Goal: Information Seeking & Learning: Learn about a topic

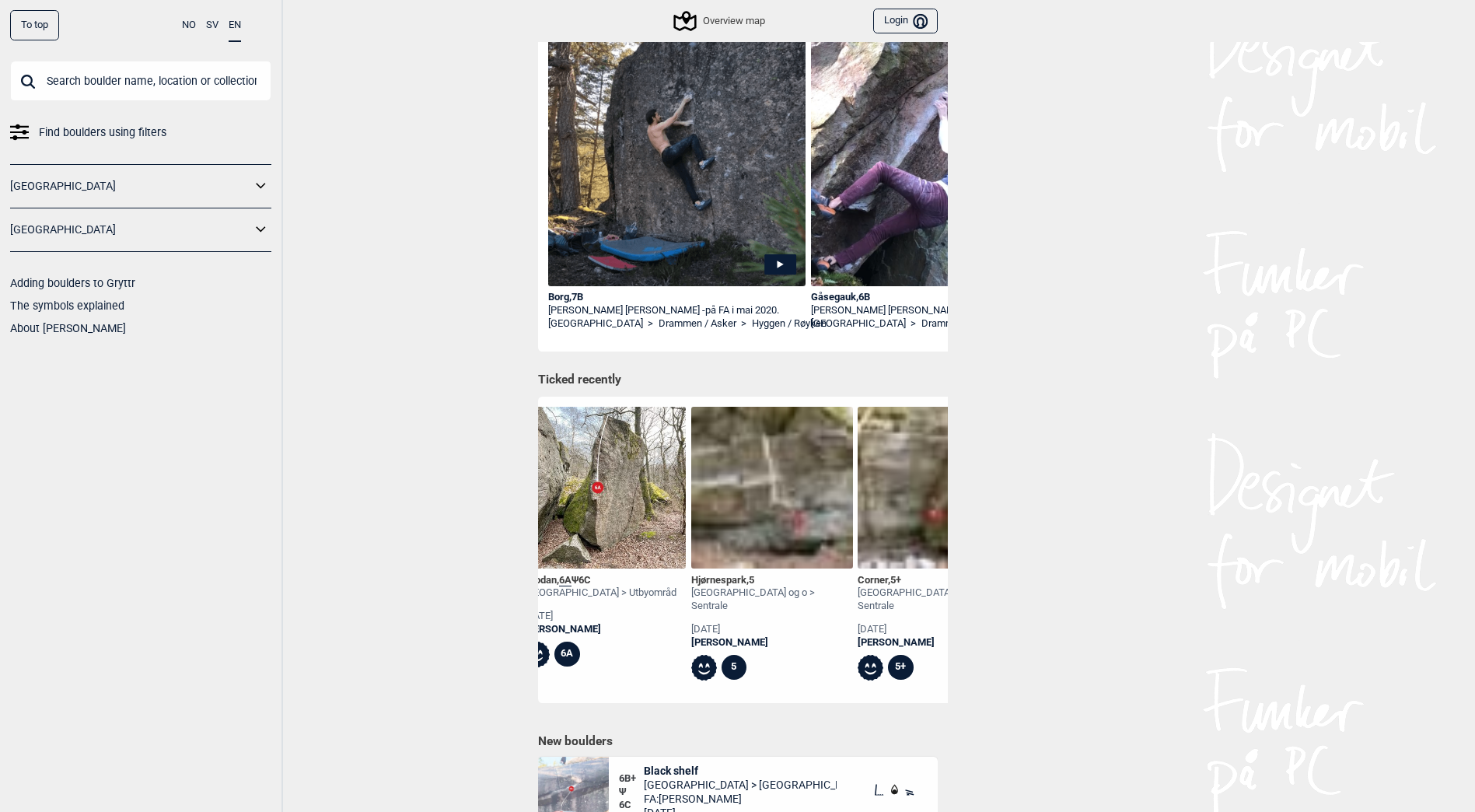
scroll to position [0, 1954]
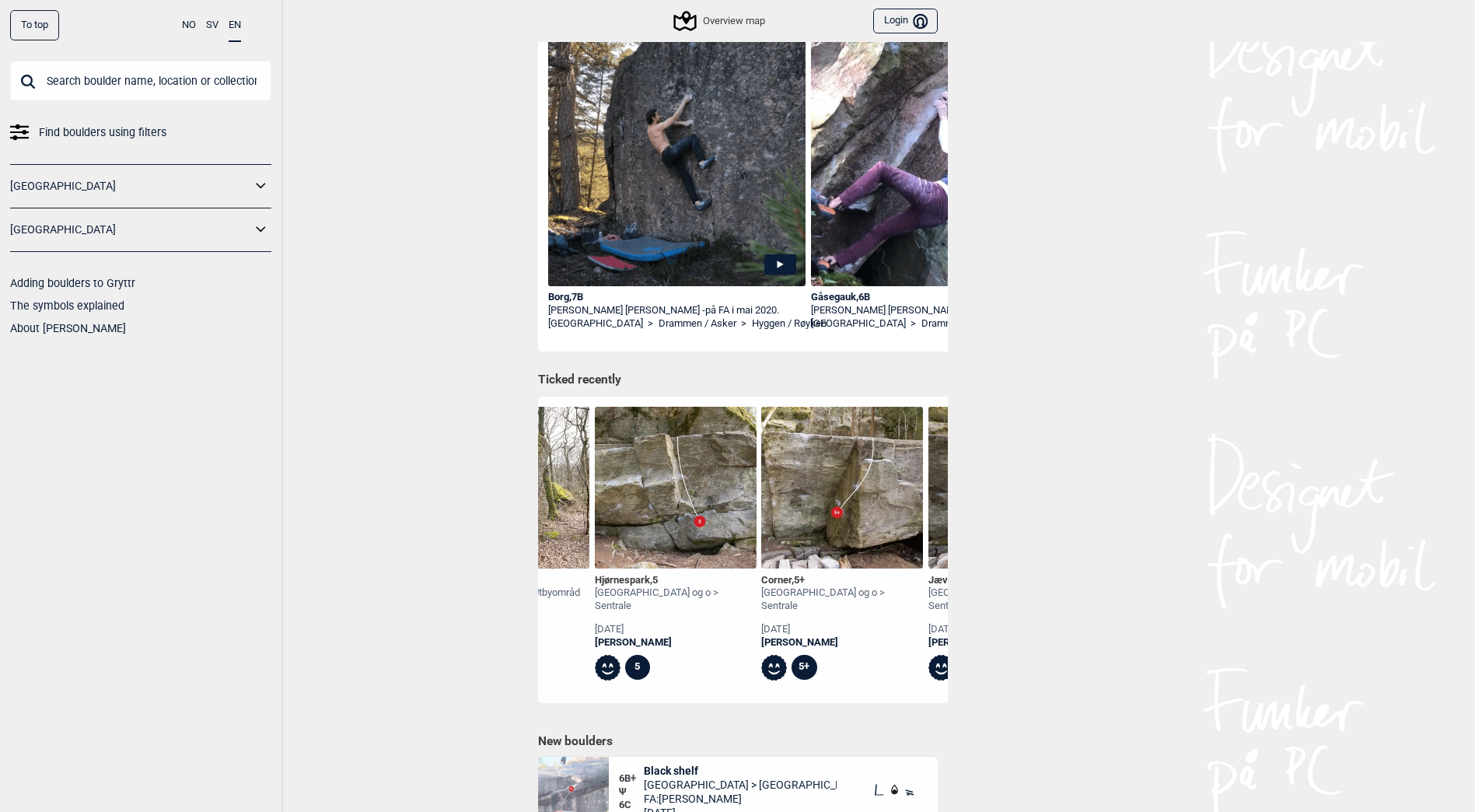
click at [438, 425] on div "To top NO SV EN Find boulders using filters [GEOGRAPHIC_DATA] [GEOGRAPHIC_DATA]…" at bounding box center [737, 173] width 1475 height 812
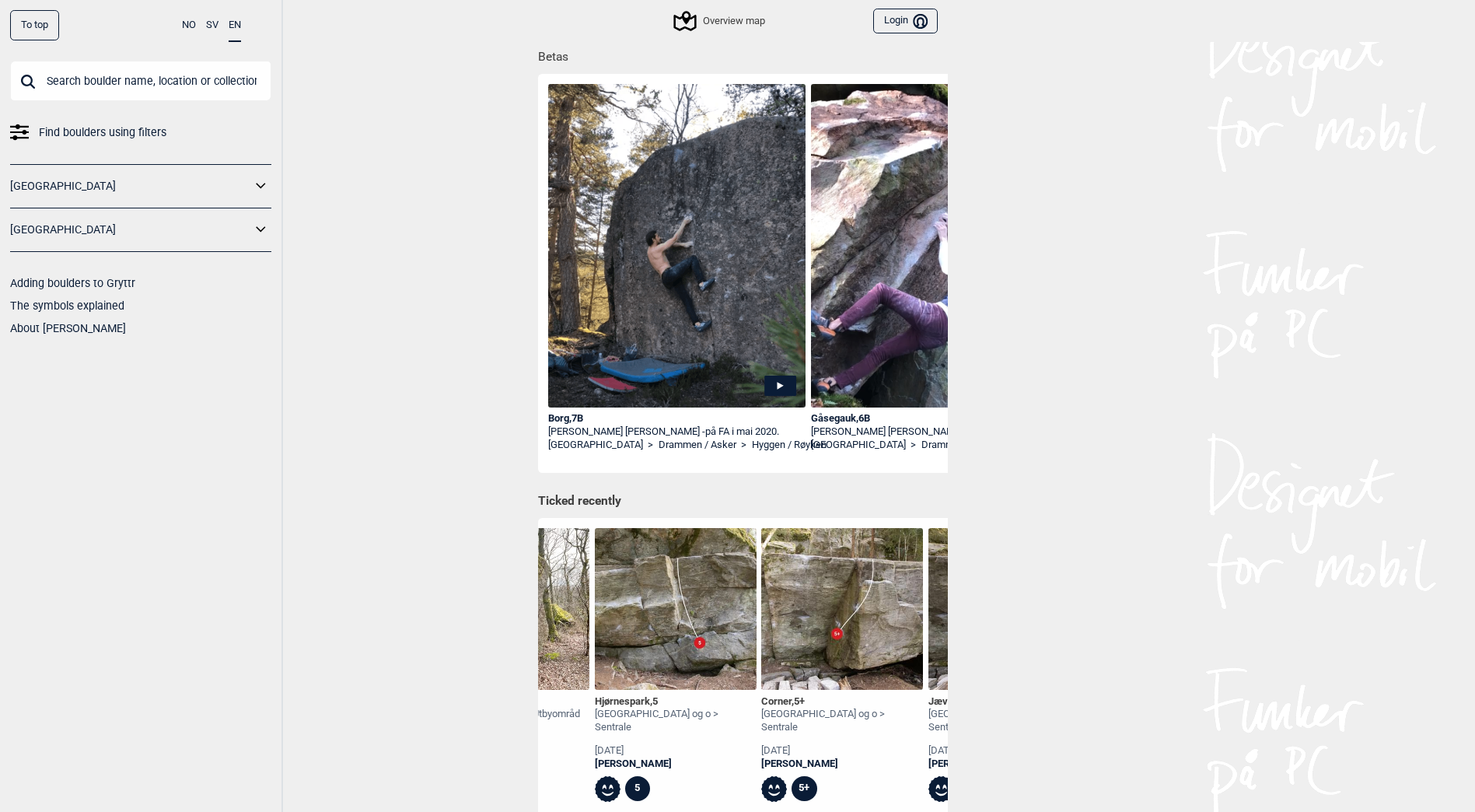
scroll to position [0, 0]
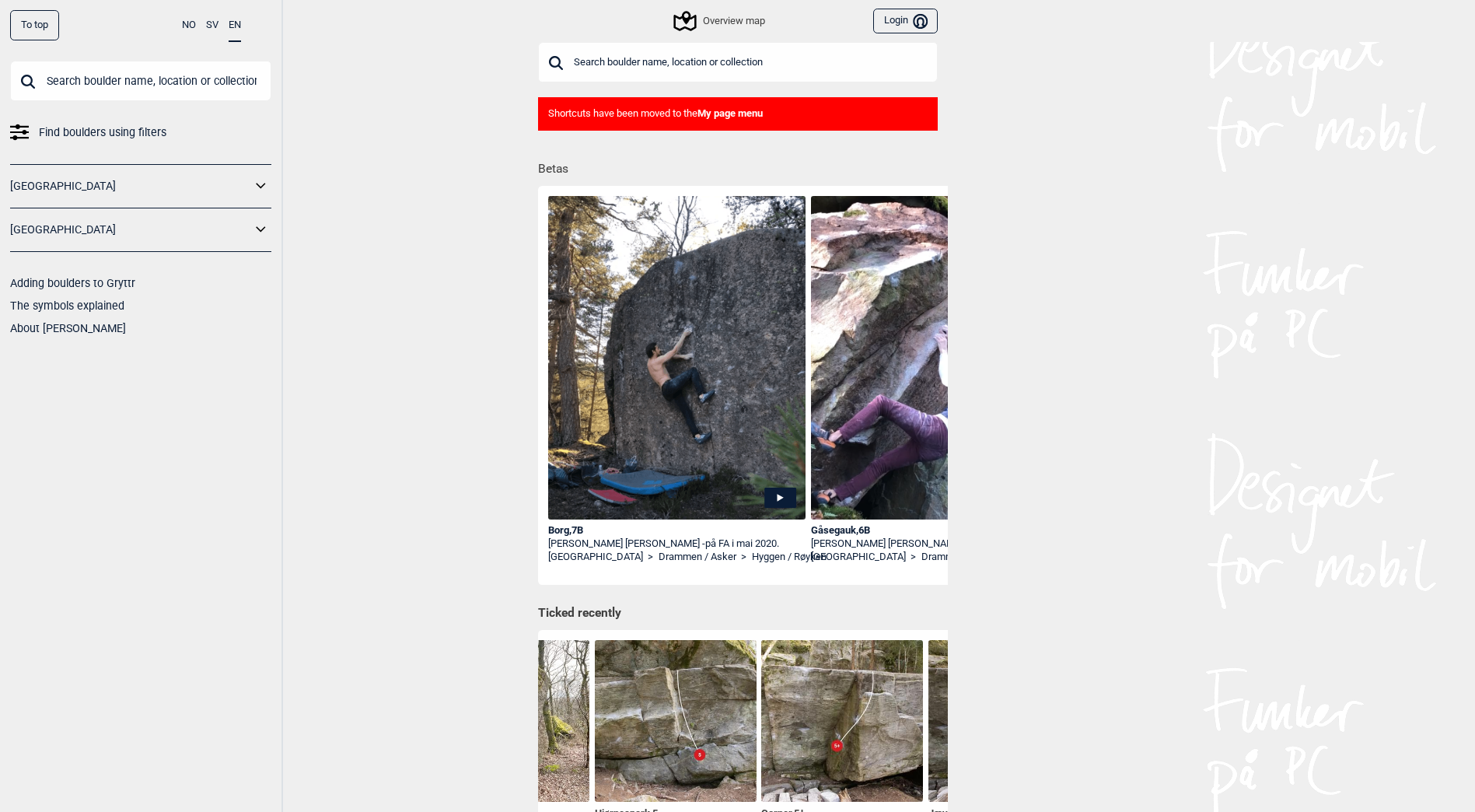
click at [607, 71] on input "text" at bounding box center [737, 62] width 400 height 40
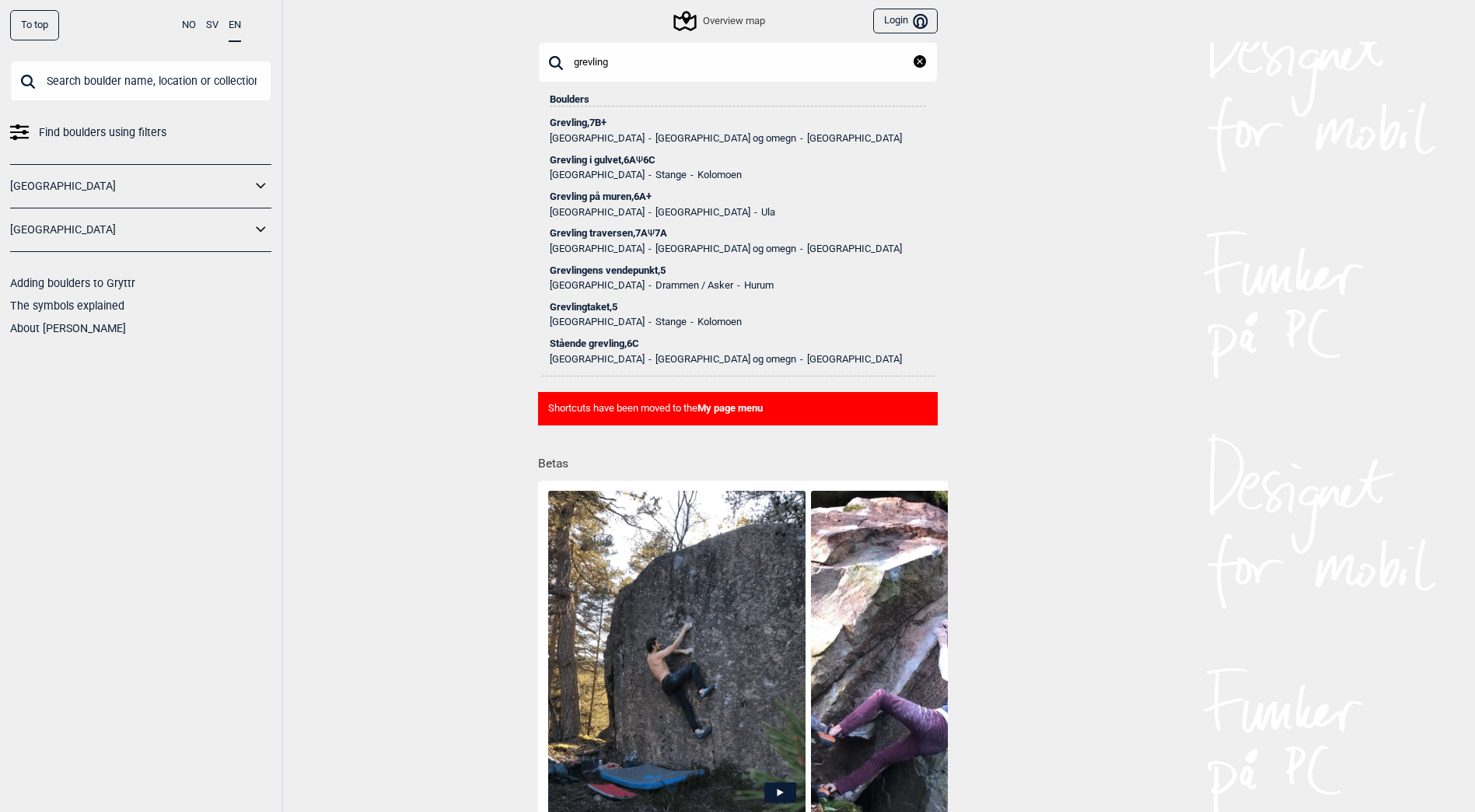
type input "grevling"
click at [585, 119] on div "Grevling , 7B+" at bounding box center [737, 122] width 376 height 11
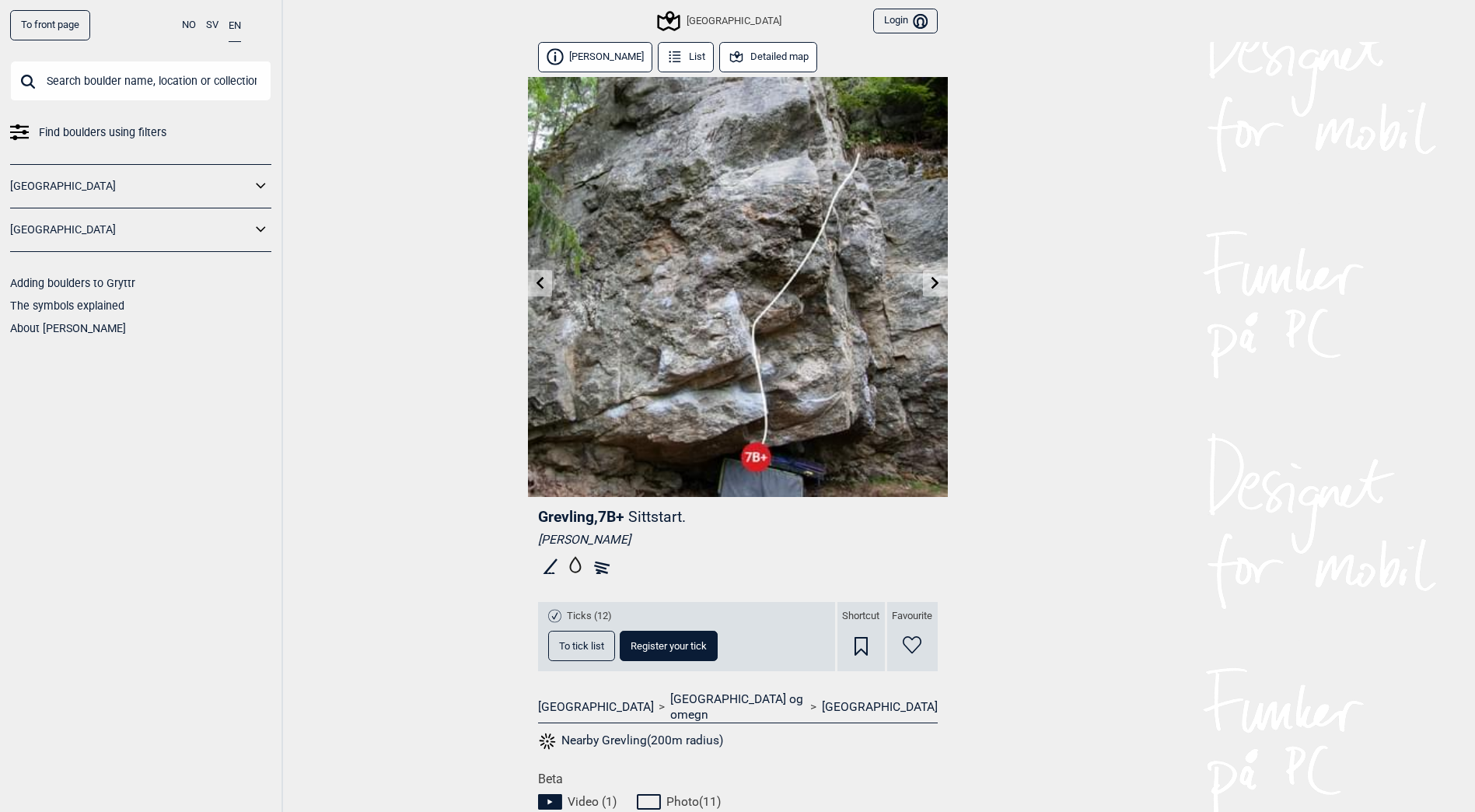
click at [767, 49] on button "Detailed map" at bounding box center [769, 57] width 99 height 31
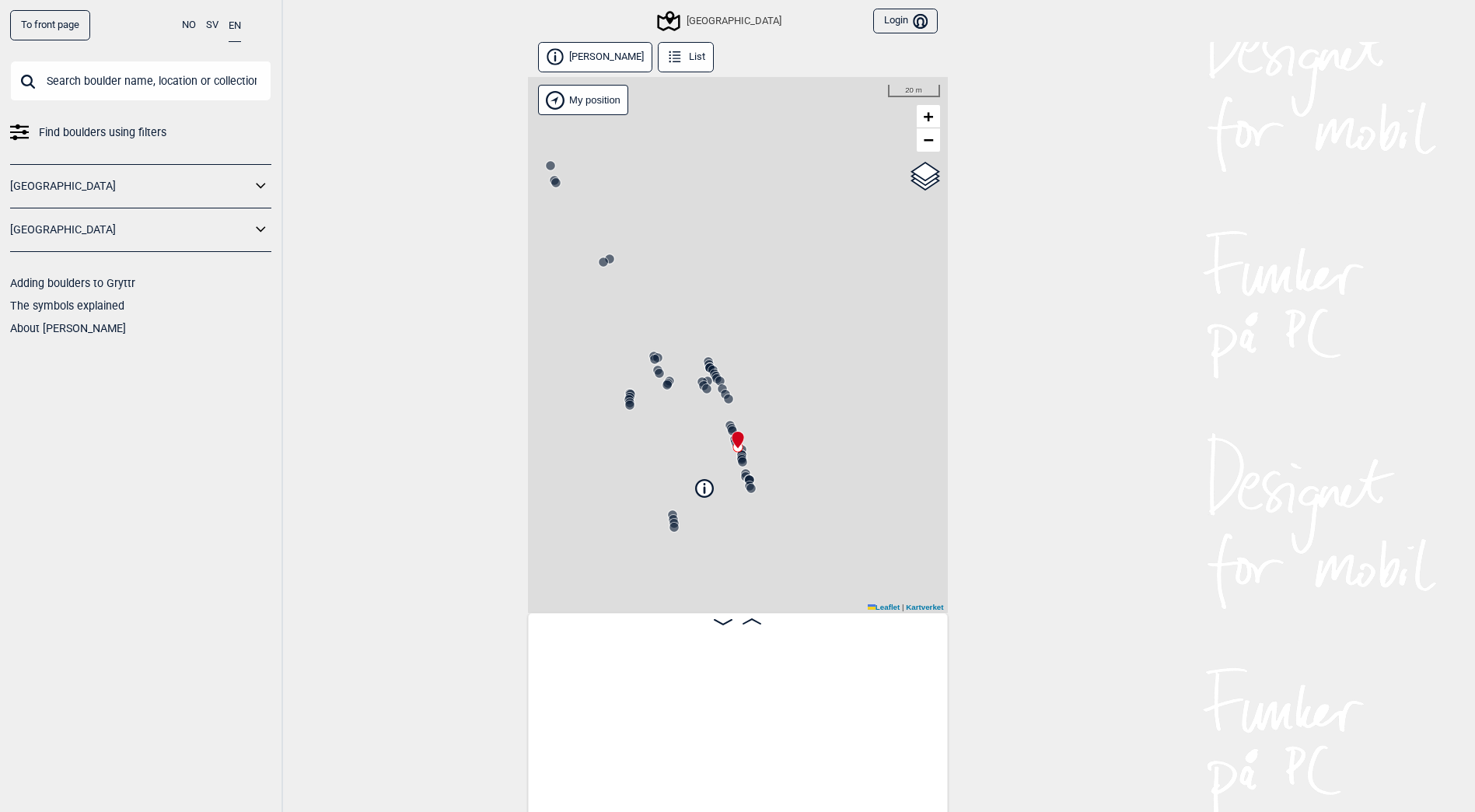
scroll to position [0, 7356]
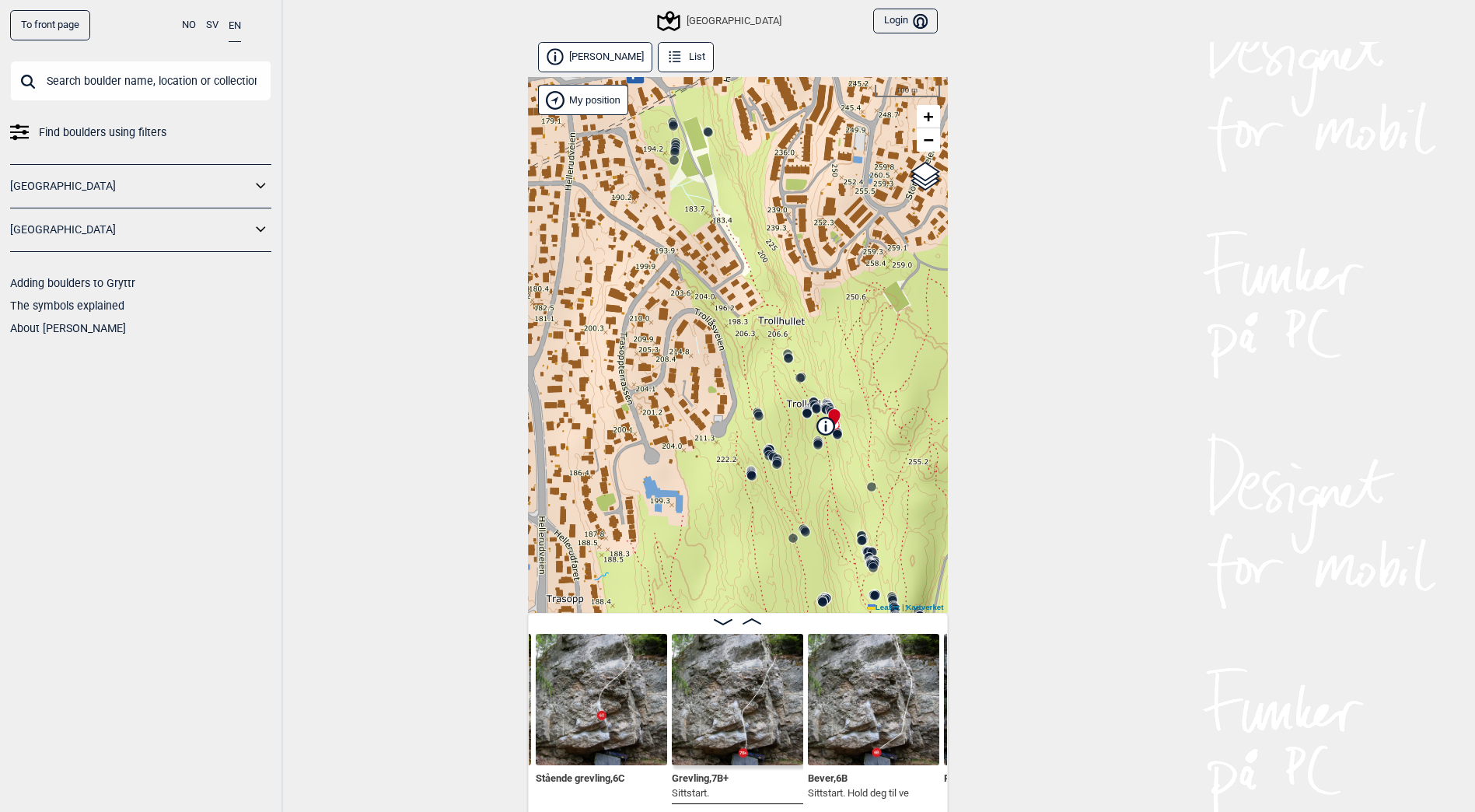
drag, startPoint x: 789, startPoint y: 380, endPoint x: 868, endPoint y: 401, distance: 81.7
click at [868, 401] on div "Speidersteinen Barnehageveggen Cowboyveggen Bølerveggen [GEOGRAPHIC_DATA]" at bounding box center [737, 344] width 419 height 536
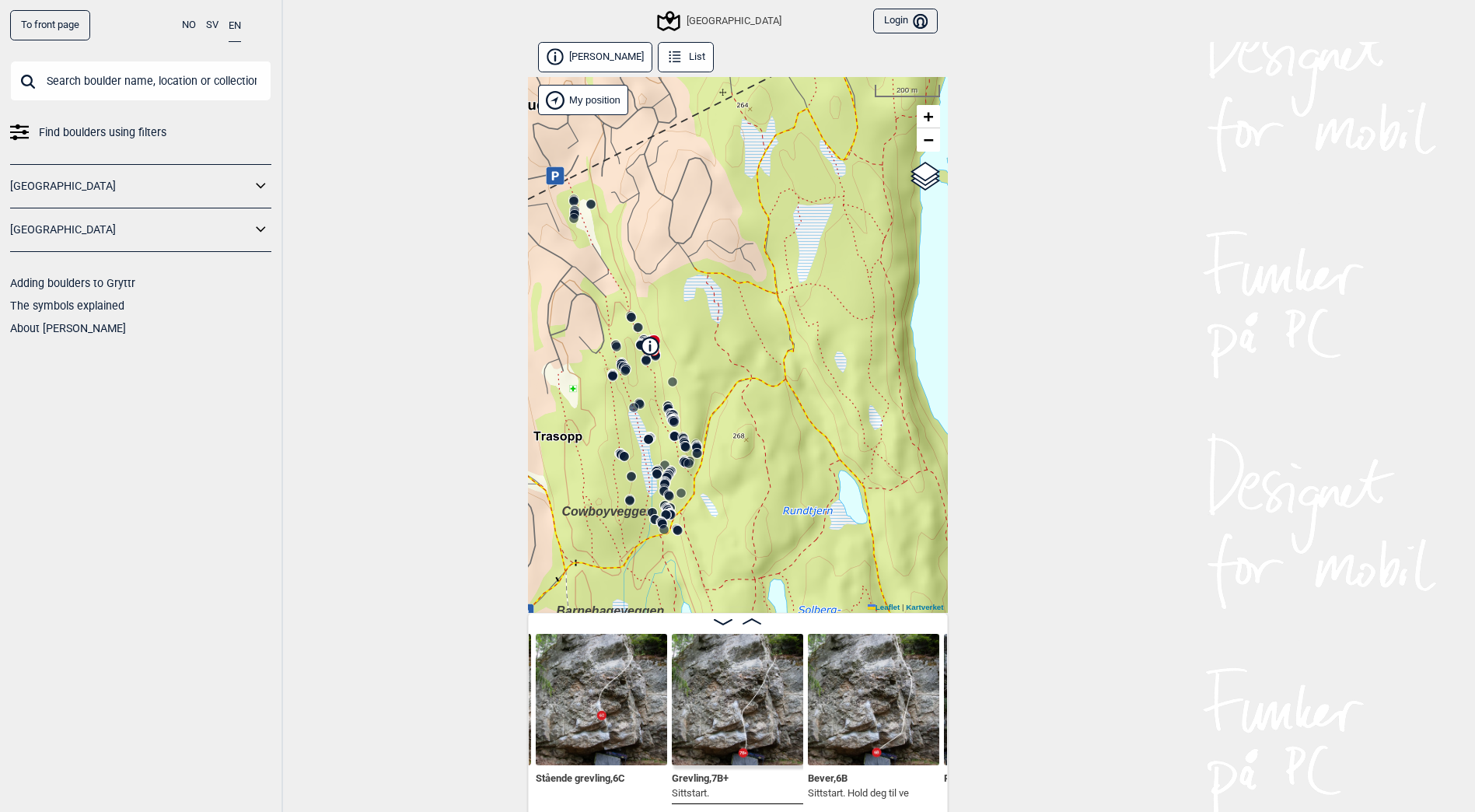
drag, startPoint x: 881, startPoint y: 406, endPoint x: 686, endPoint y: 372, distance: 197.9
click at [686, 372] on div "Speidersteinen Barnehageveggen Cowboyveggen Bølerveggen [GEOGRAPHIC_DATA]" at bounding box center [737, 344] width 419 height 536
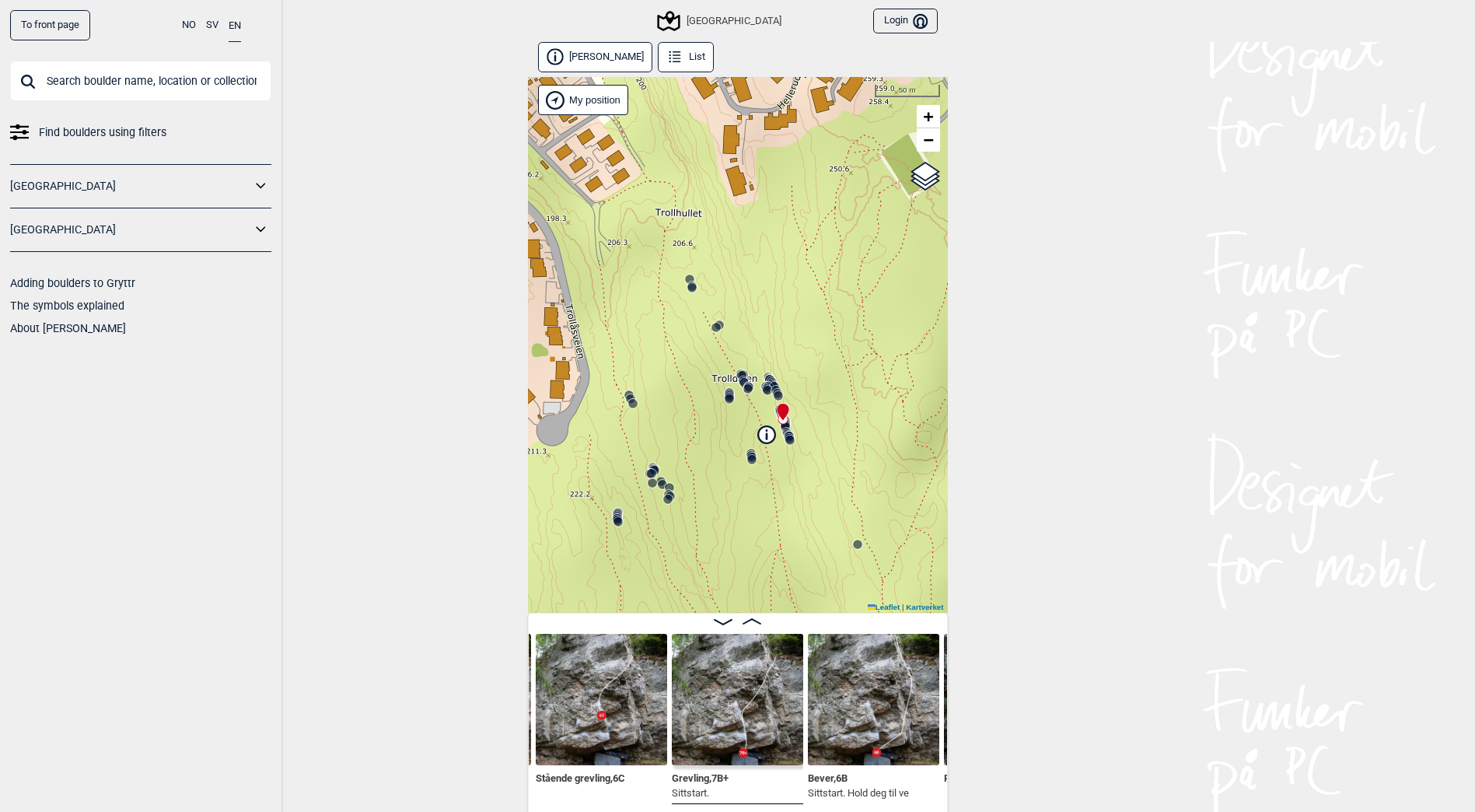
click at [635, 406] on circle at bounding box center [632, 403] width 9 height 9
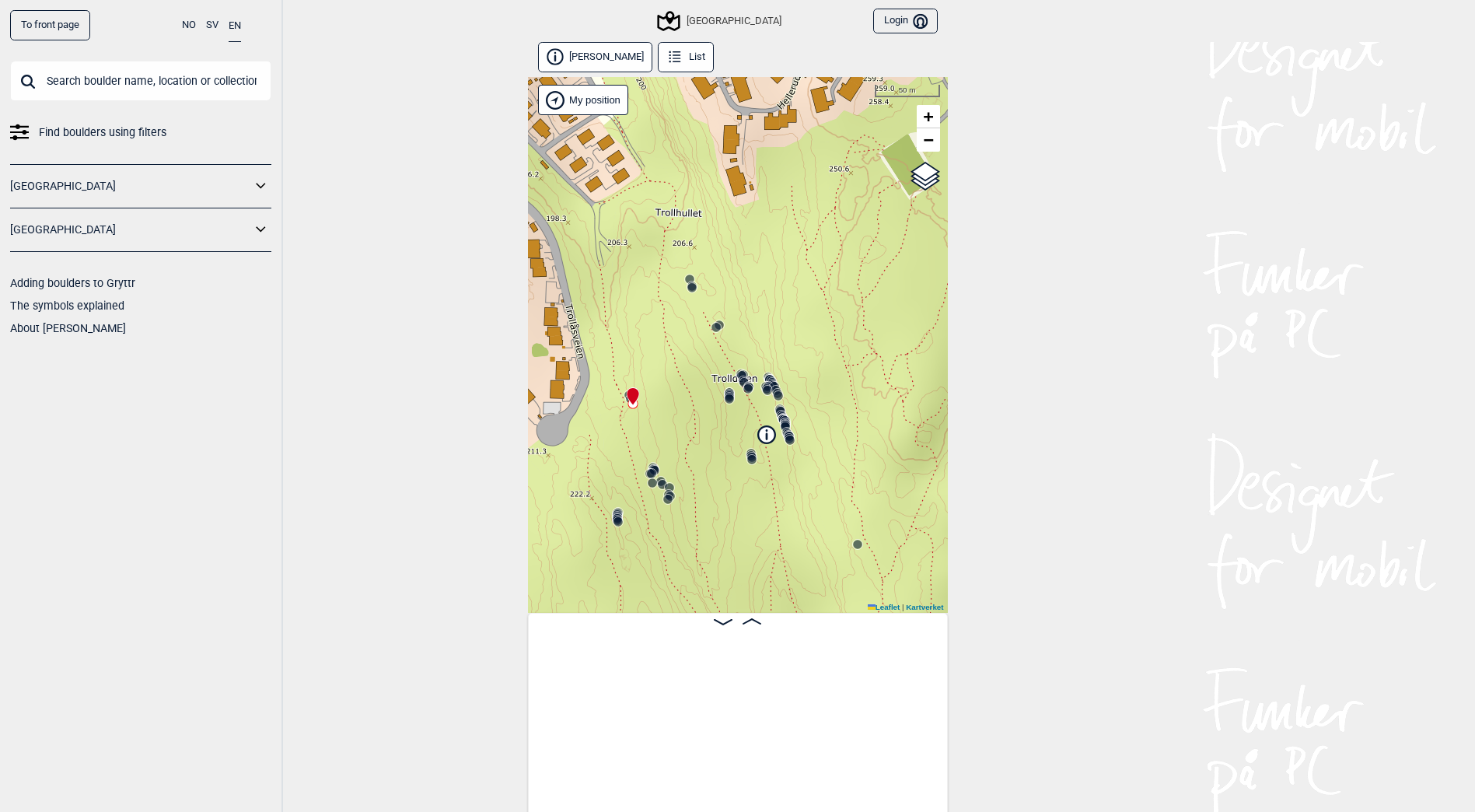
scroll to position [0, 19071]
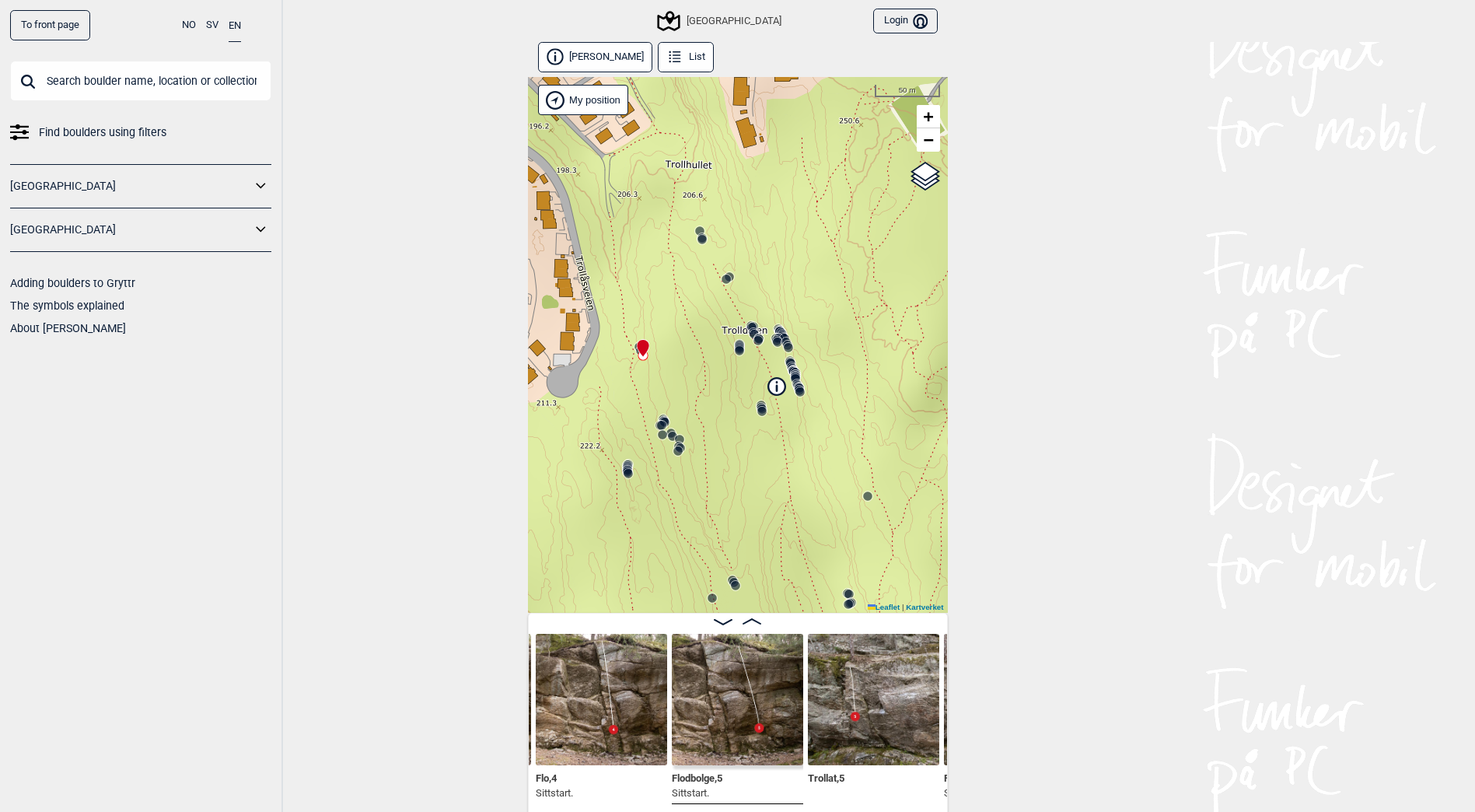
drag, startPoint x: 663, startPoint y: 456, endPoint x: 673, endPoint y: 408, distance: 49.0
click at [673, 408] on div "Speidersteinen Barnehageveggen Cowboyveggen Bølerveggen [GEOGRAPHIC_DATA]" at bounding box center [737, 344] width 419 height 536
click at [629, 479] on circle at bounding box center [627, 473] width 10 height 10
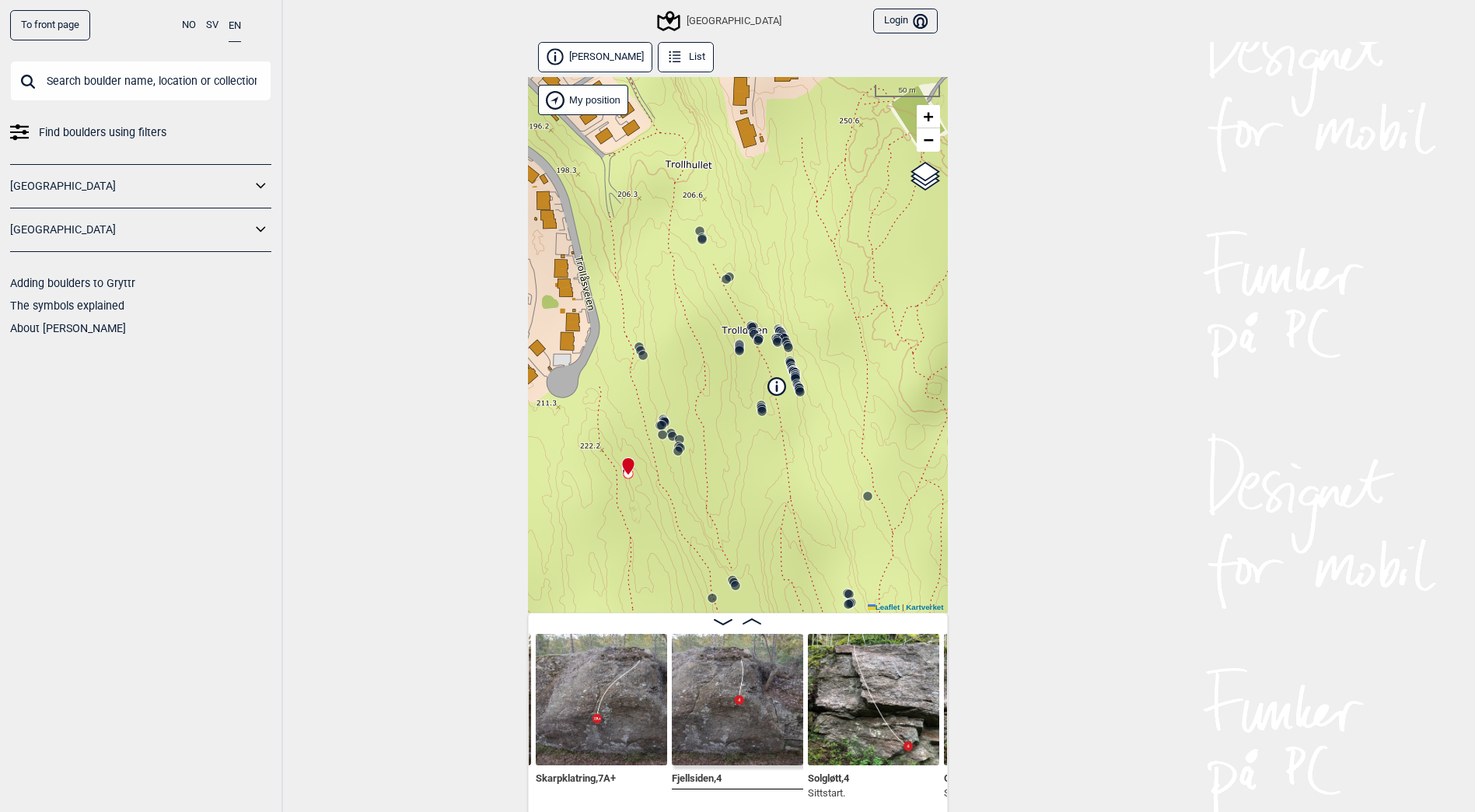
click at [666, 441] on icon at bounding box center [672, 436] width 13 height 13
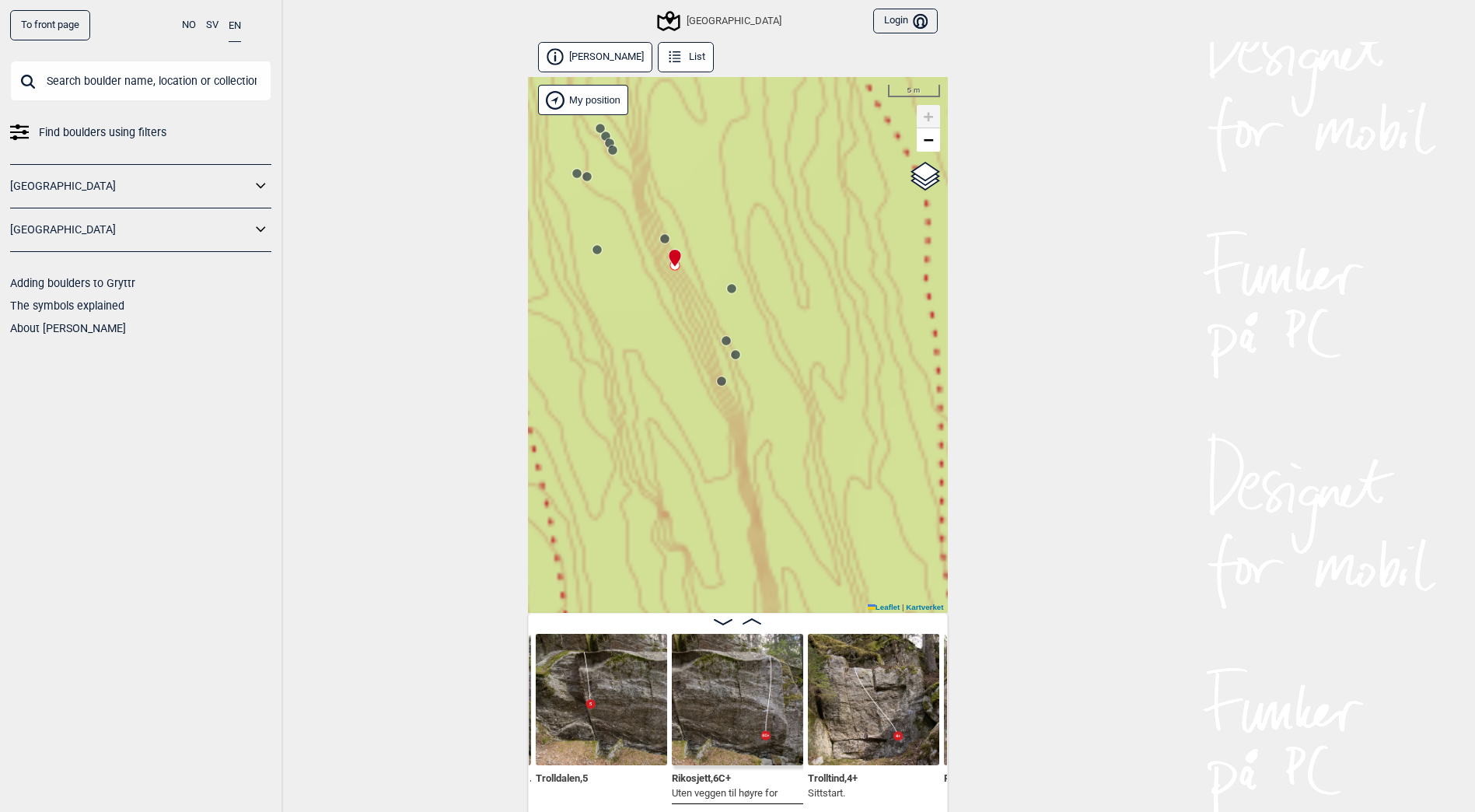
drag, startPoint x: 754, startPoint y: 489, endPoint x: 830, endPoint y: 550, distance: 97.5
click at [830, 550] on div "Speidersteinen Barnehageveggen Cowboyveggen Bølerveggen [GEOGRAPHIC_DATA]" at bounding box center [737, 344] width 419 height 536
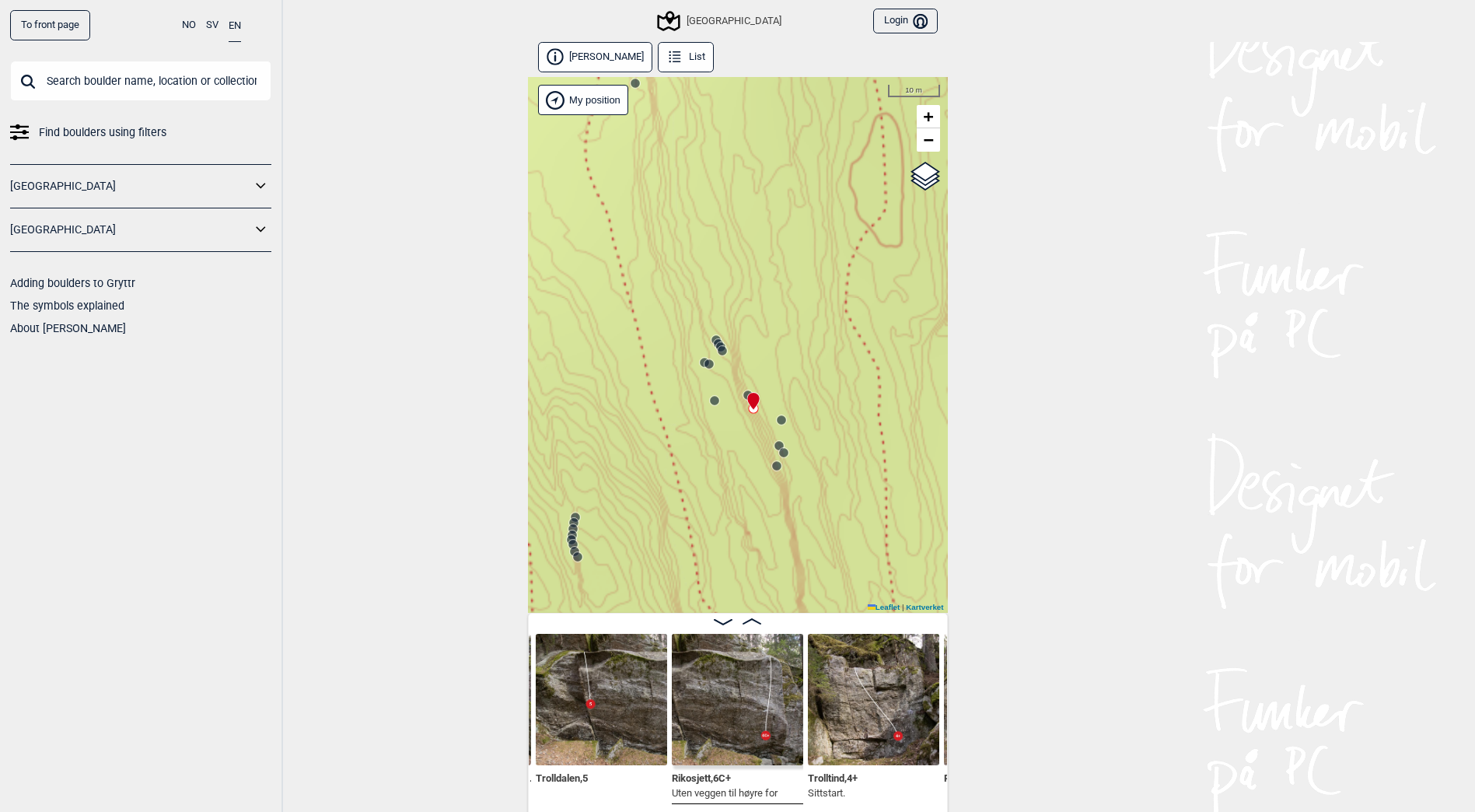
click at [725, 346] on circle at bounding box center [721, 351] width 10 height 10
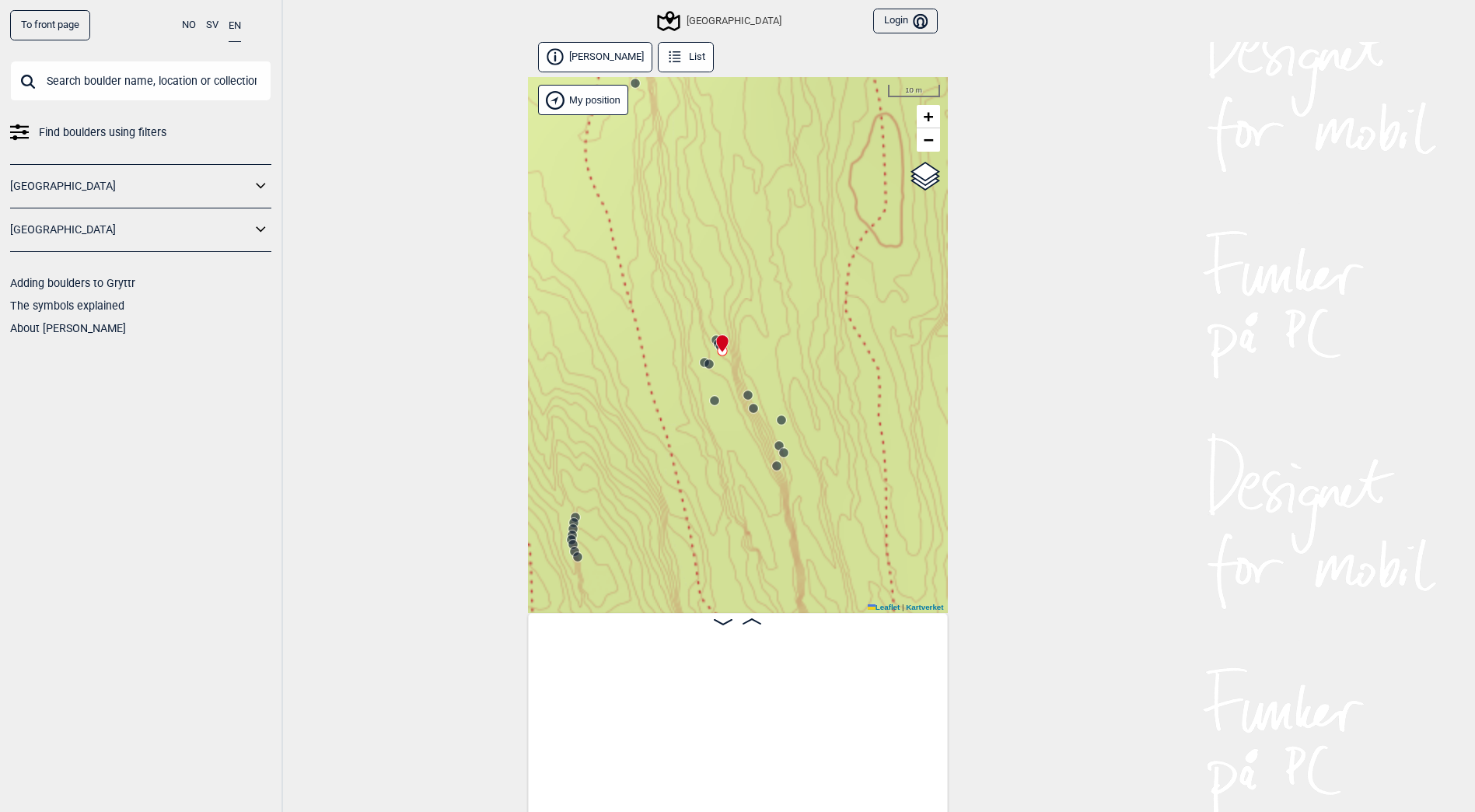
scroll to position [0, 19616]
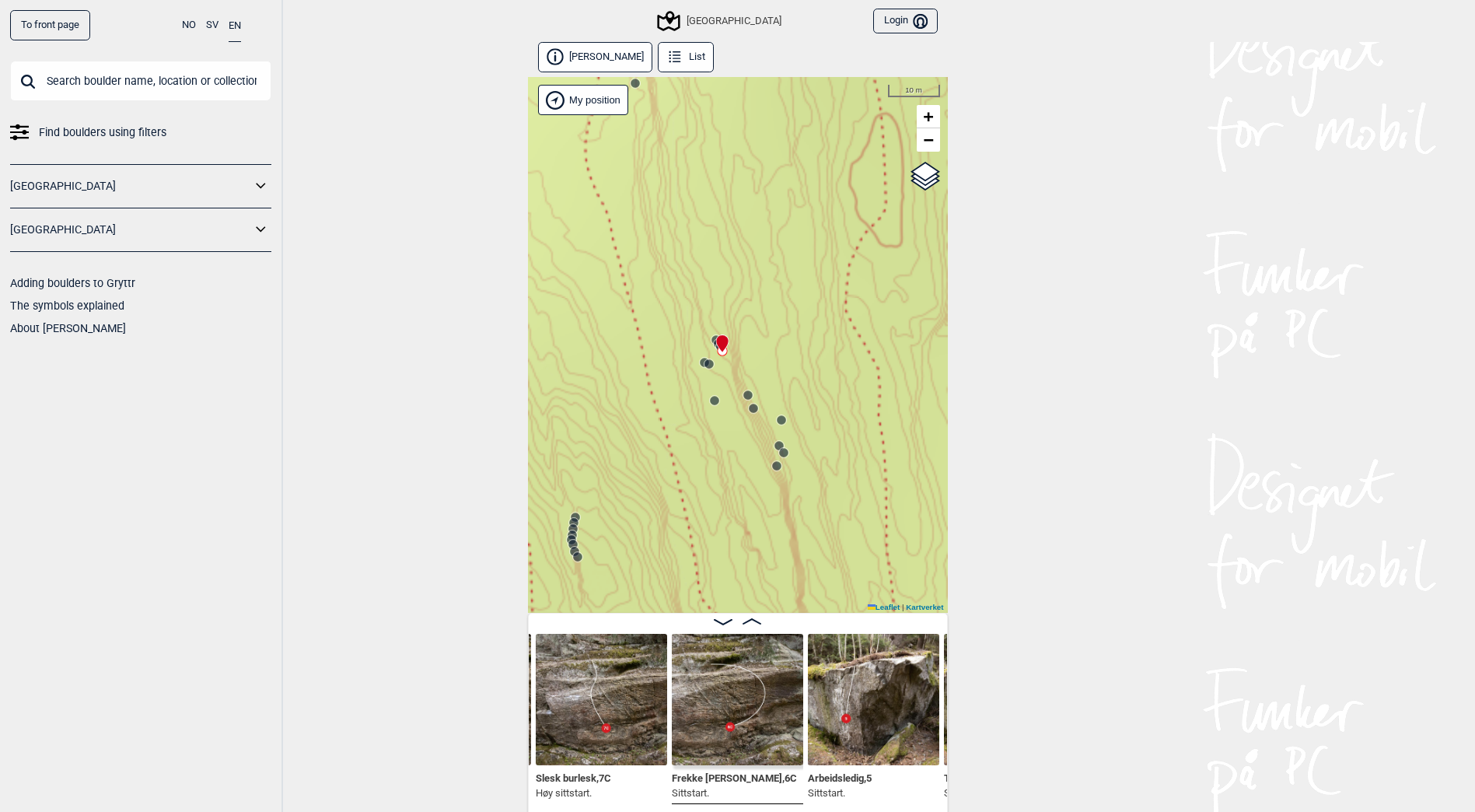
click at [591, 716] on img at bounding box center [601, 699] width 131 height 131
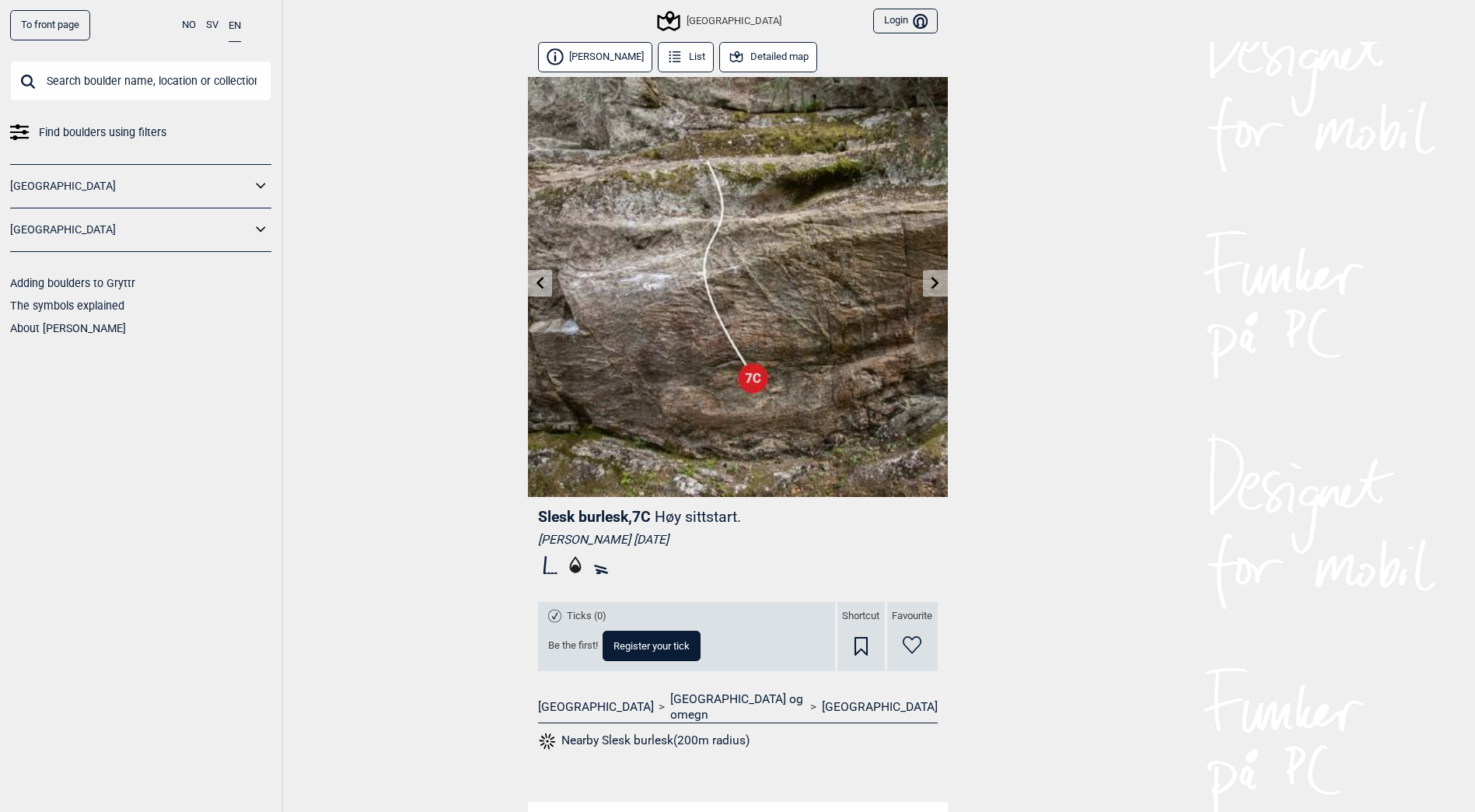
click at [935, 276] on icon at bounding box center [934, 282] width 13 height 13
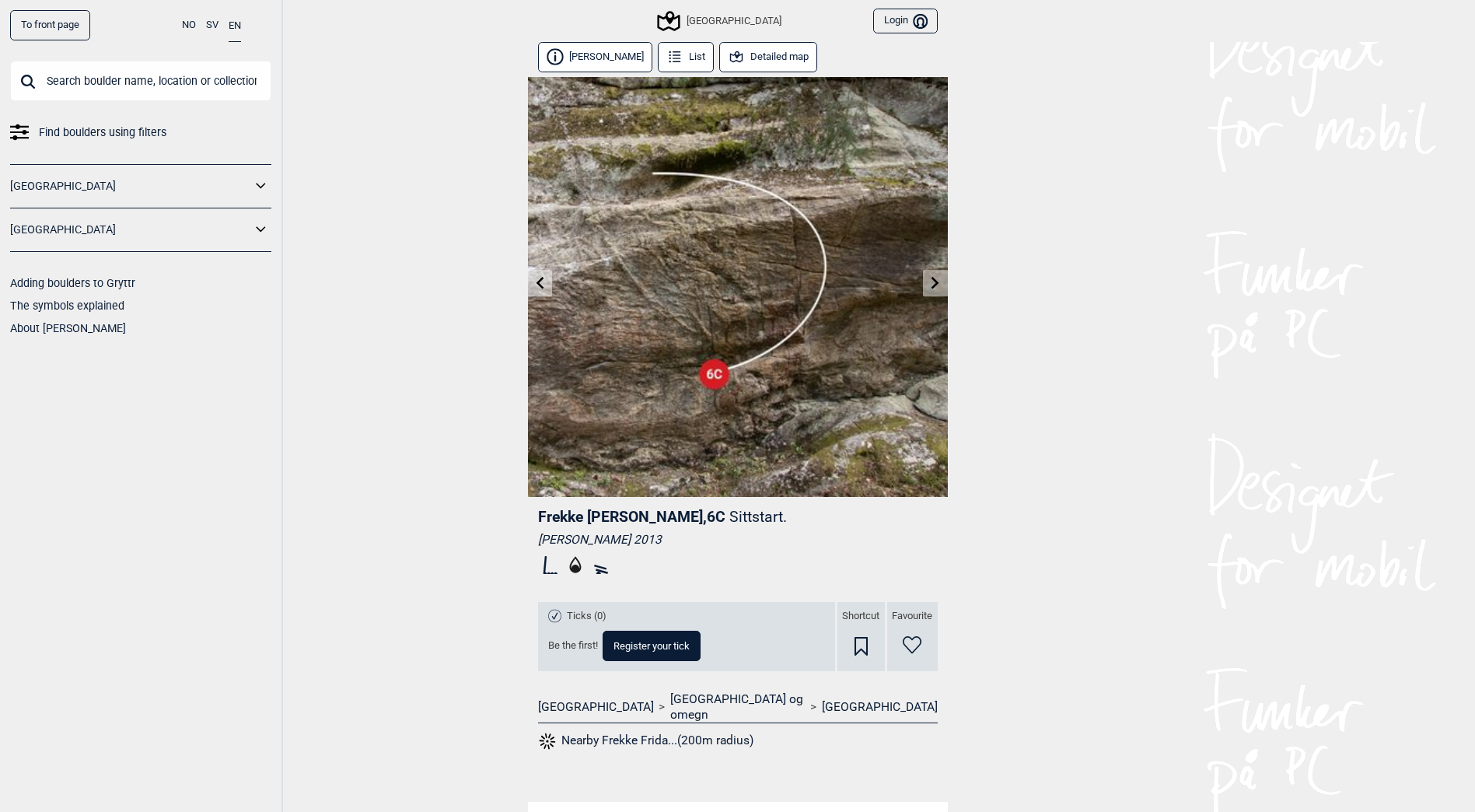
click at [935, 276] on icon at bounding box center [934, 282] width 13 height 13
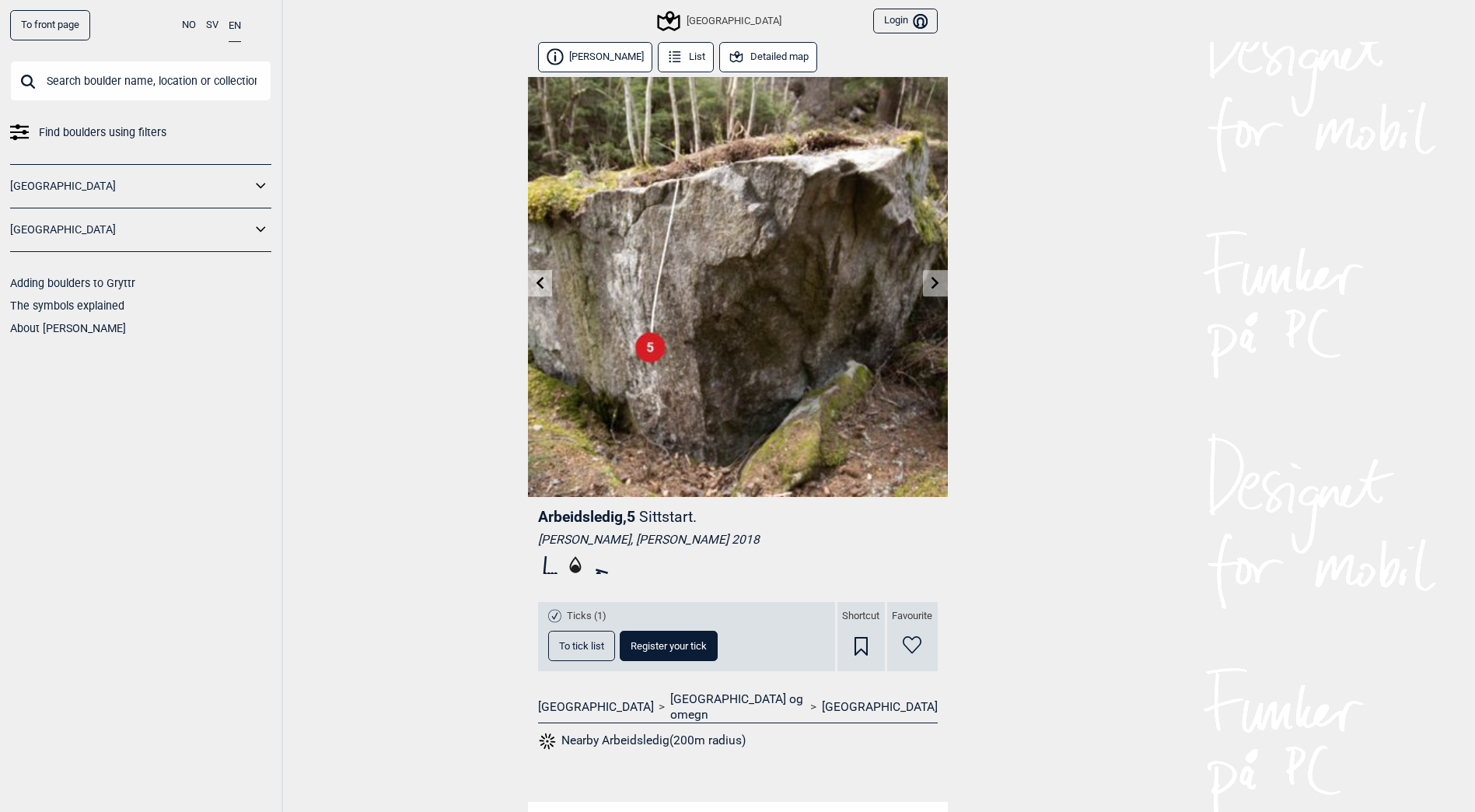
click at [935, 276] on icon at bounding box center [934, 282] width 13 height 13
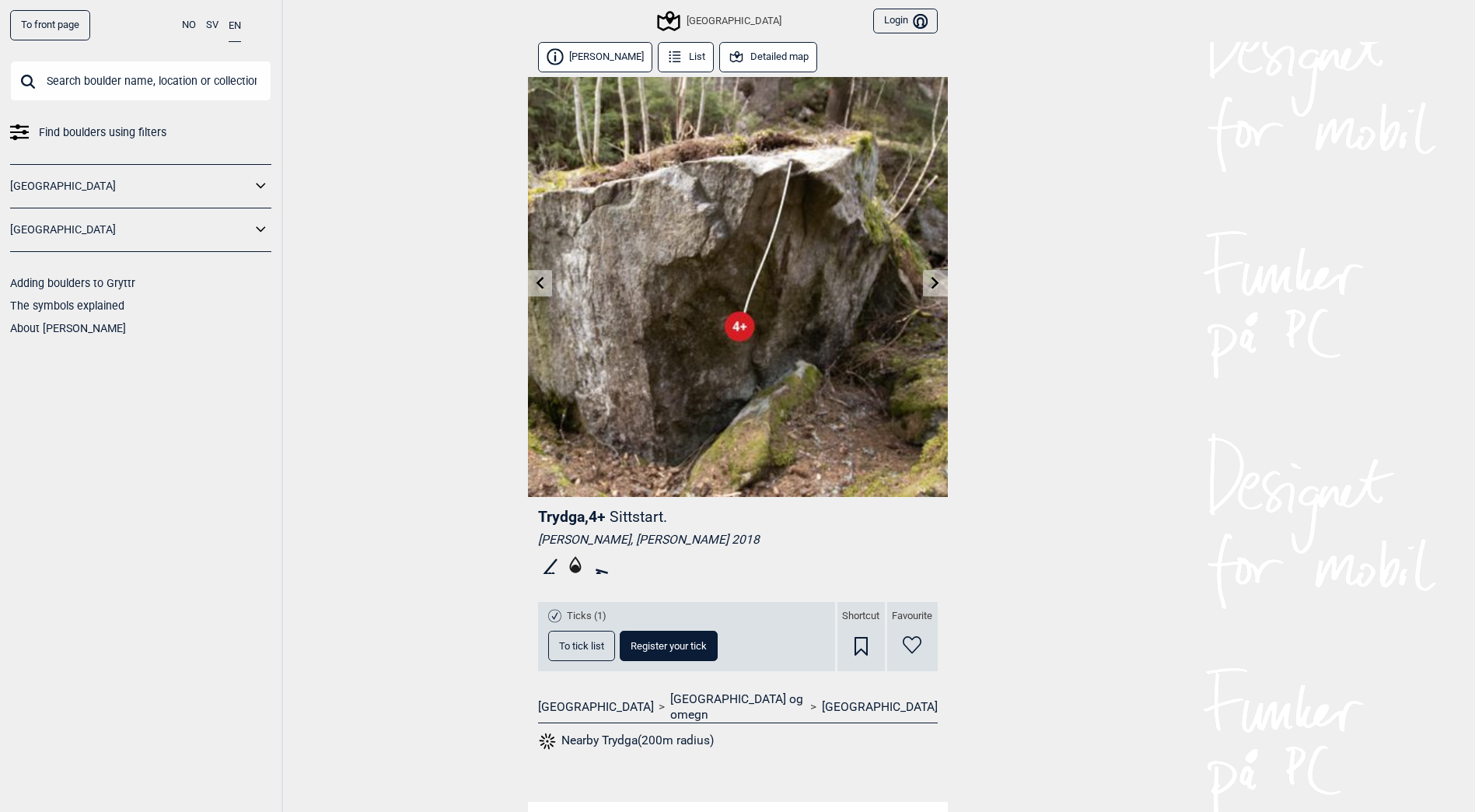
click at [937, 283] on icon at bounding box center [935, 282] width 8 height 13
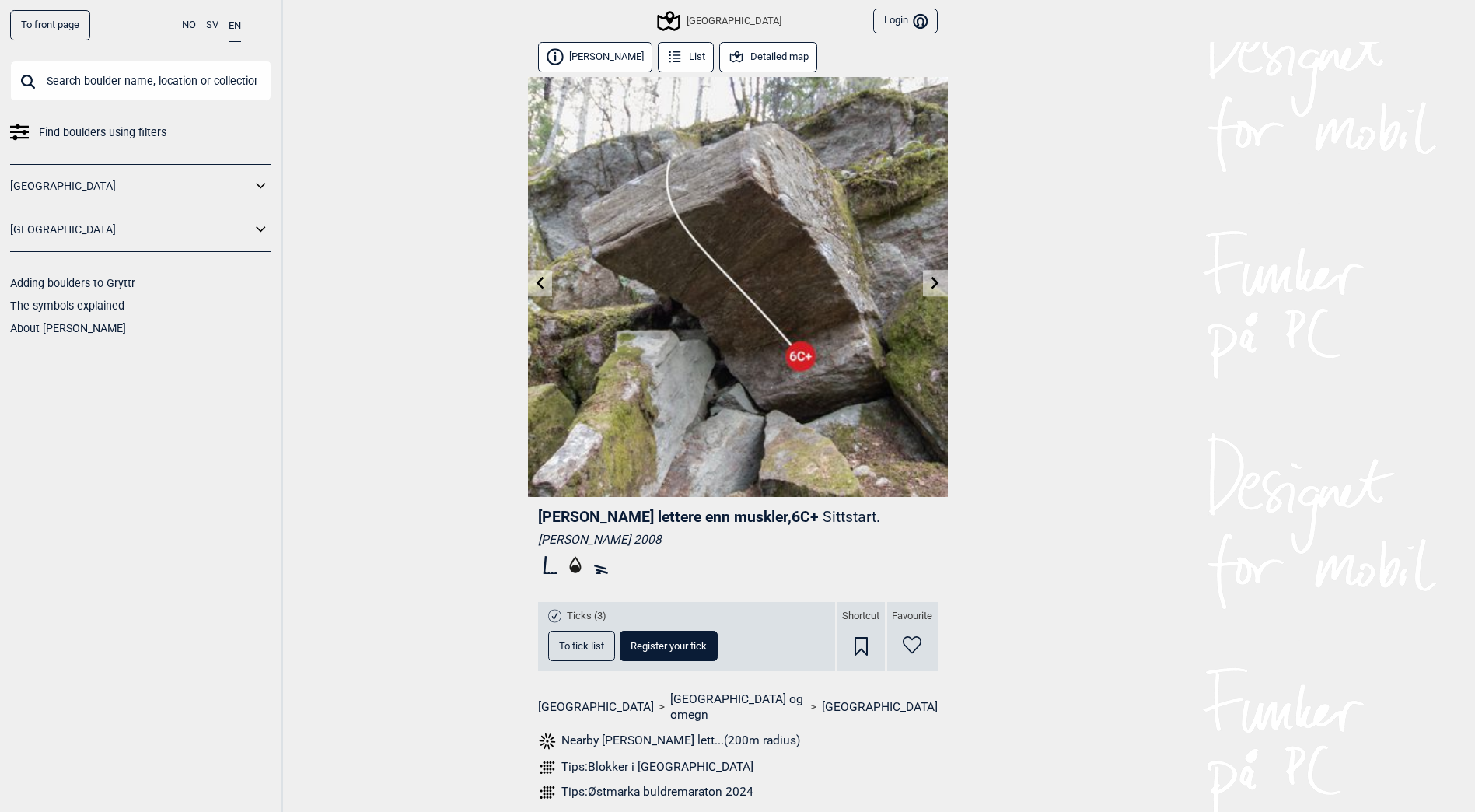
click at [934, 278] on icon at bounding box center [934, 282] width 13 height 13
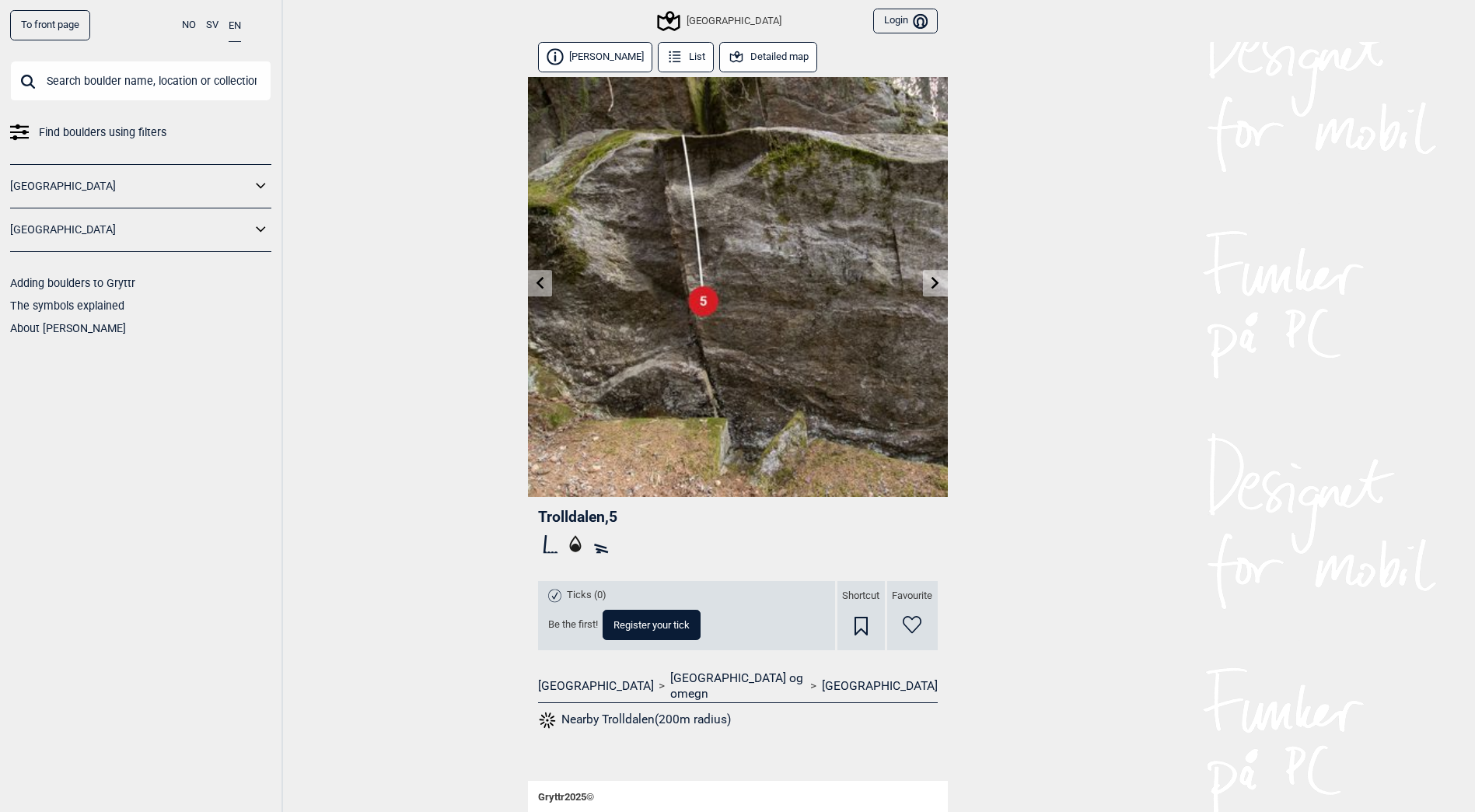
click at [779, 49] on button "Detailed map" at bounding box center [769, 57] width 99 height 31
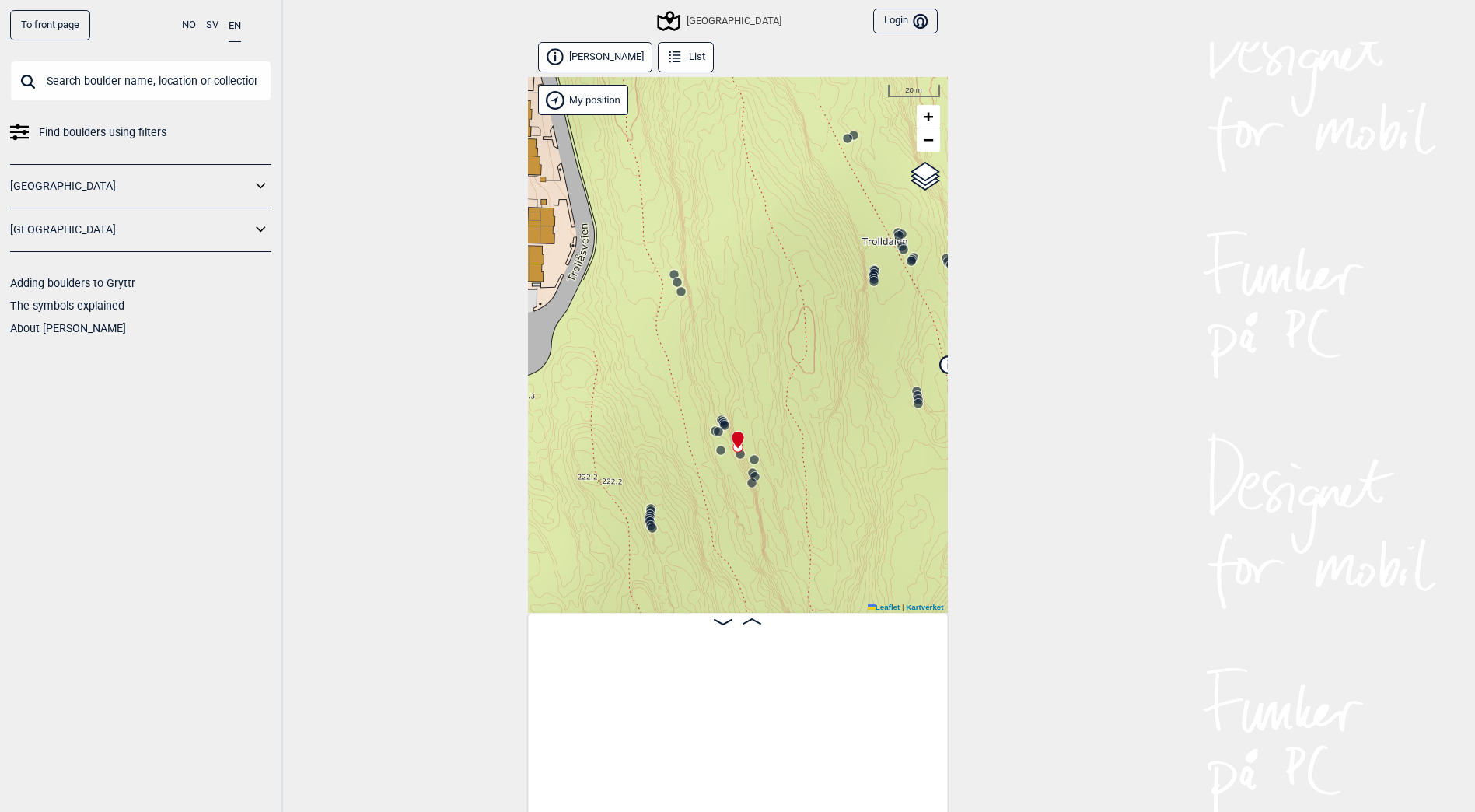
scroll to position [0, 20099]
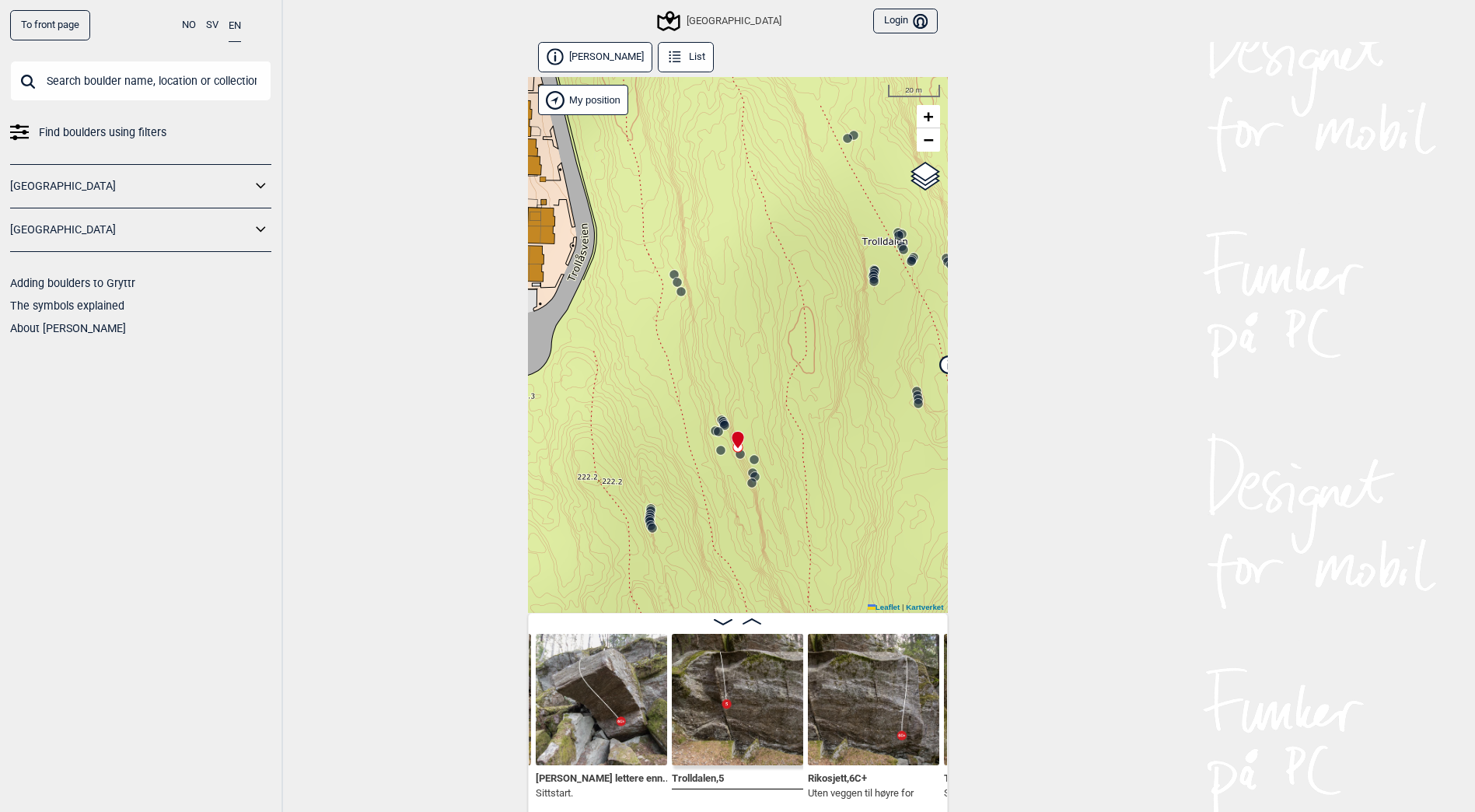
drag, startPoint x: 862, startPoint y: 365, endPoint x: 814, endPoint y: 406, distance: 63.1
click at [817, 410] on div "Speidersteinen Barnehageveggen Cowboyveggen Bølerveggen [GEOGRAPHIC_DATA]" at bounding box center [737, 344] width 419 height 536
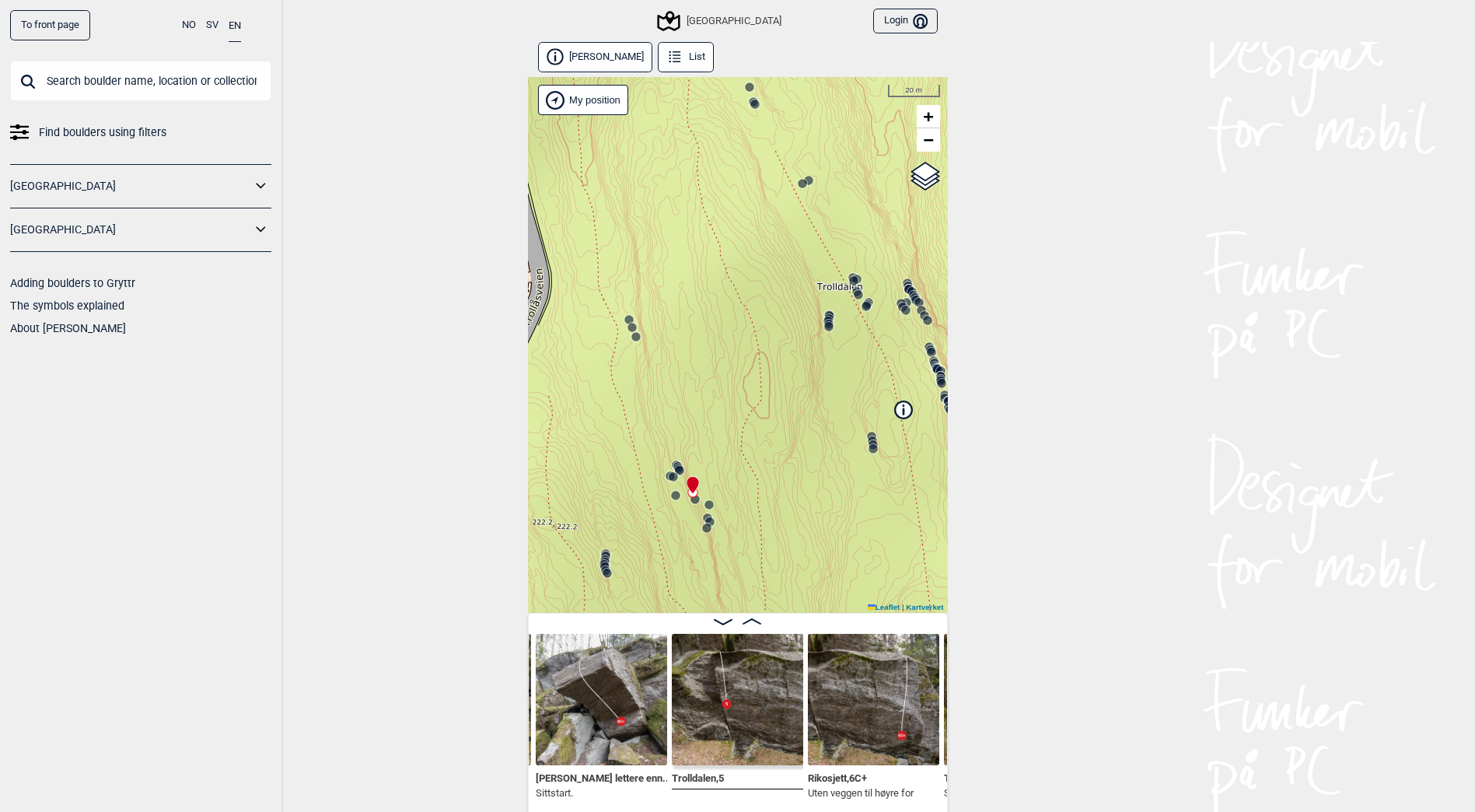
click at [830, 320] on icon at bounding box center [829, 324] width 13 height 13
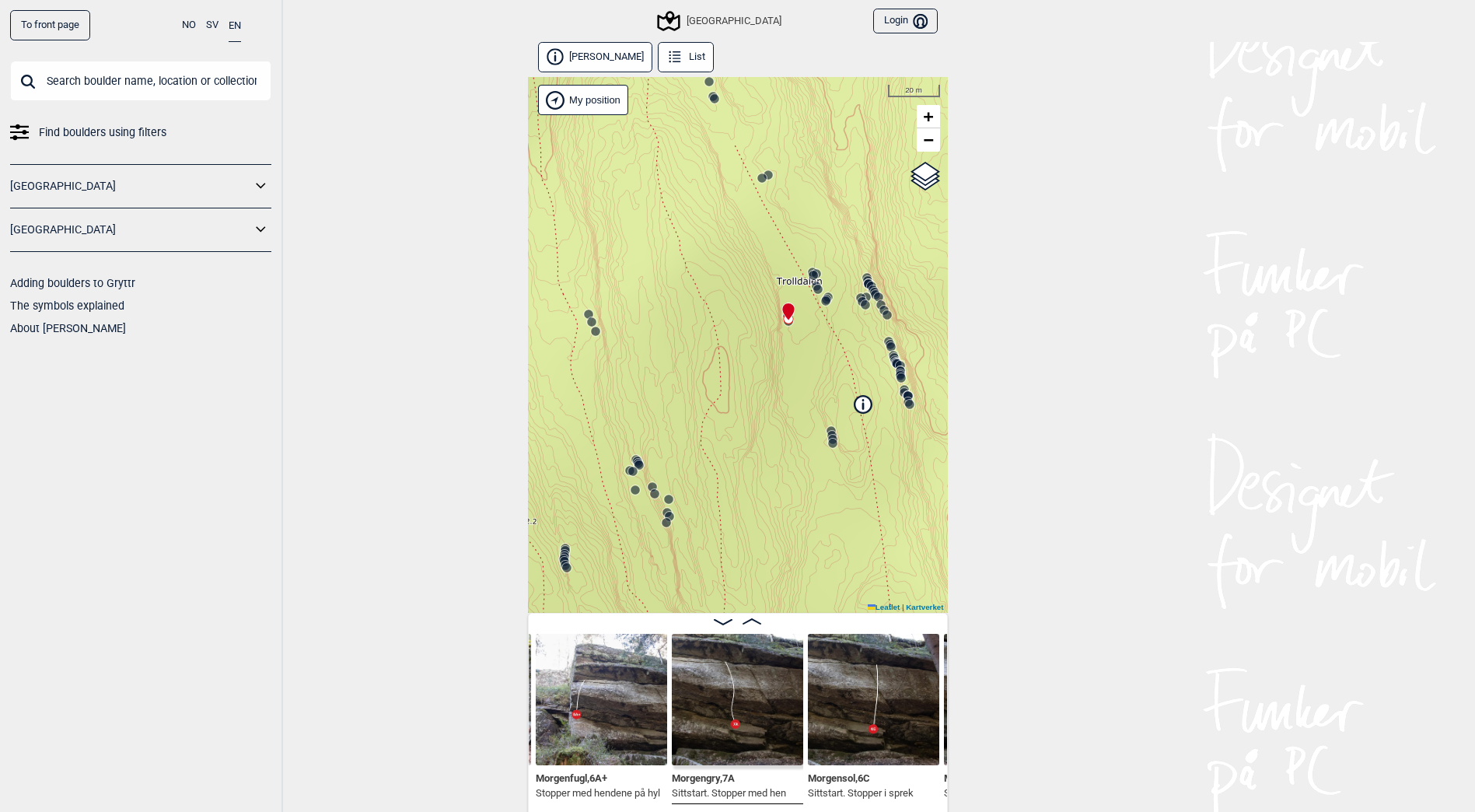
drag, startPoint x: 769, startPoint y: 409, endPoint x: 750, endPoint y: 405, distance: 19.4
click at [750, 405] on div "Speidersteinen Barnehageveggen Cowboyveggen Bølerveggen [GEOGRAPHIC_DATA]" at bounding box center [737, 344] width 419 height 536
click at [628, 686] on img at bounding box center [601, 699] width 131 height 131
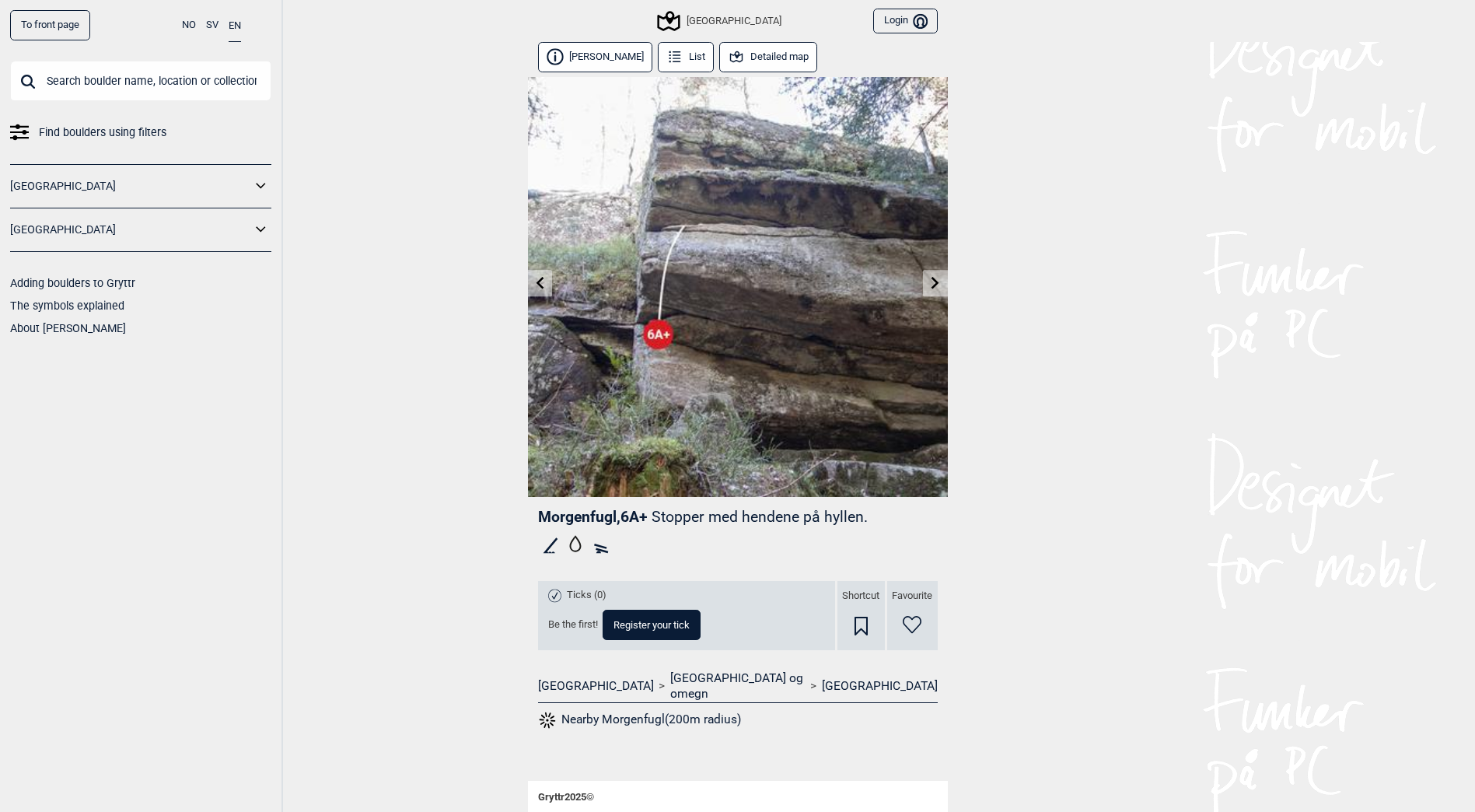
click at [935, 282] on icon at bounding box center [935, 282] width 8 height 13
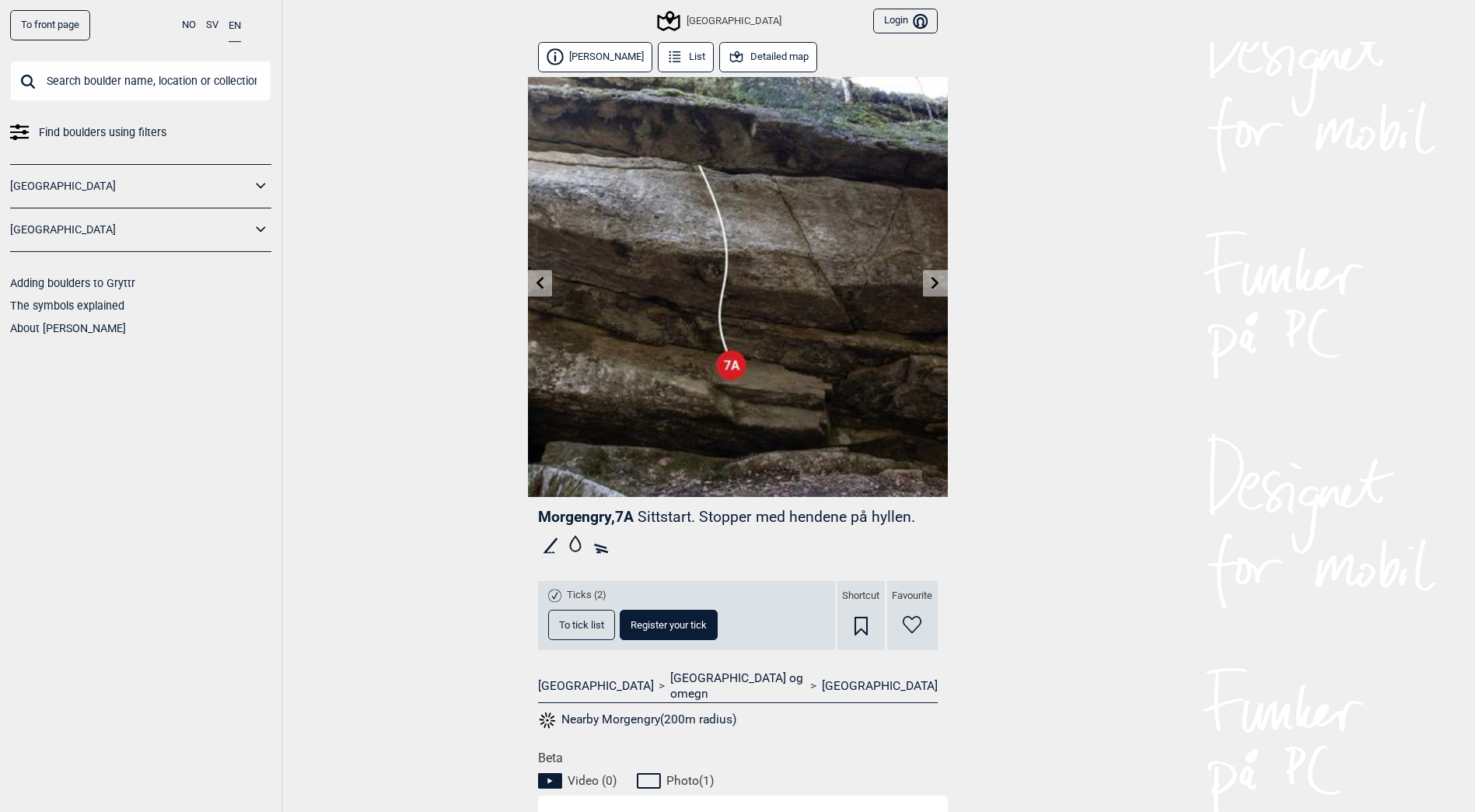
click at [935, 282] on icon at bounding box center [935, 282] width 8 height 13
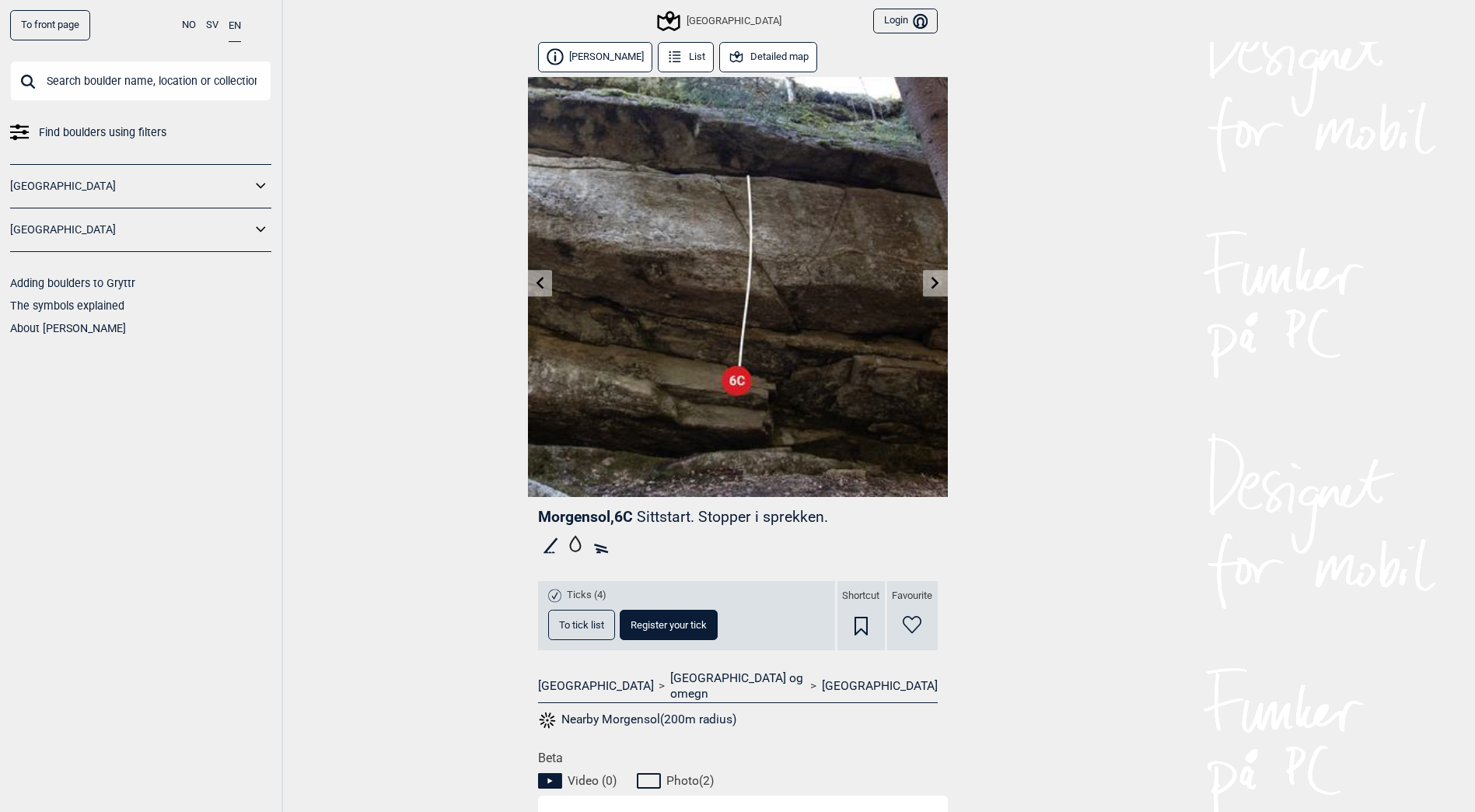
click at [935, 282] on icon at bounding box center [935, 282] width 8 height 13
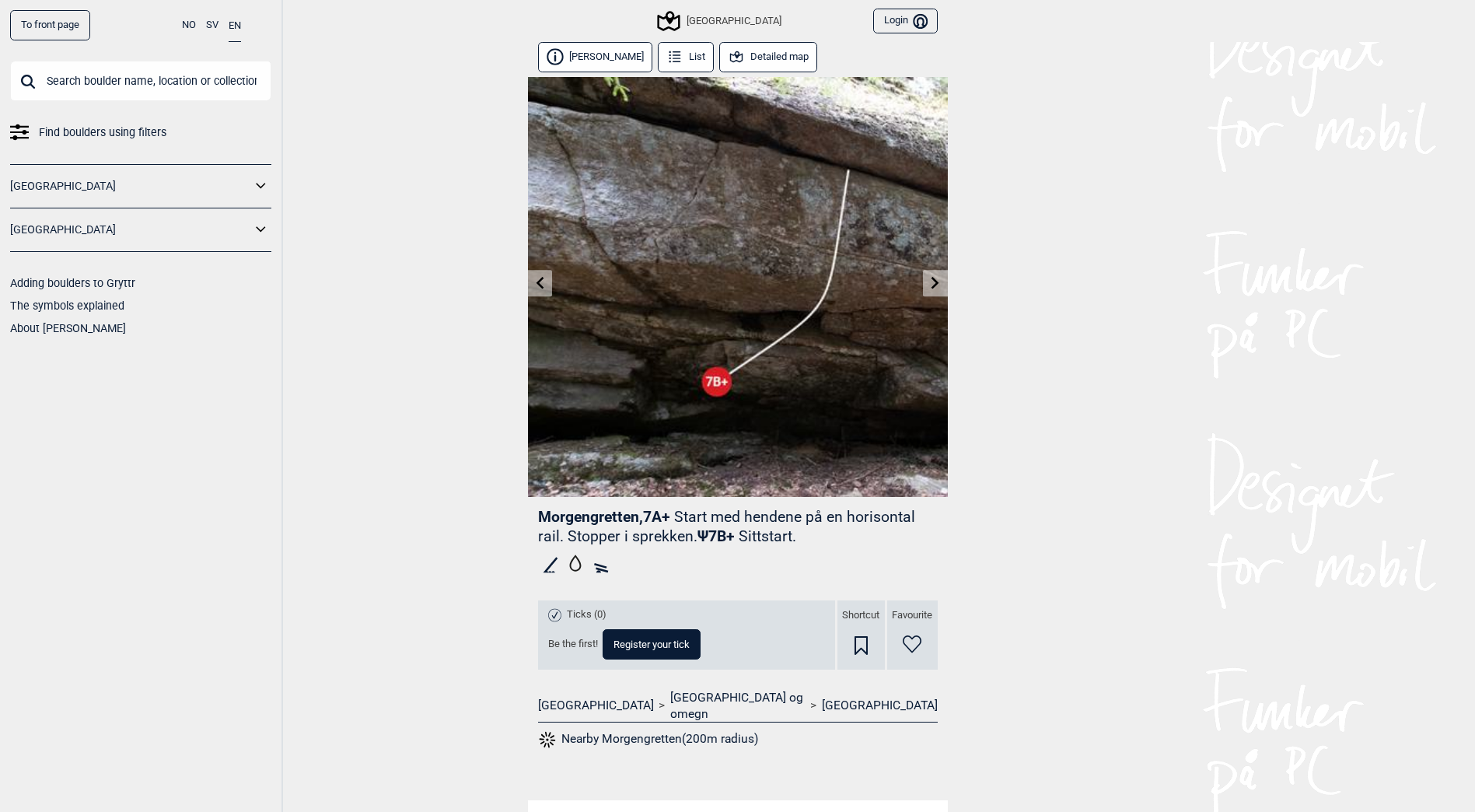
click at [936, 281] on icon at bounding box center [935, 282] width 8 height 13
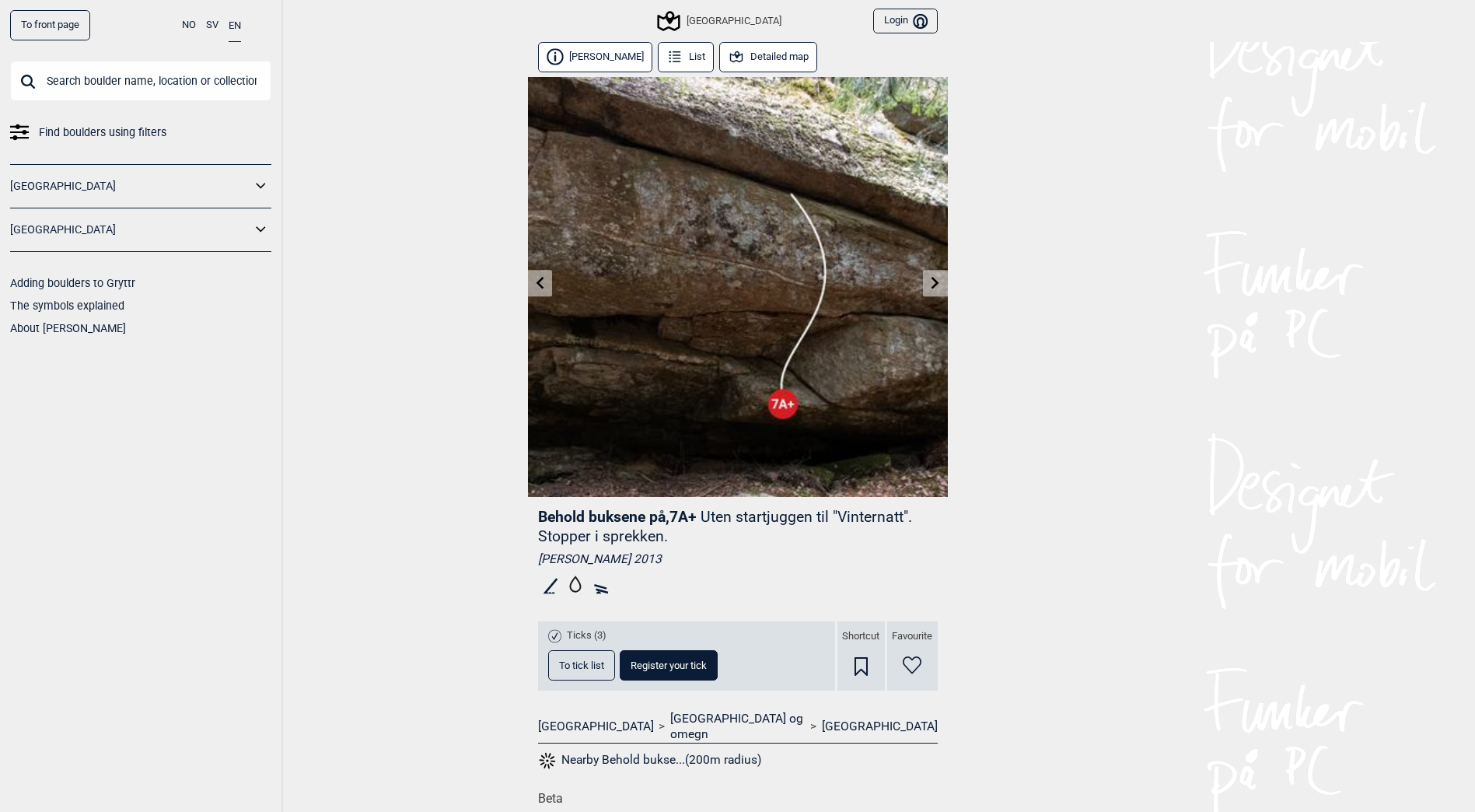
click at [936, 281] on icon at bounding box center [935, 282] width 8 height 13
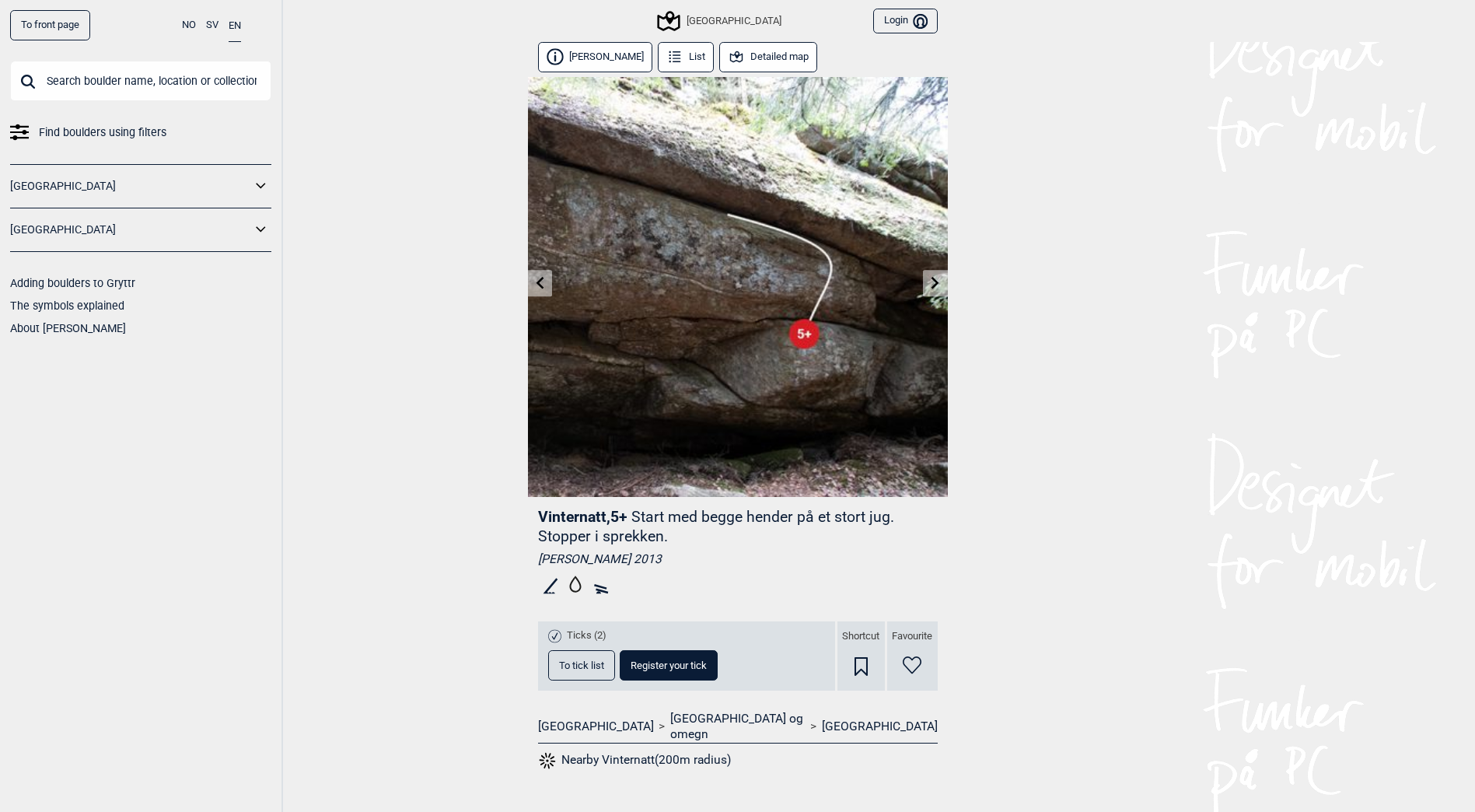
click at [936, 281] on icon at bounding box center [935, 282] width 8 height 13
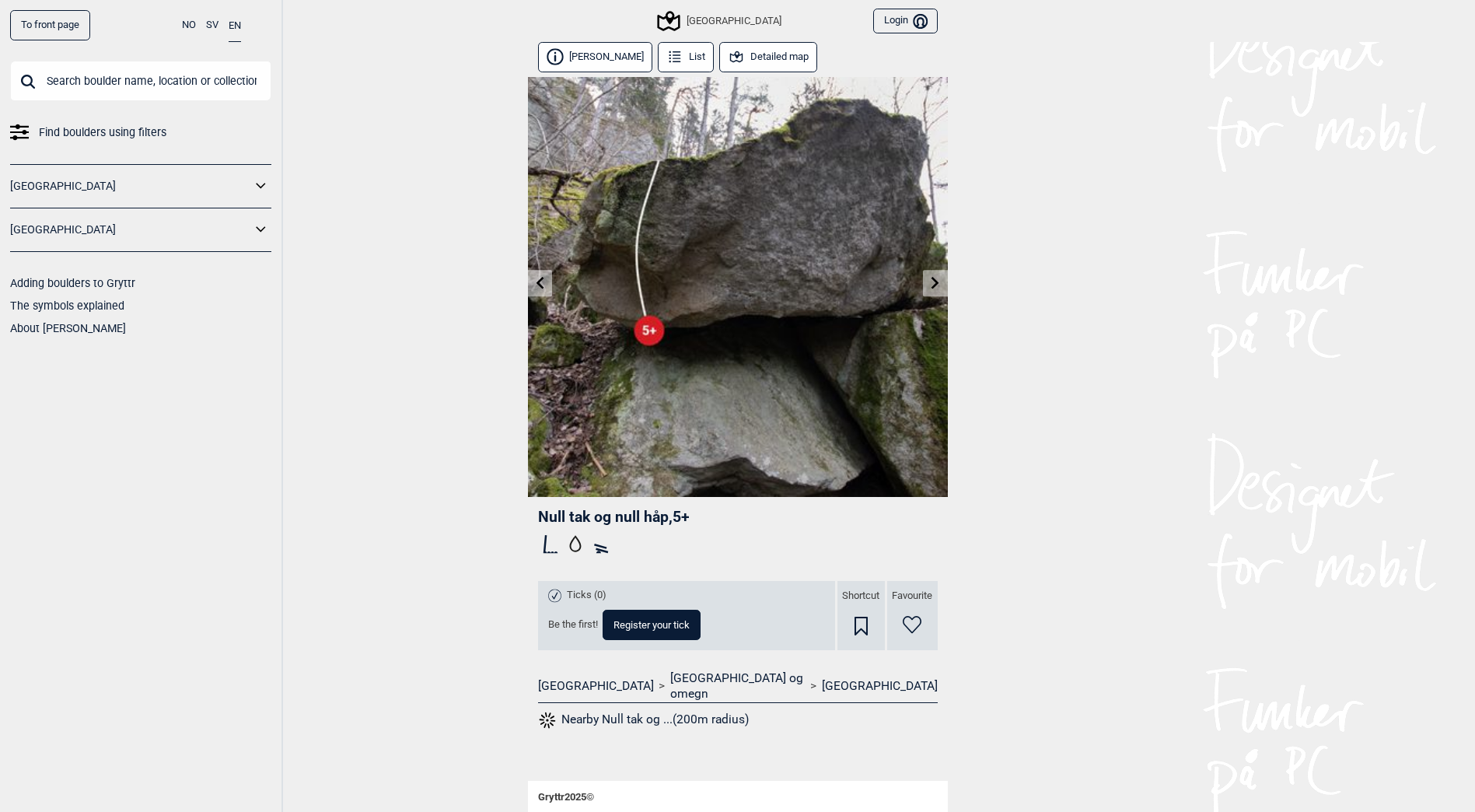
click at [927, 276] on link at bounding box center [934, 283] width 24 height 26
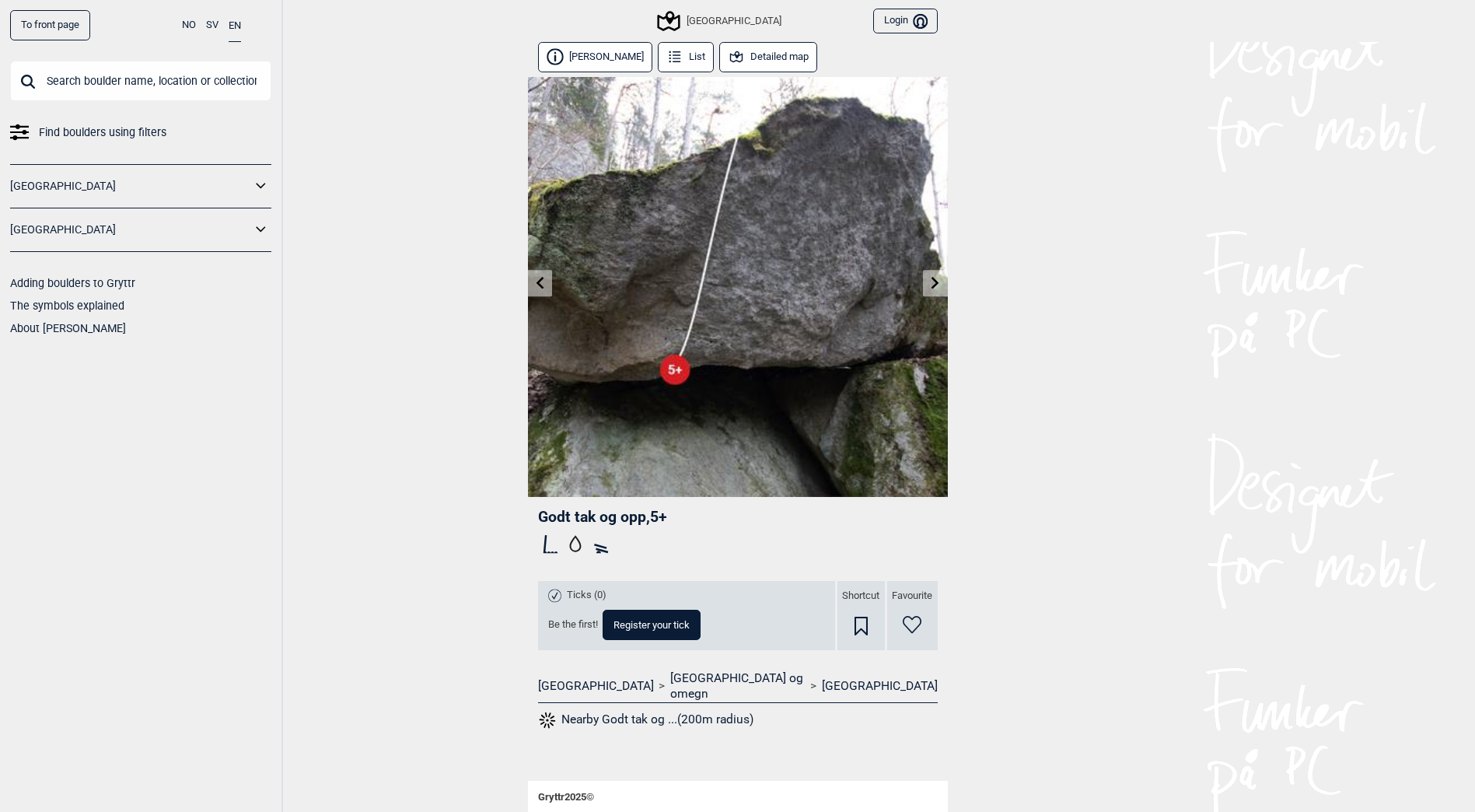
click at [927, 276] on link at bounding box center [934, 283] width 24 height 26
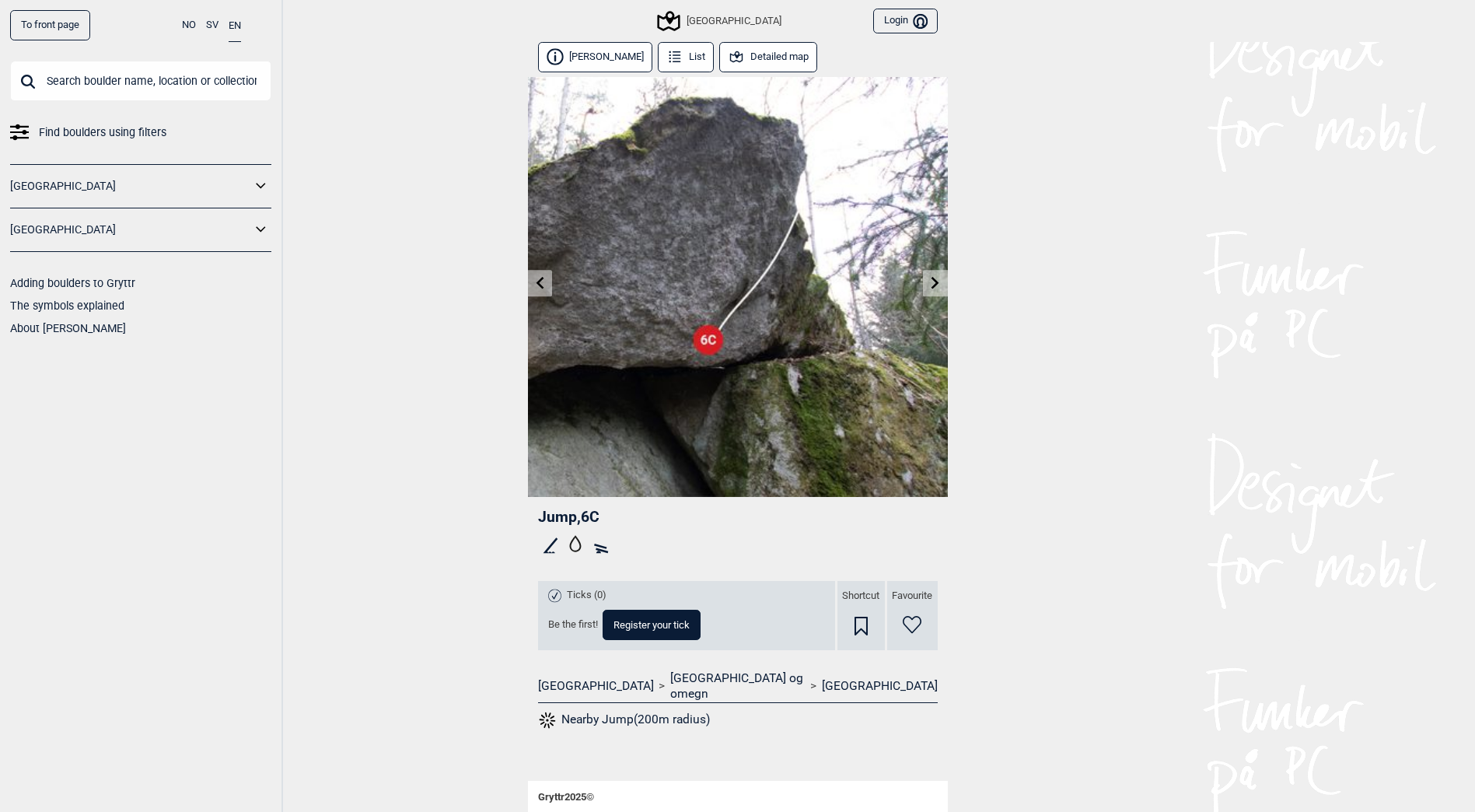
click at [749, 57] on button "Detailed map" at bounding box center [769, 57] width 99 height 31
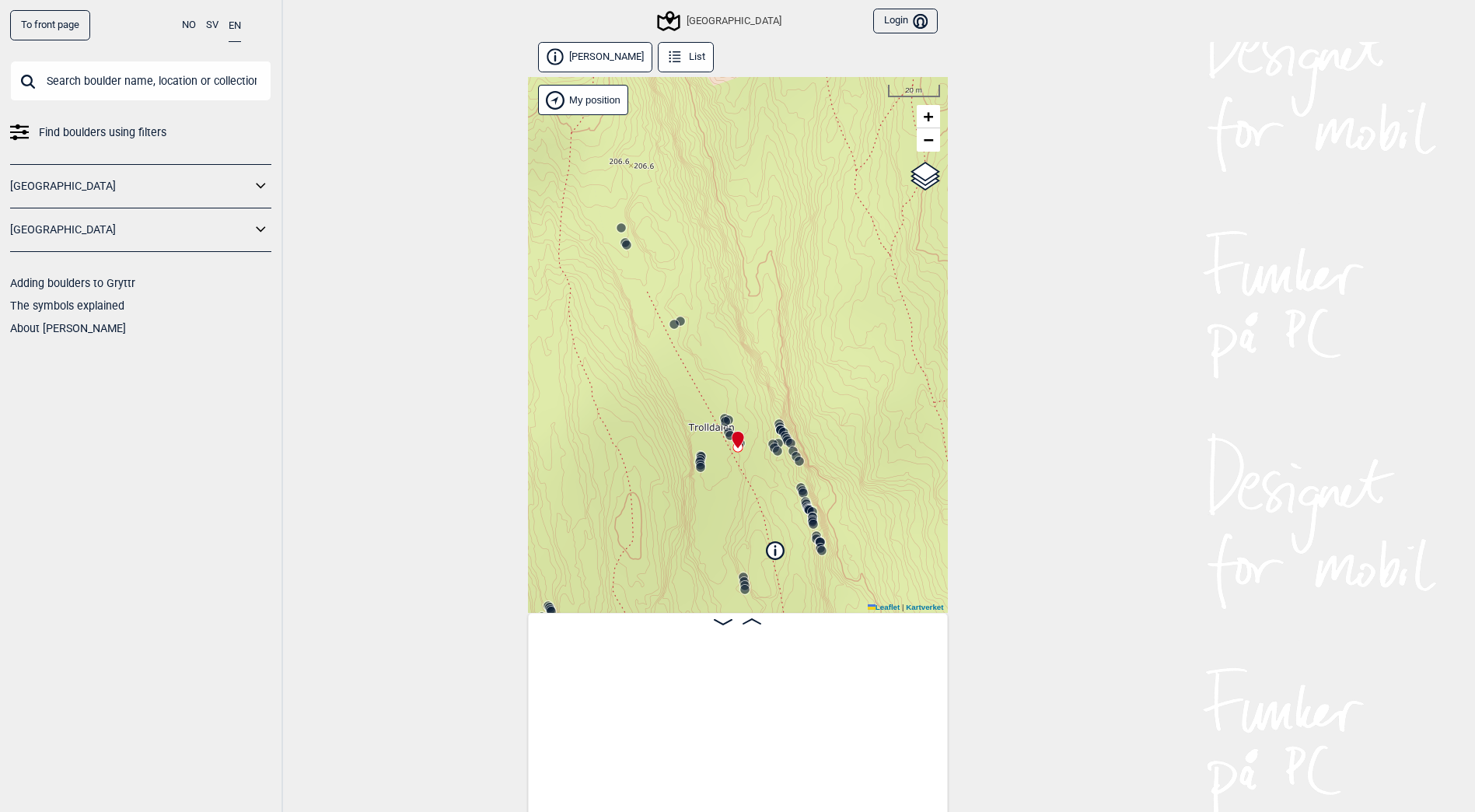
scroll to position [0, 3941]
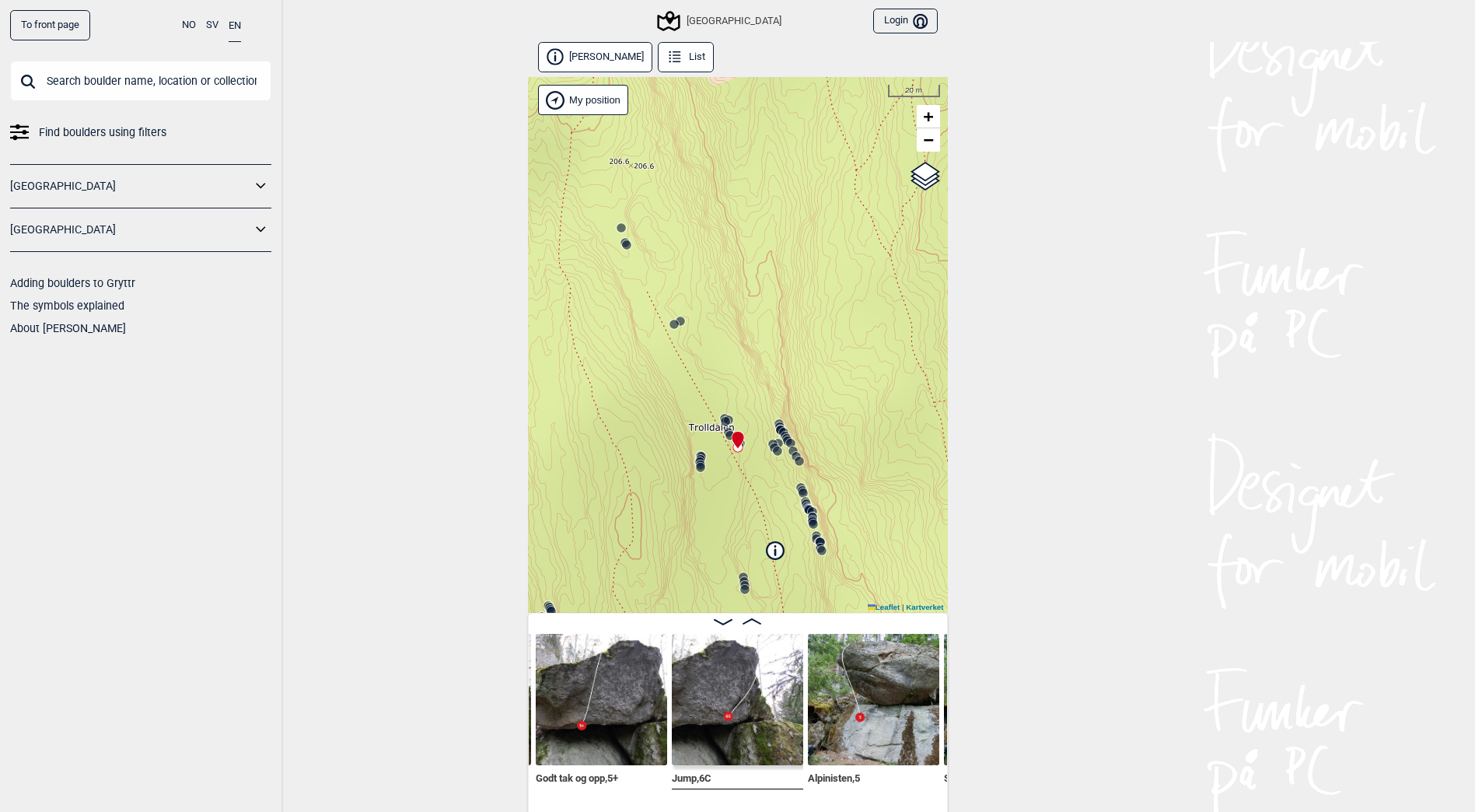
click at [789, 442] on circle at bounding box center [790, 442] width 9 height 9
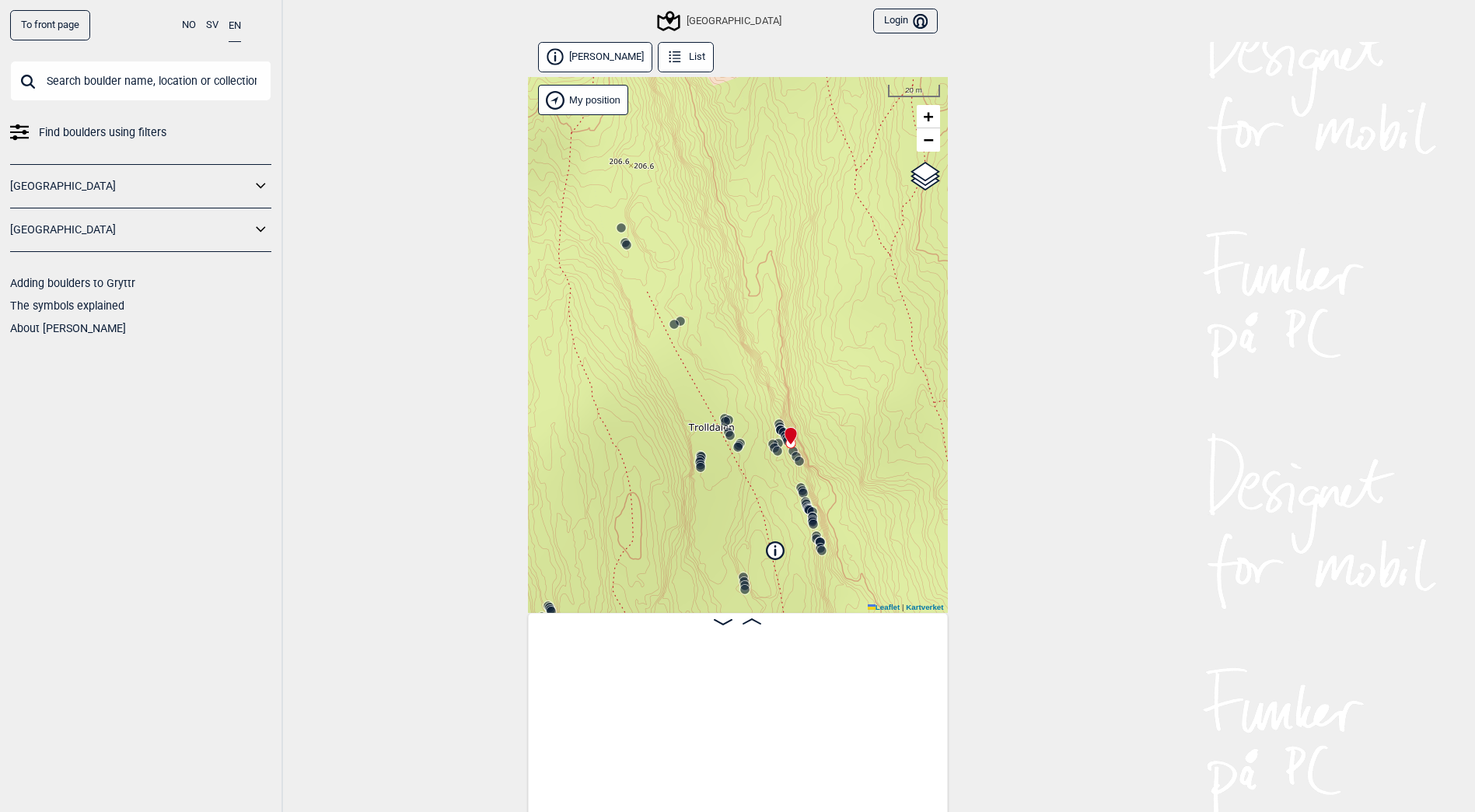
scroll to position [0, 5803]
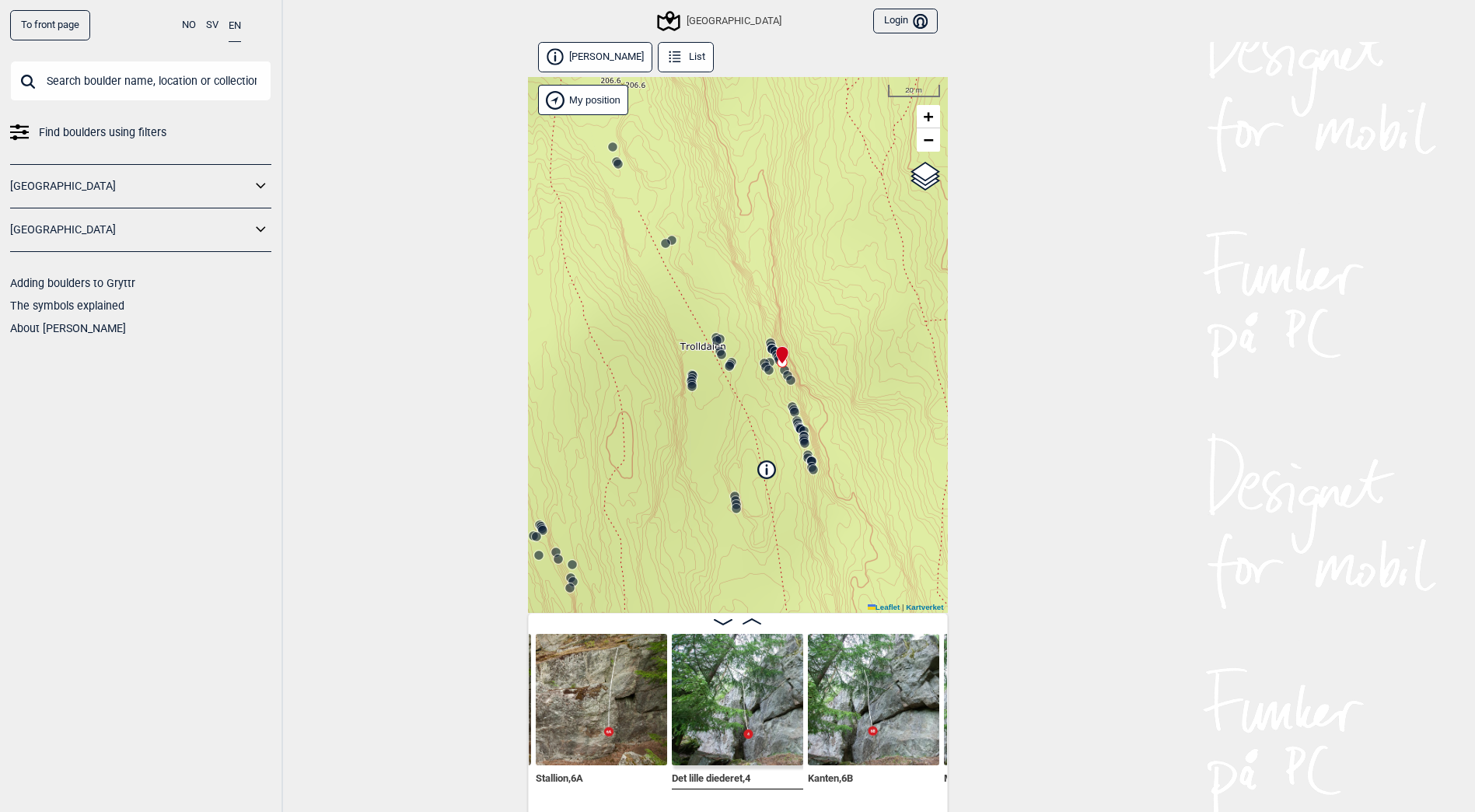
drag, startPoint x: 815, startPoint y: 499, endPoint x: 807, endPoint y: 419, distance: 80.4
click at [807, 419] on div "Speidersteinen Barnehageveggen Cowboyveggen Bølerveggen [GEOGRAPHIC_DATA]" at bounding box center [737, 344] width 419 height 536
click at [801, 435] on icon at bounding box center [803, 440] width 13 height 13
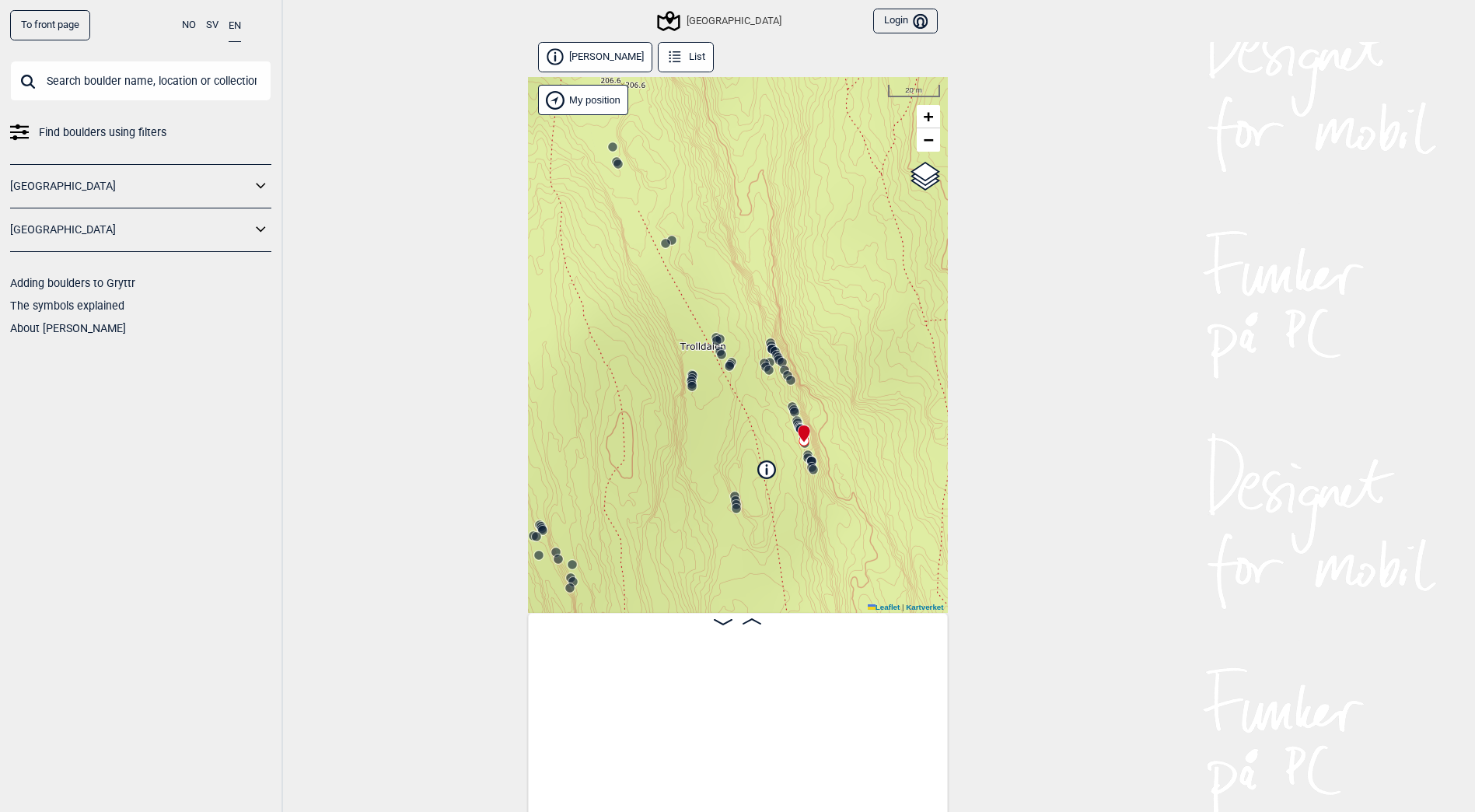
scroll to position [0, 8191]
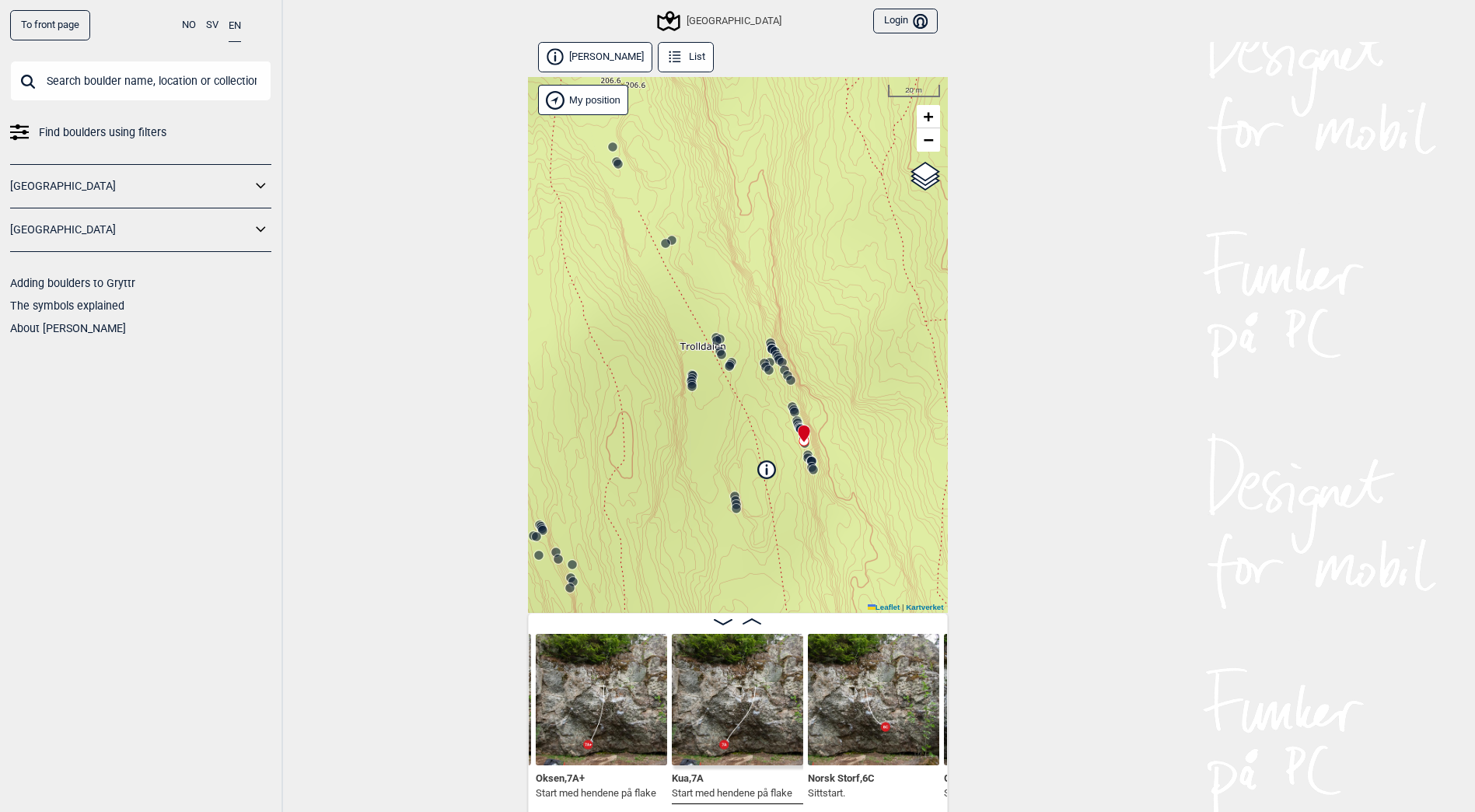
click at [621, 695] on img at bounding box center [601, 699] width 131 height 131
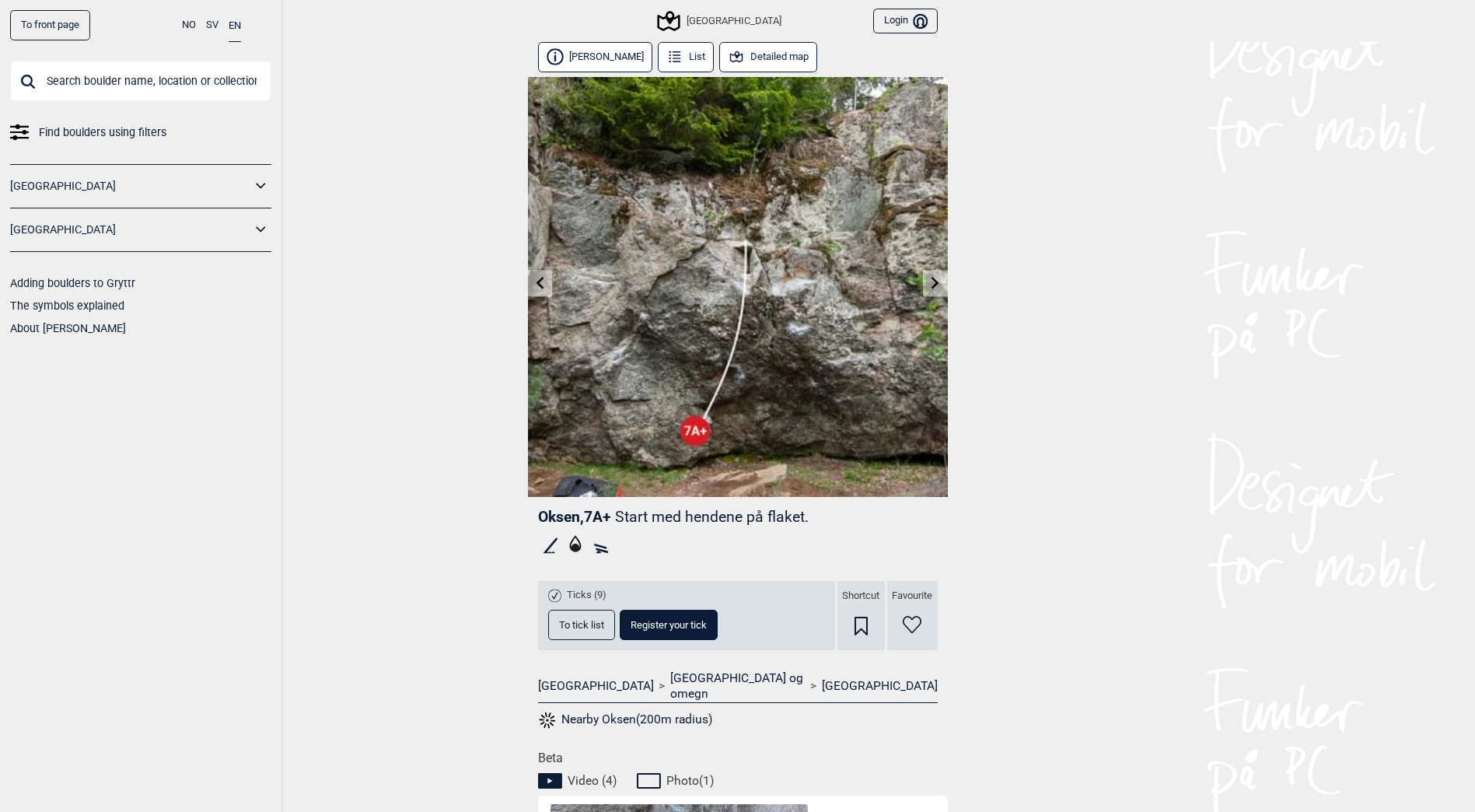
click at [548, 284] on link at bounding box center [540, 283] width 24 height 26
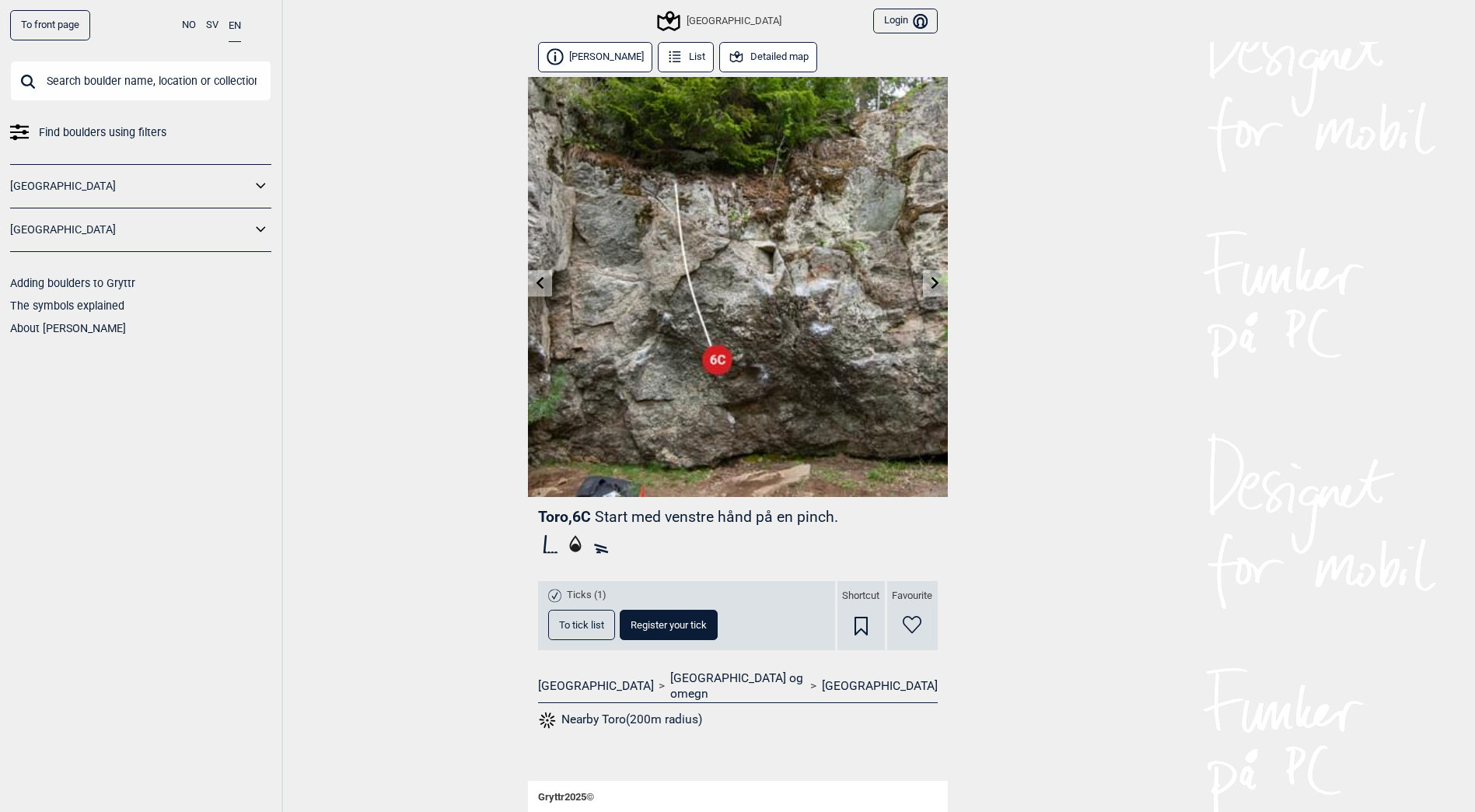
click at [548, 284] on link at bounding box center [540, 283] width 24 height 26
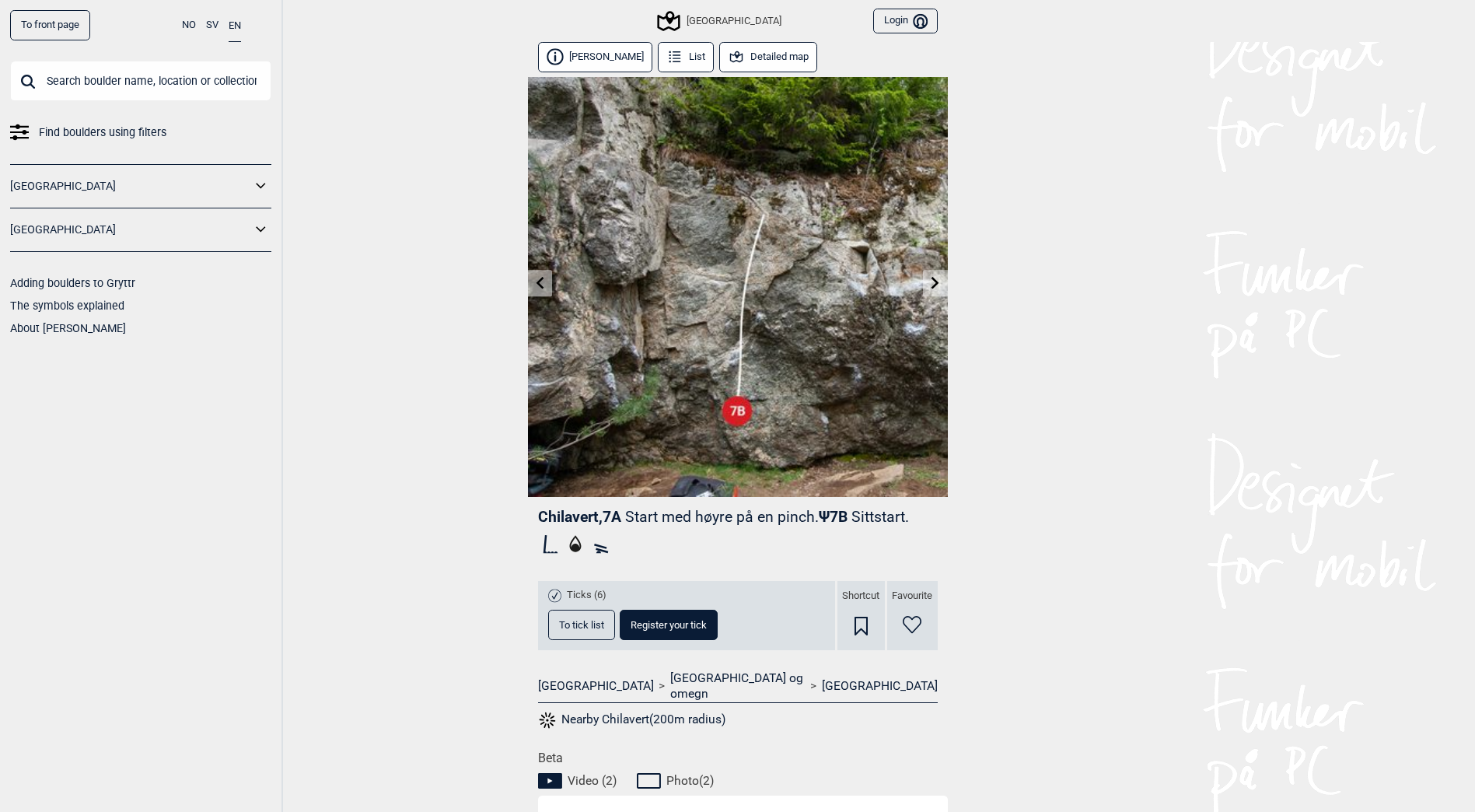
click at [548, 284] on link at bounding box center [540, 283] width 24 height 26
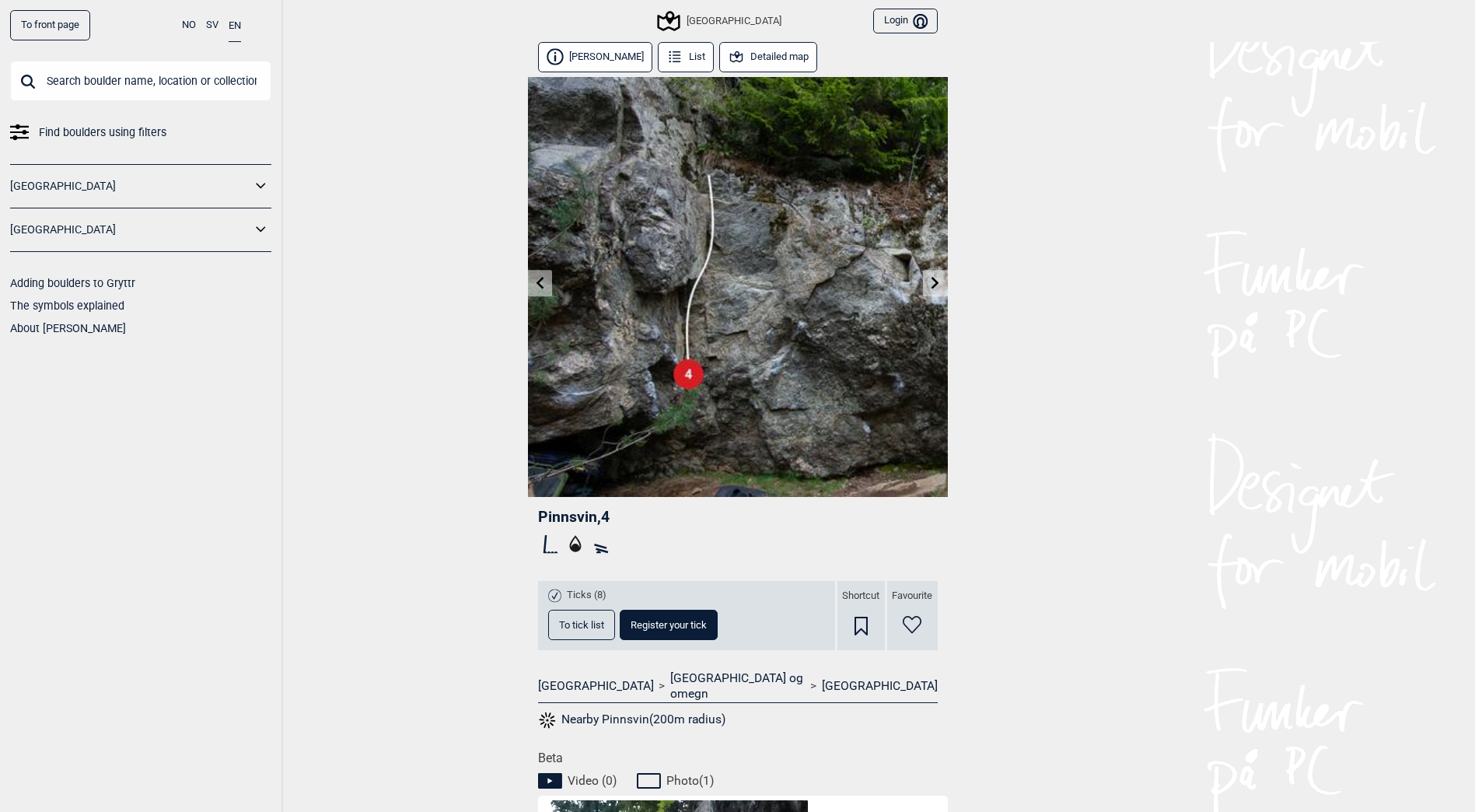
click at [548, 284] on link at bounding box center [540, 283] width 24 height 26
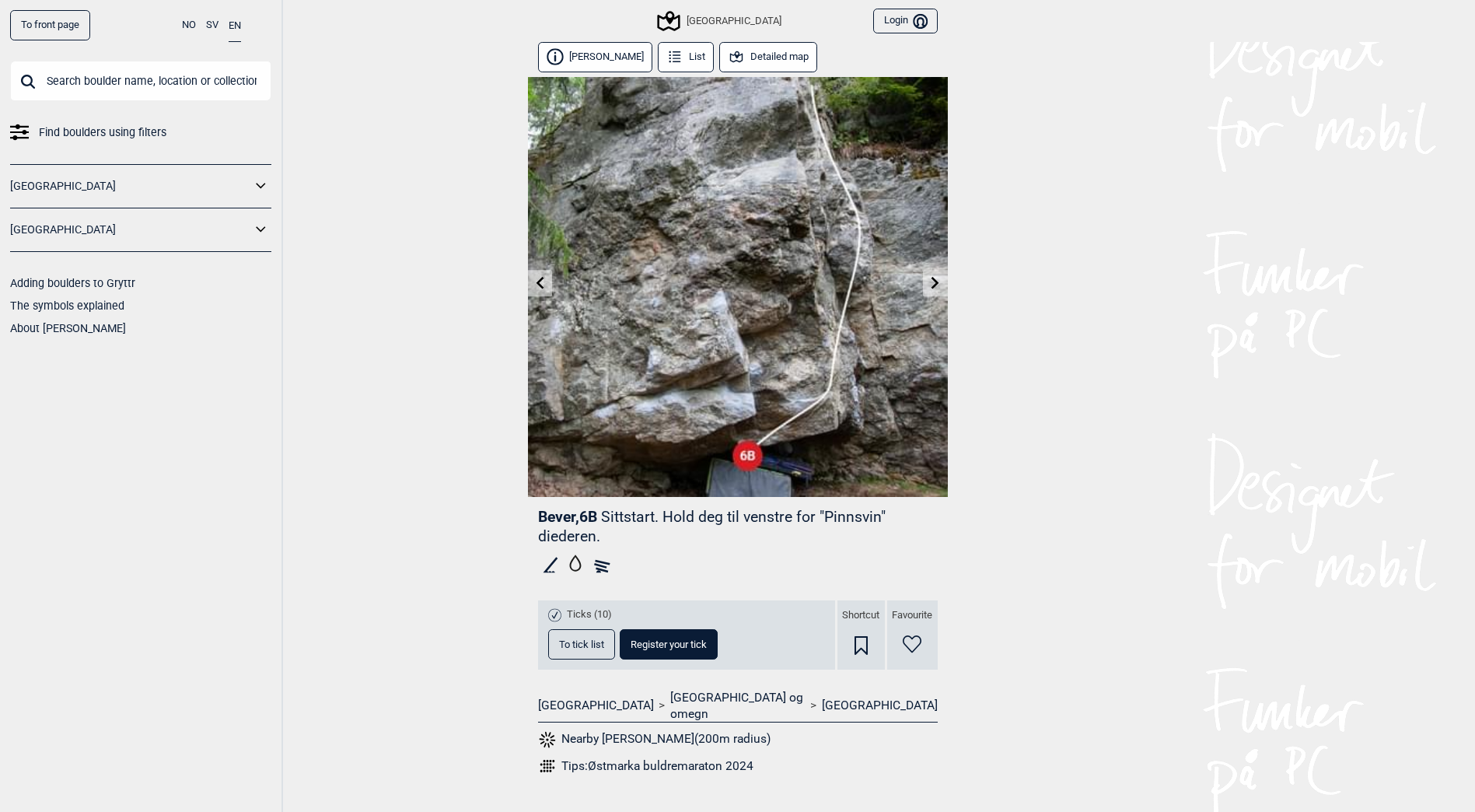
click at [548, 284] on link at bounding box center [540, 283] width 24 height 26
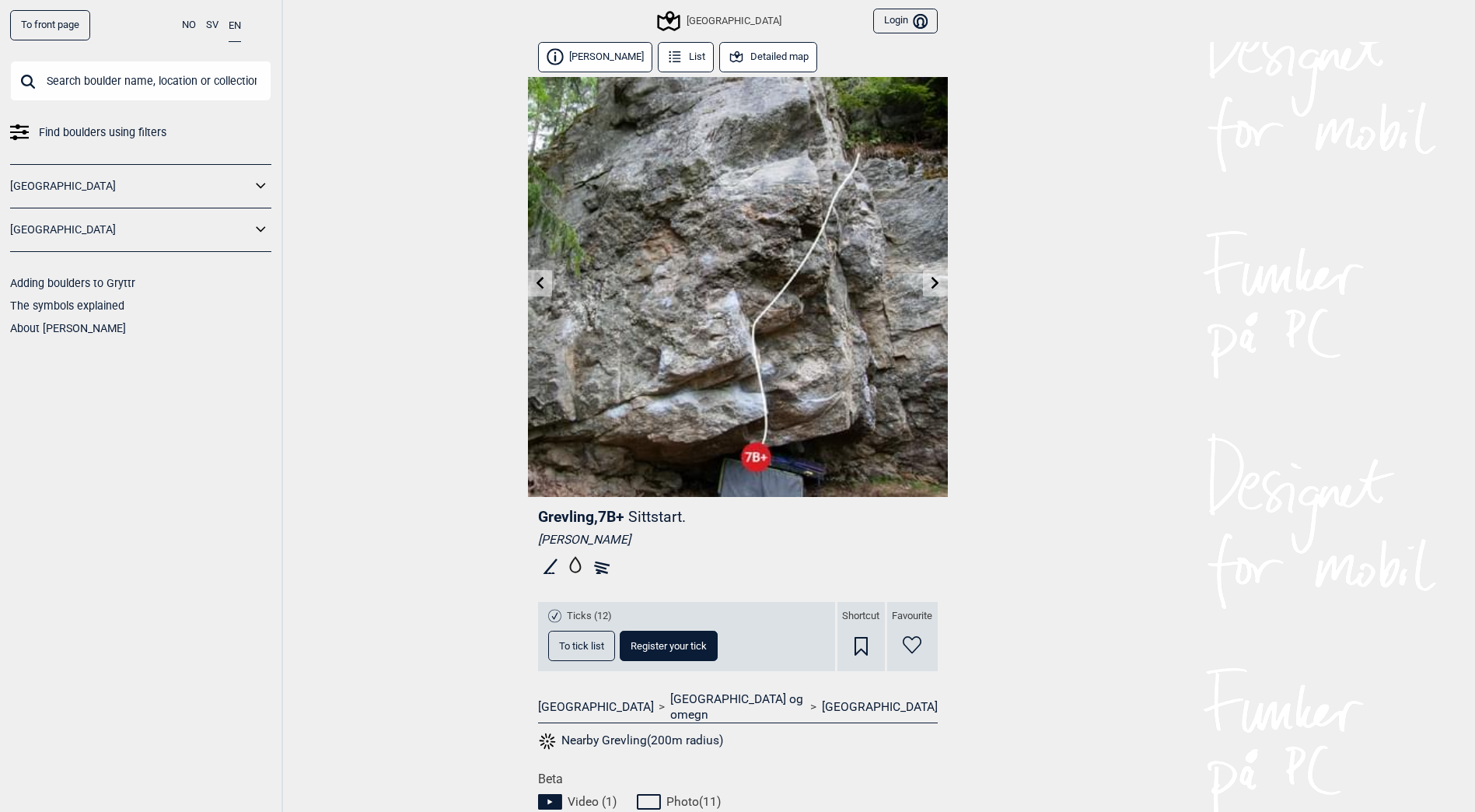
click at [543, 284] on icon at bounding box center [539, 282] width 13 height 13
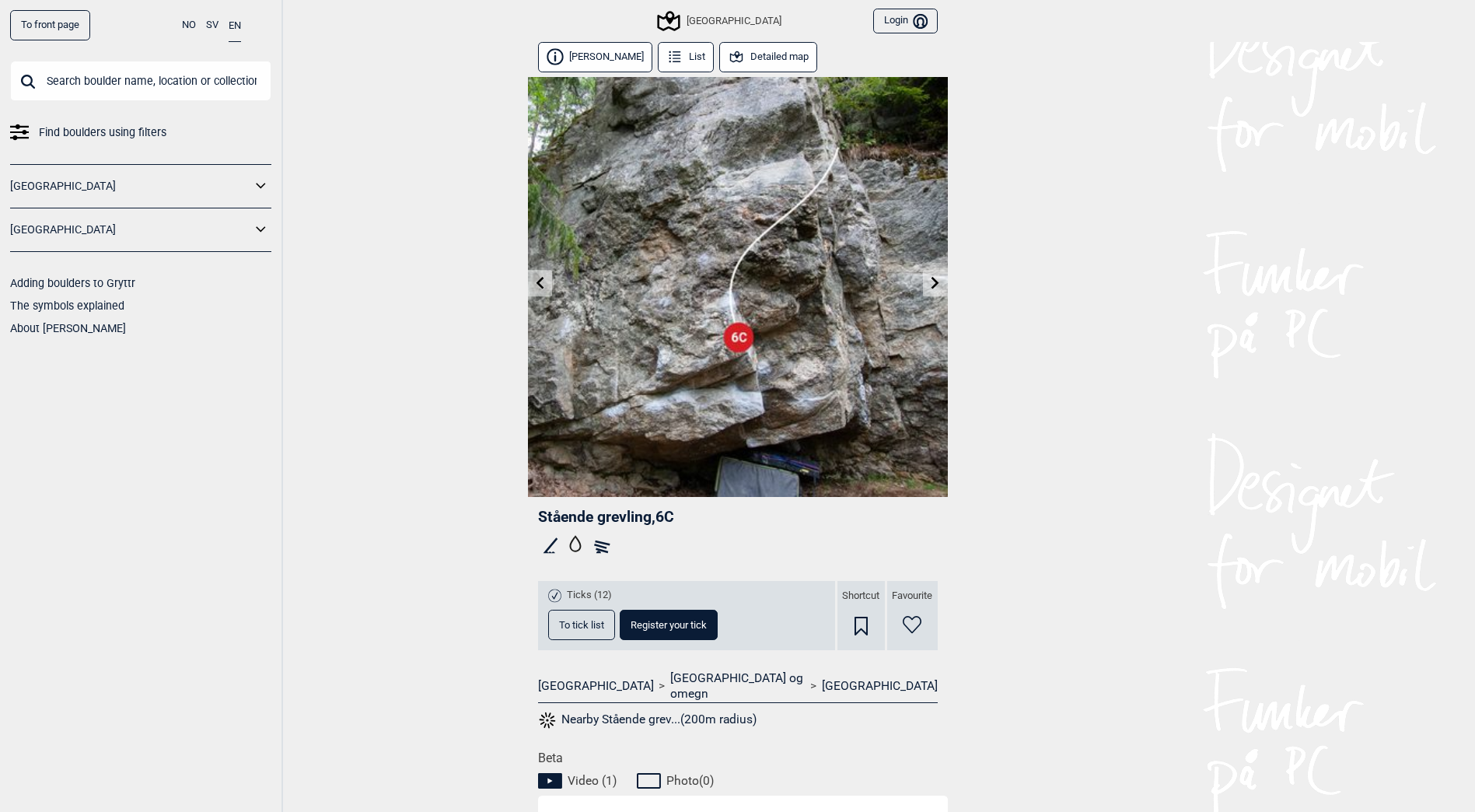
click at [543, 284] on icon at bounding box center [539, 282] width 13 height 13
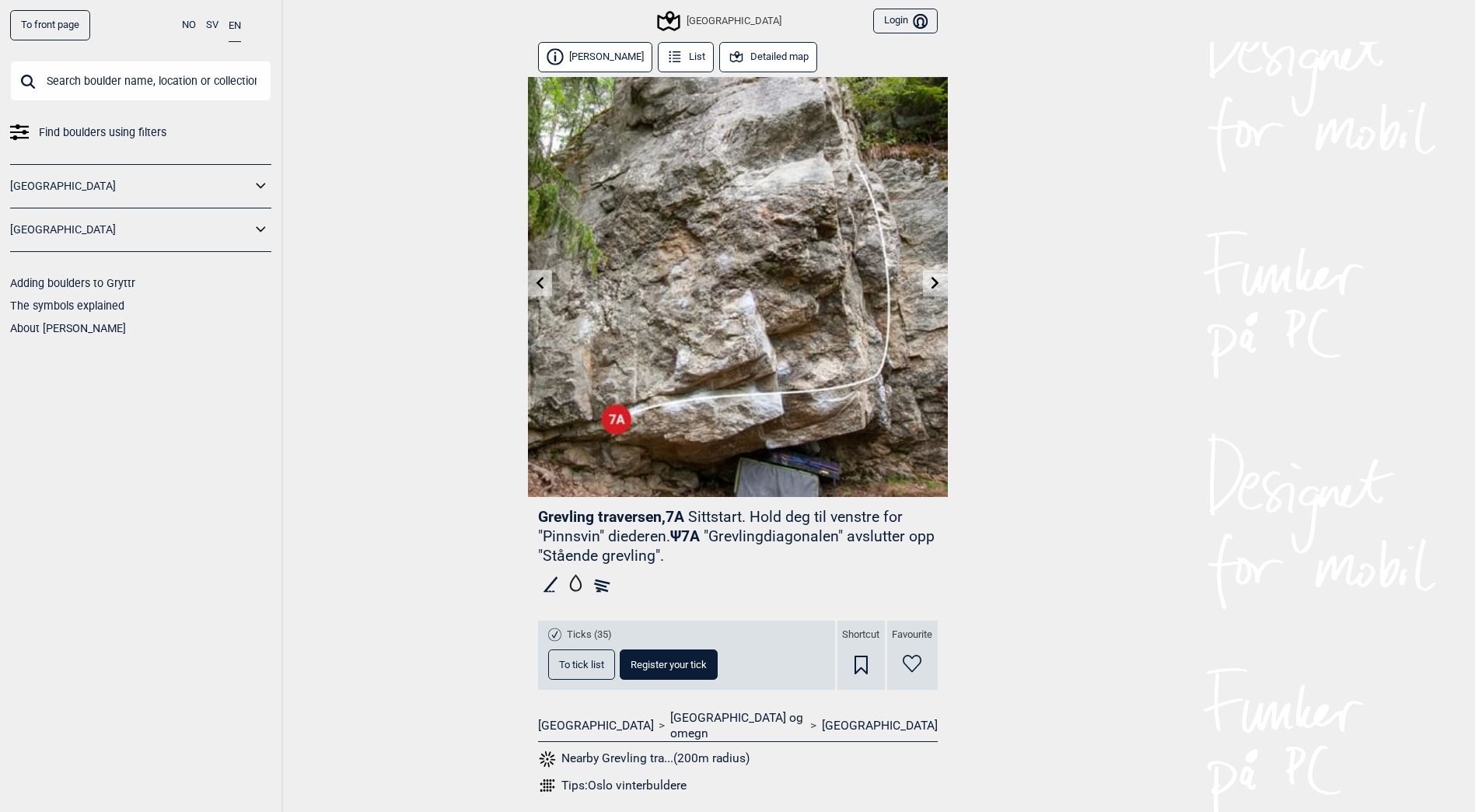
click at [535, 276] on icon at bounding box center [539, 282] width 13 height 13
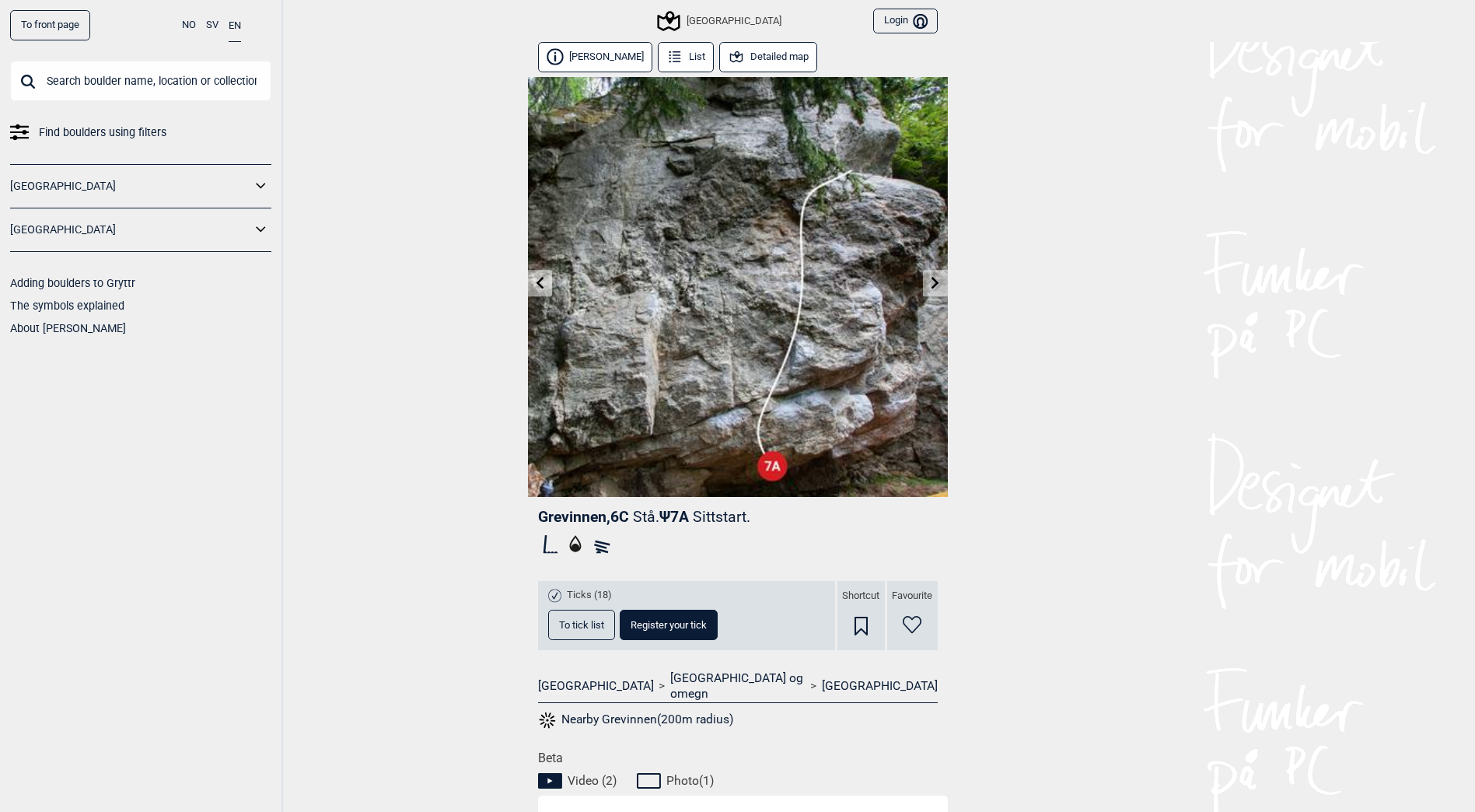
click at [747, 52] on button "Detailed map" at bounding box center [769, 57] width 99 height 31
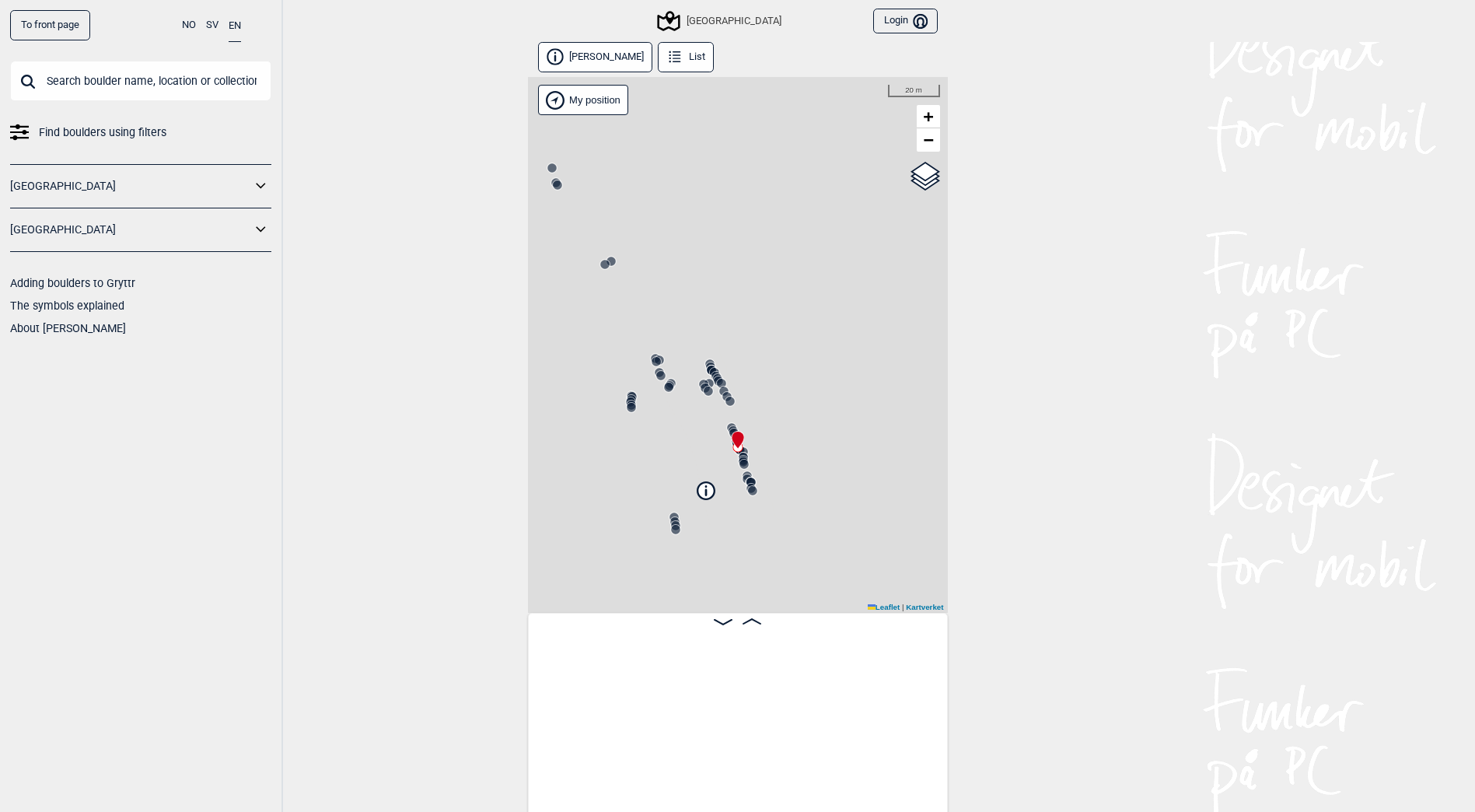
scroll to position [0, 6963]
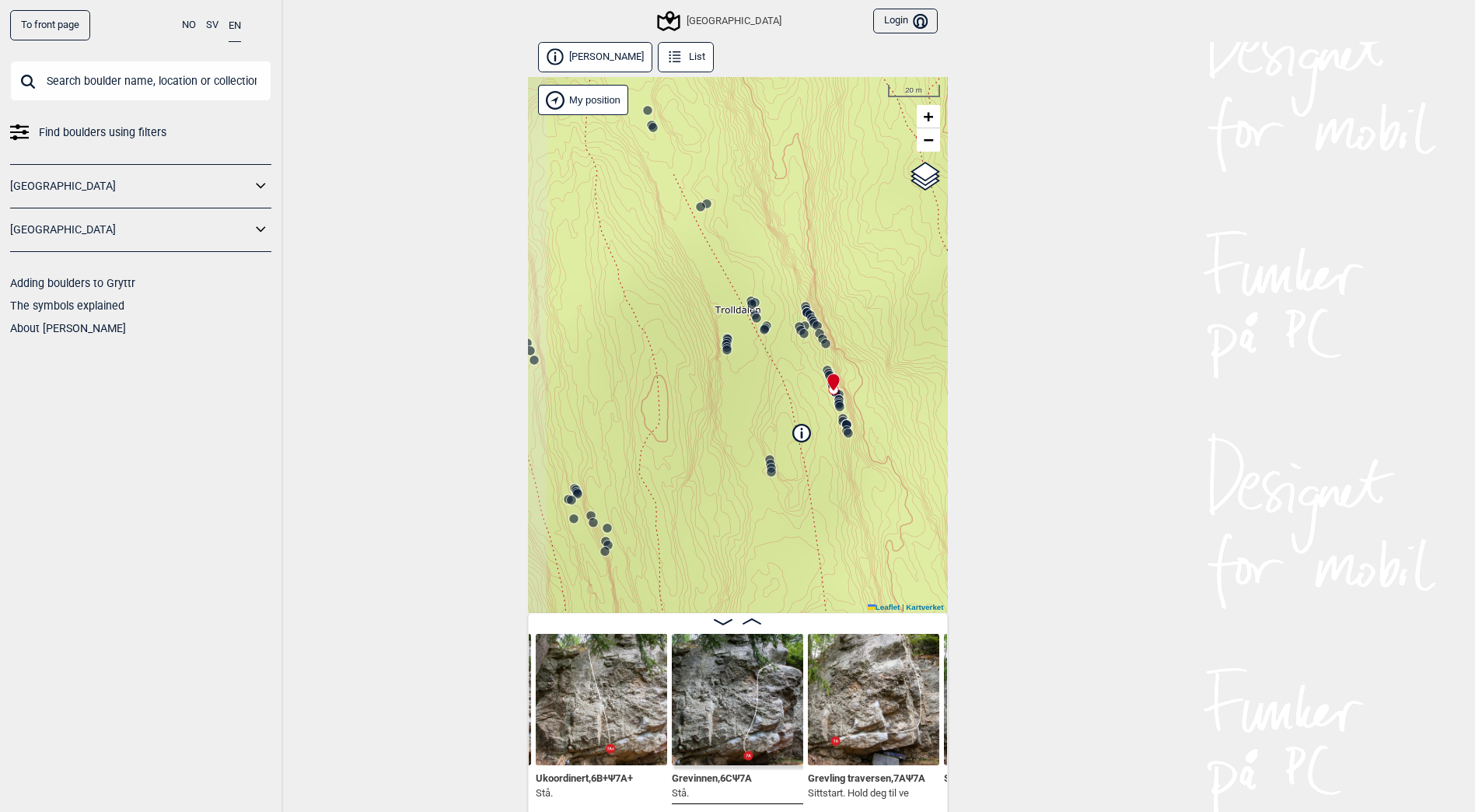
drag, startPoint x: 707, startPoint y: 366, endPoint x: 789, endPoint y: 293, distance: 109.8
click at [800, 306] on icon at bounding box center [806, 312] width 13 height 13
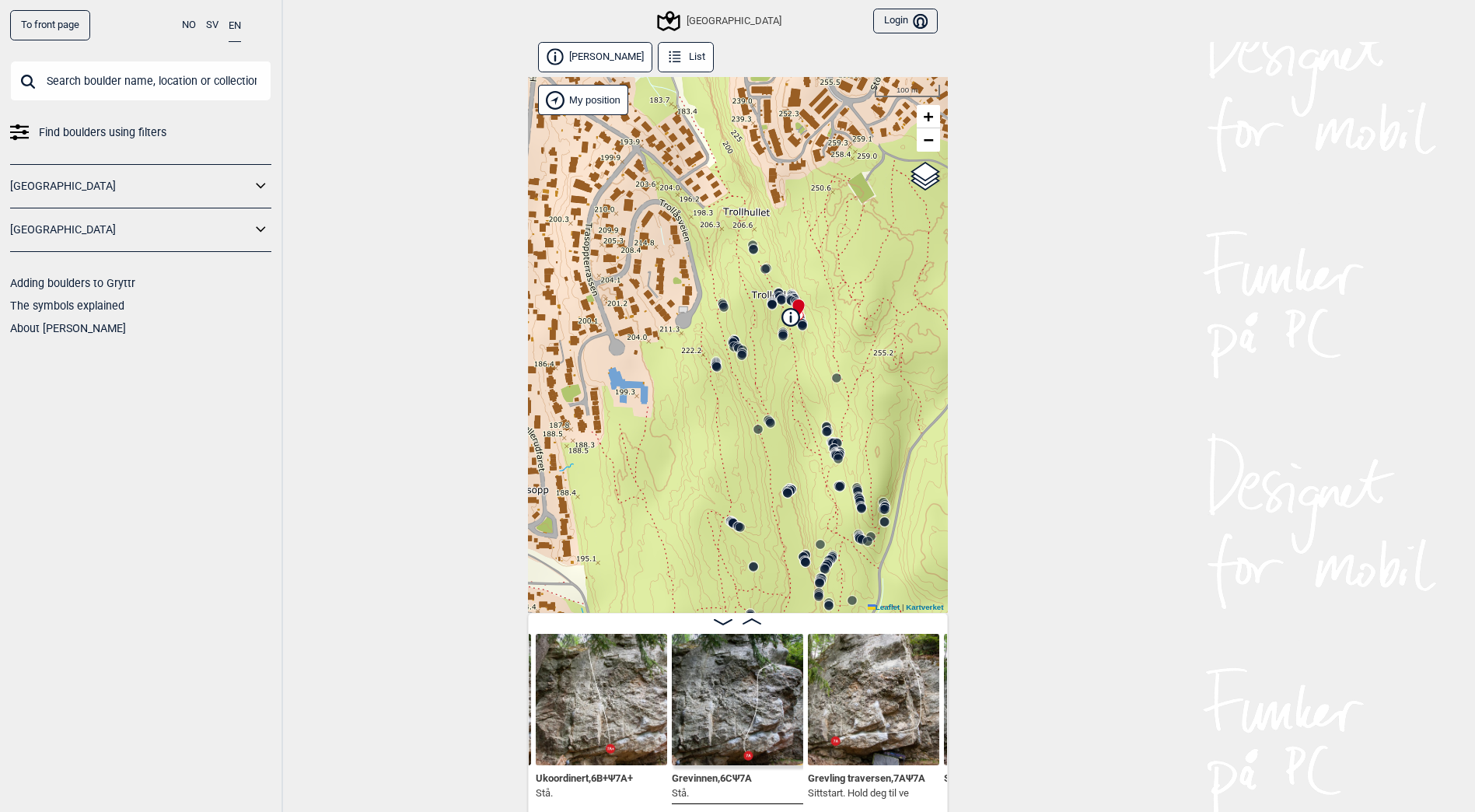
click at [833, 443] on icon at bounding box center [834, 448] width 13 height 13
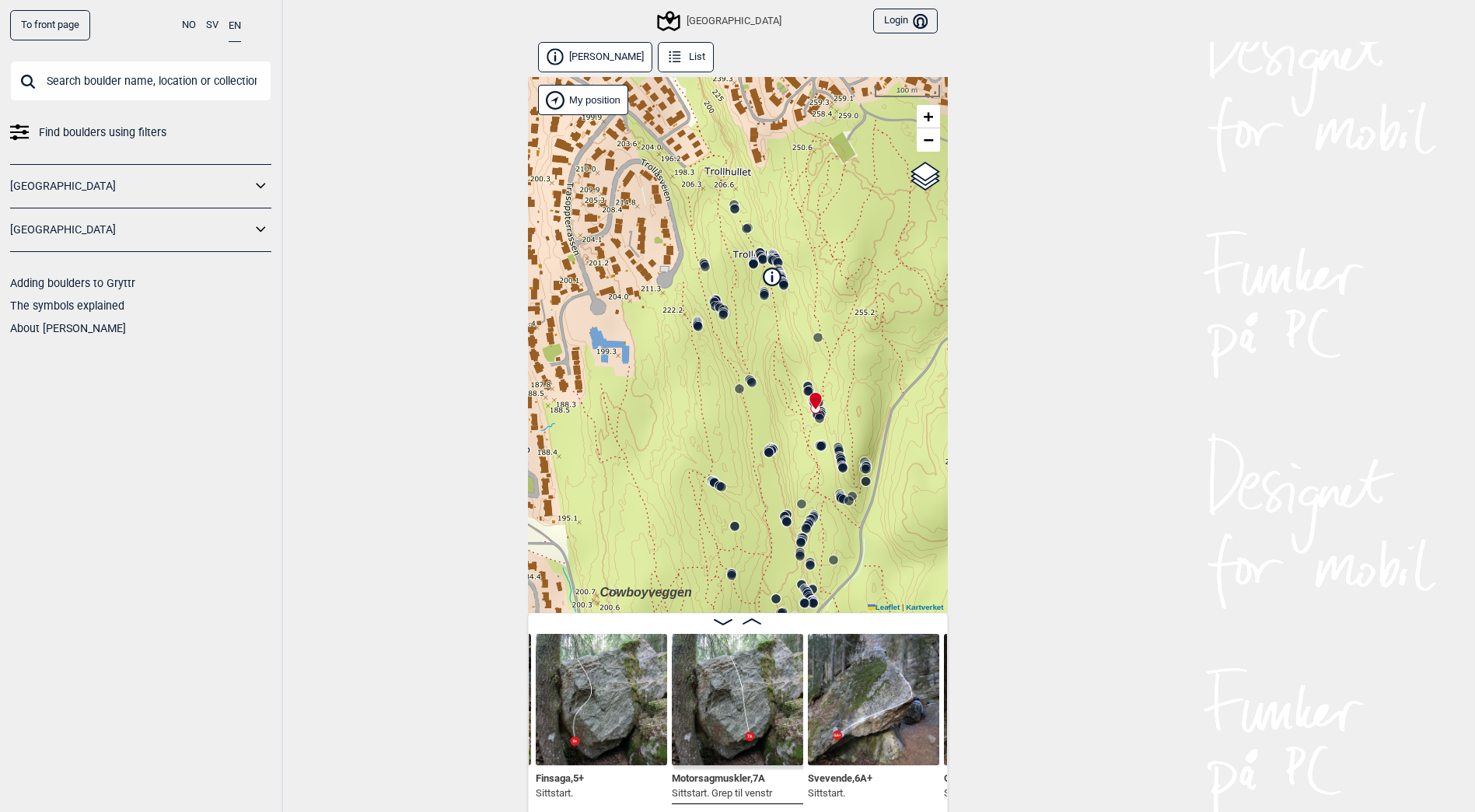
drag, startPoint x: 838, startPoint y: 514, endPoint x: 819, endPoint y: 474, distance: 44.3
click at [819, 474] on div "Speidersteinen Barnehageveggen Cowboyveggen Bølerveggen [GEOGRAPHIC_DATA]" at bounding box center [737, 344] width 419 height 536
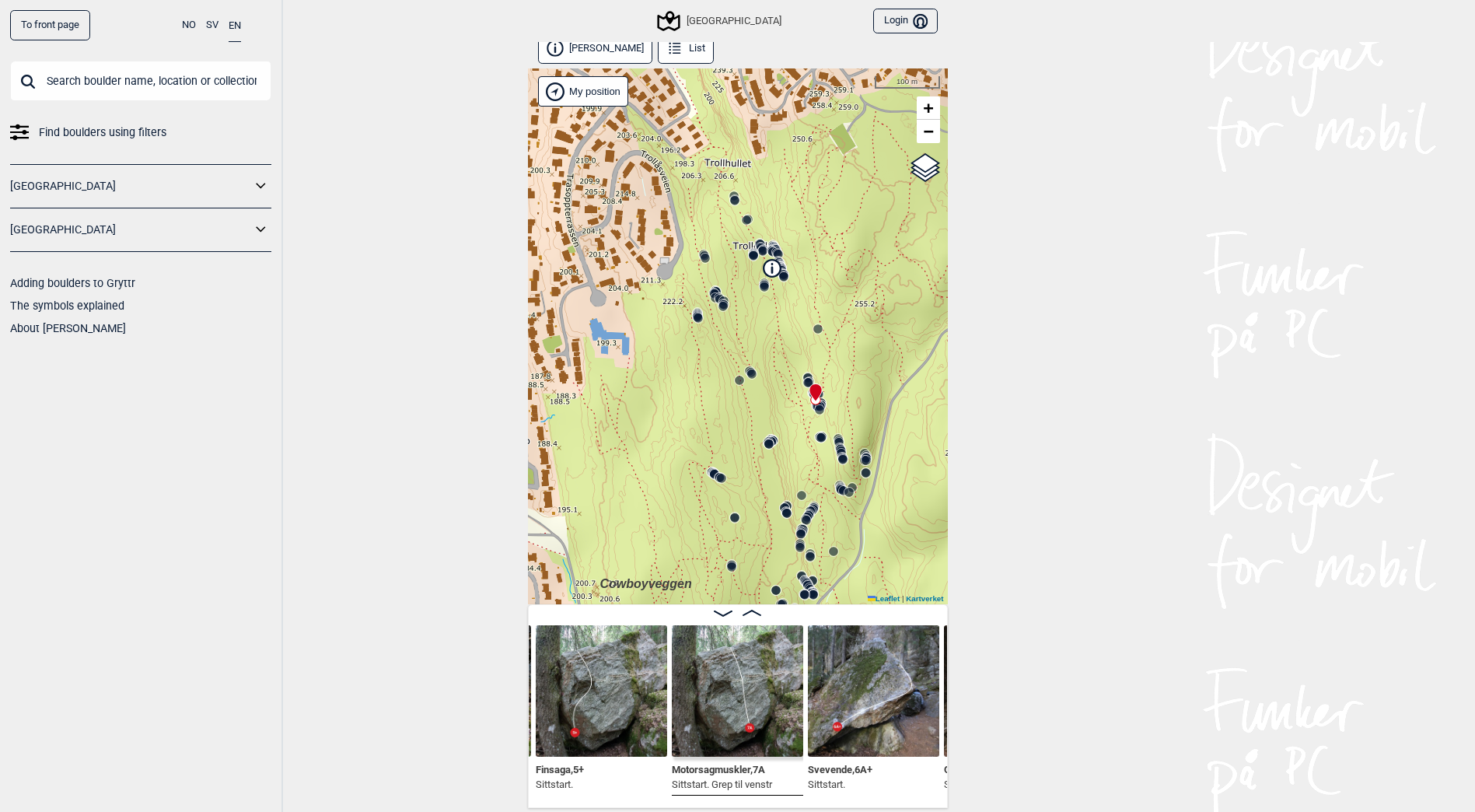
click at [736, 699] on img at bounding box center [737, 690] width 131 height 131
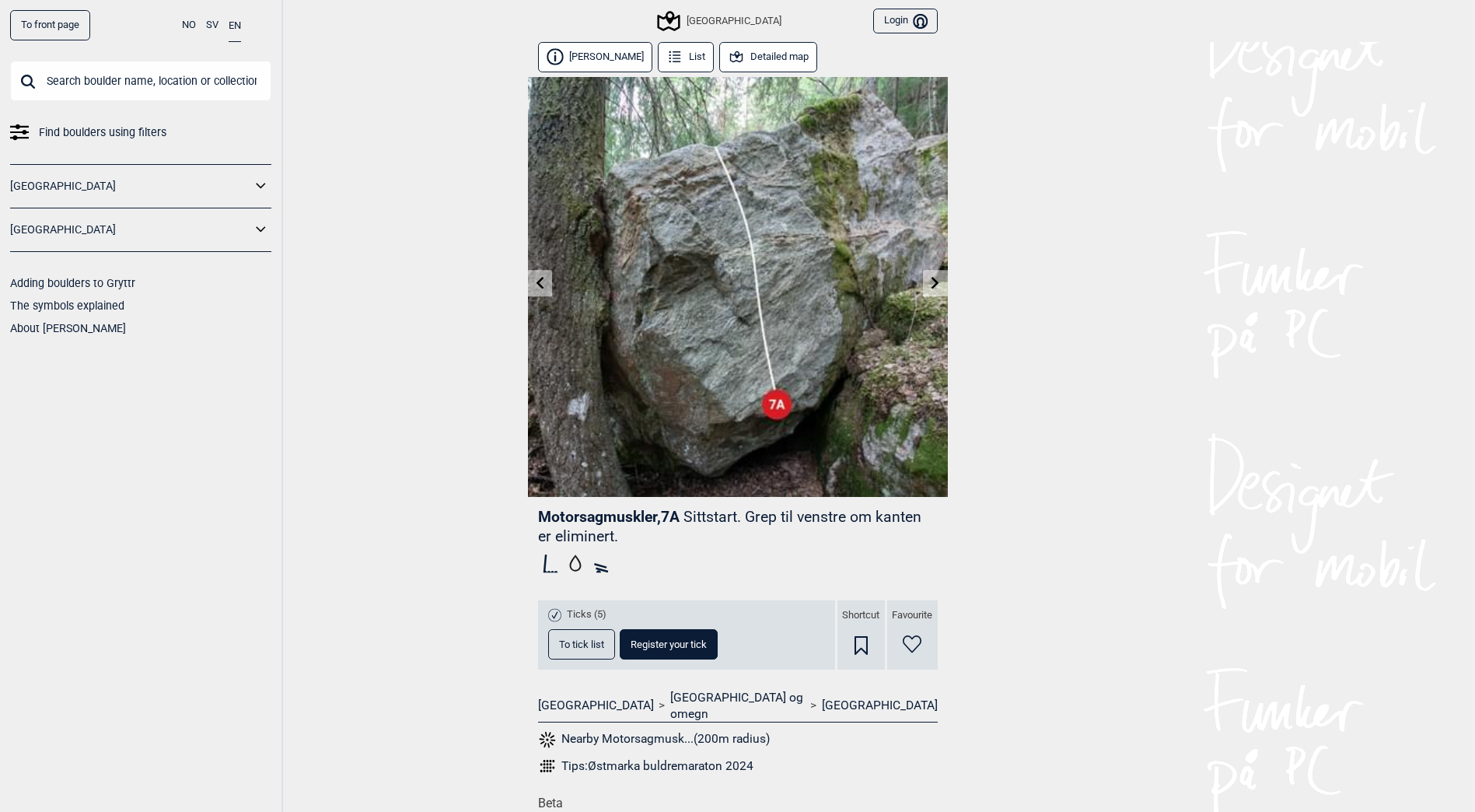
click at [922, 280] on img at bounding box center [737, 286] width 419 height 419
click at [924, 288] on link at bounding box center [934, 283] width 24 height 26
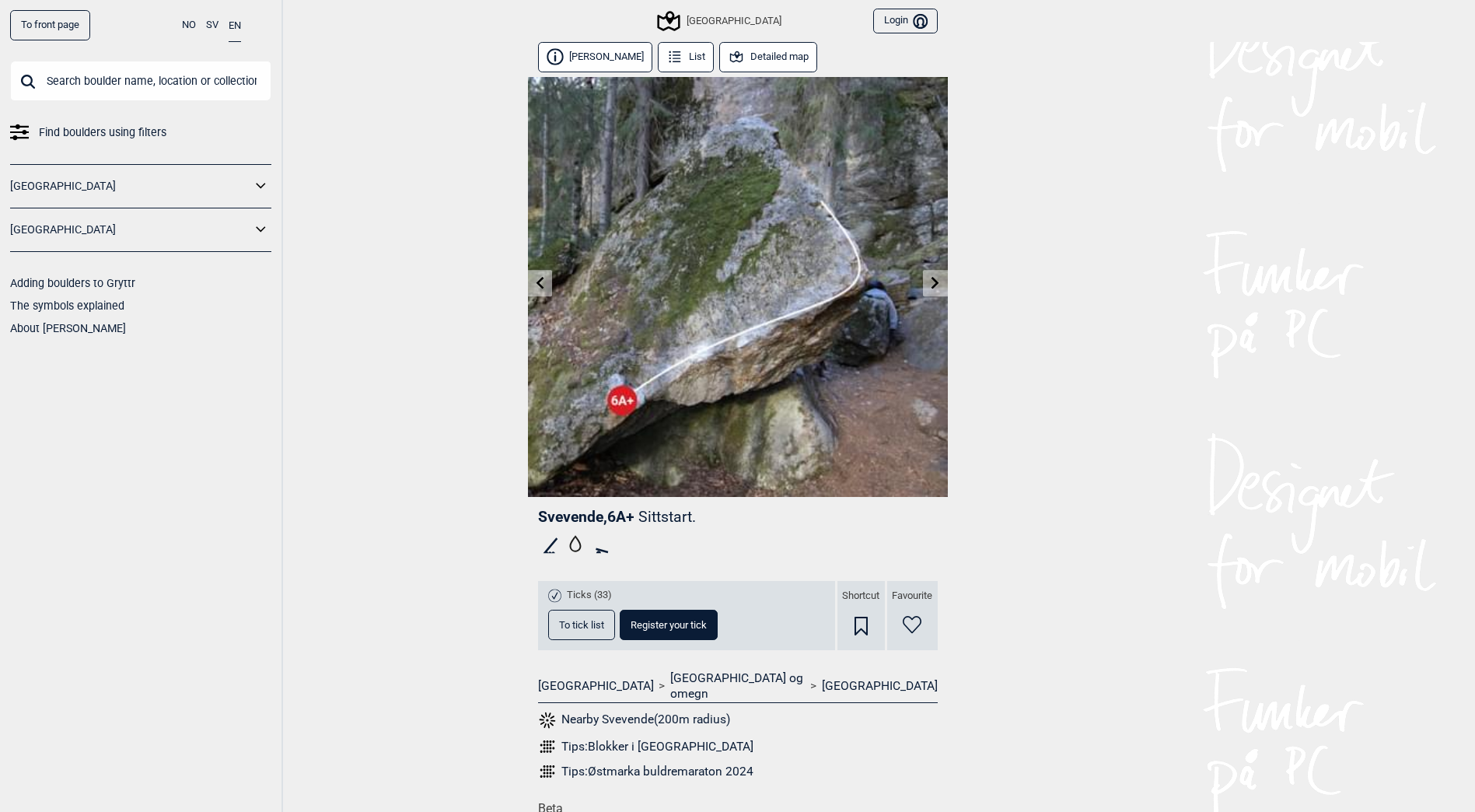
click at [926, 284] on link at bounding box center [934, 283] width 24 height 26
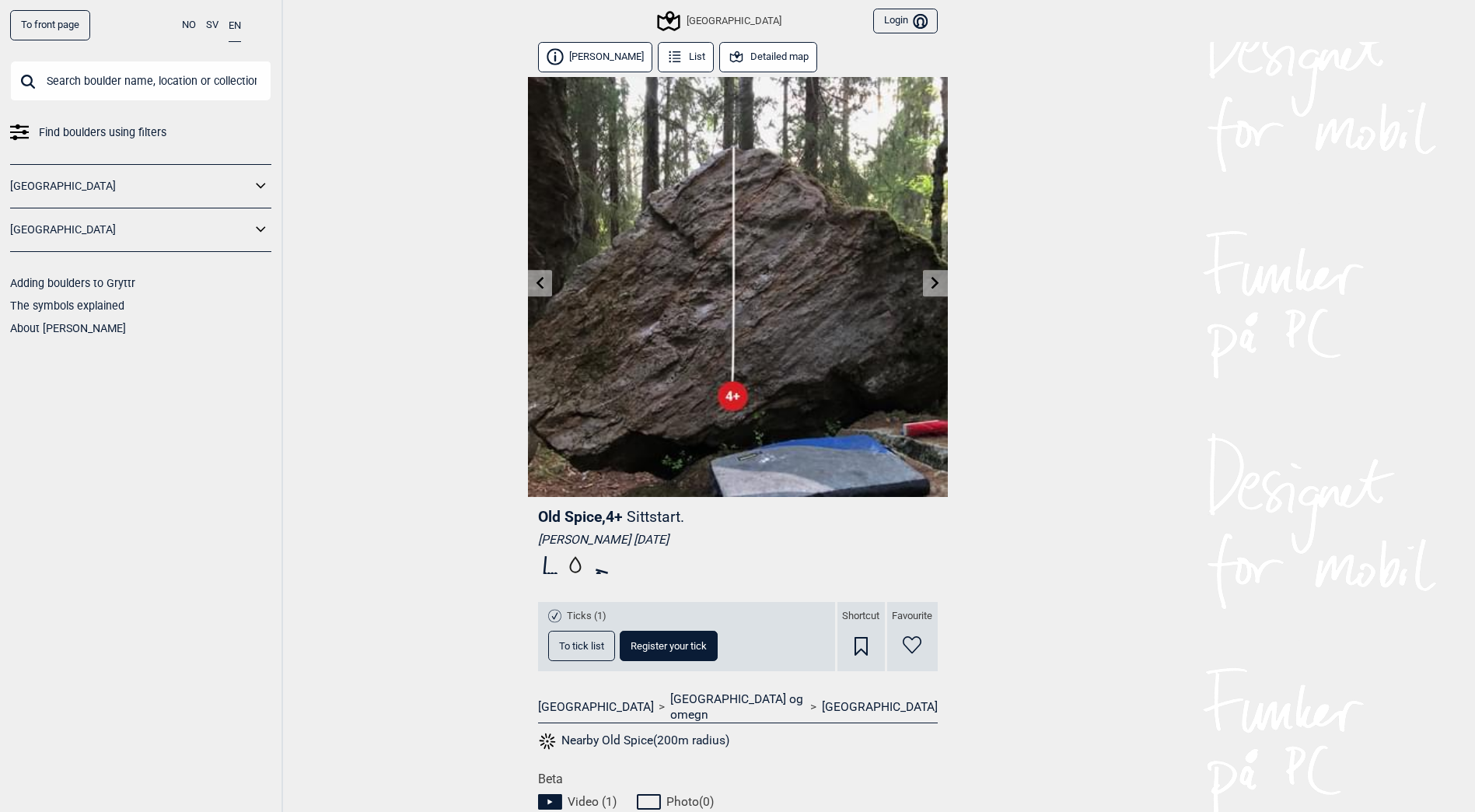
click at [764, 57] on button "Detailed map" at bounding box center [769, 57] width 99 height 31
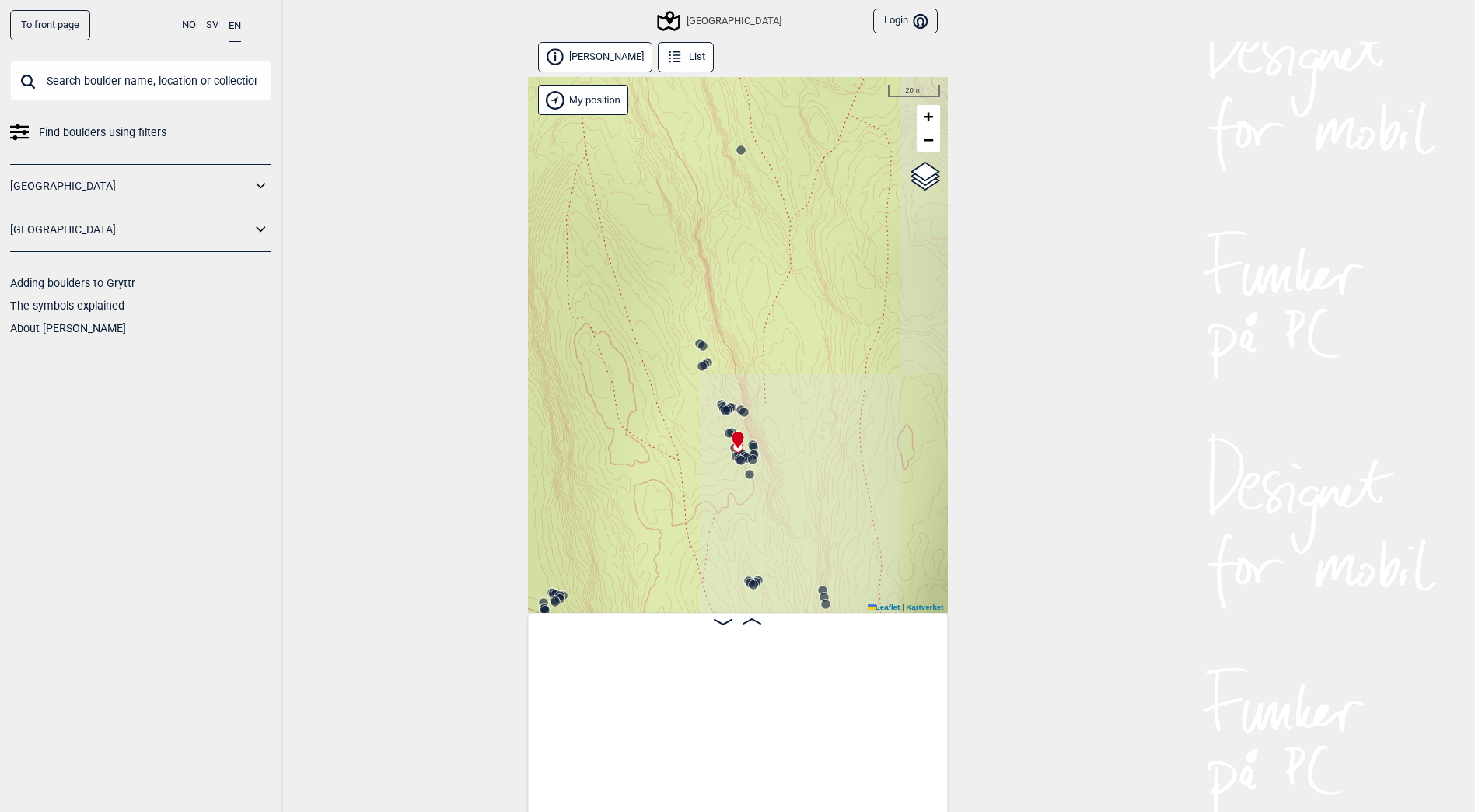
scroll to position [0, 12217]
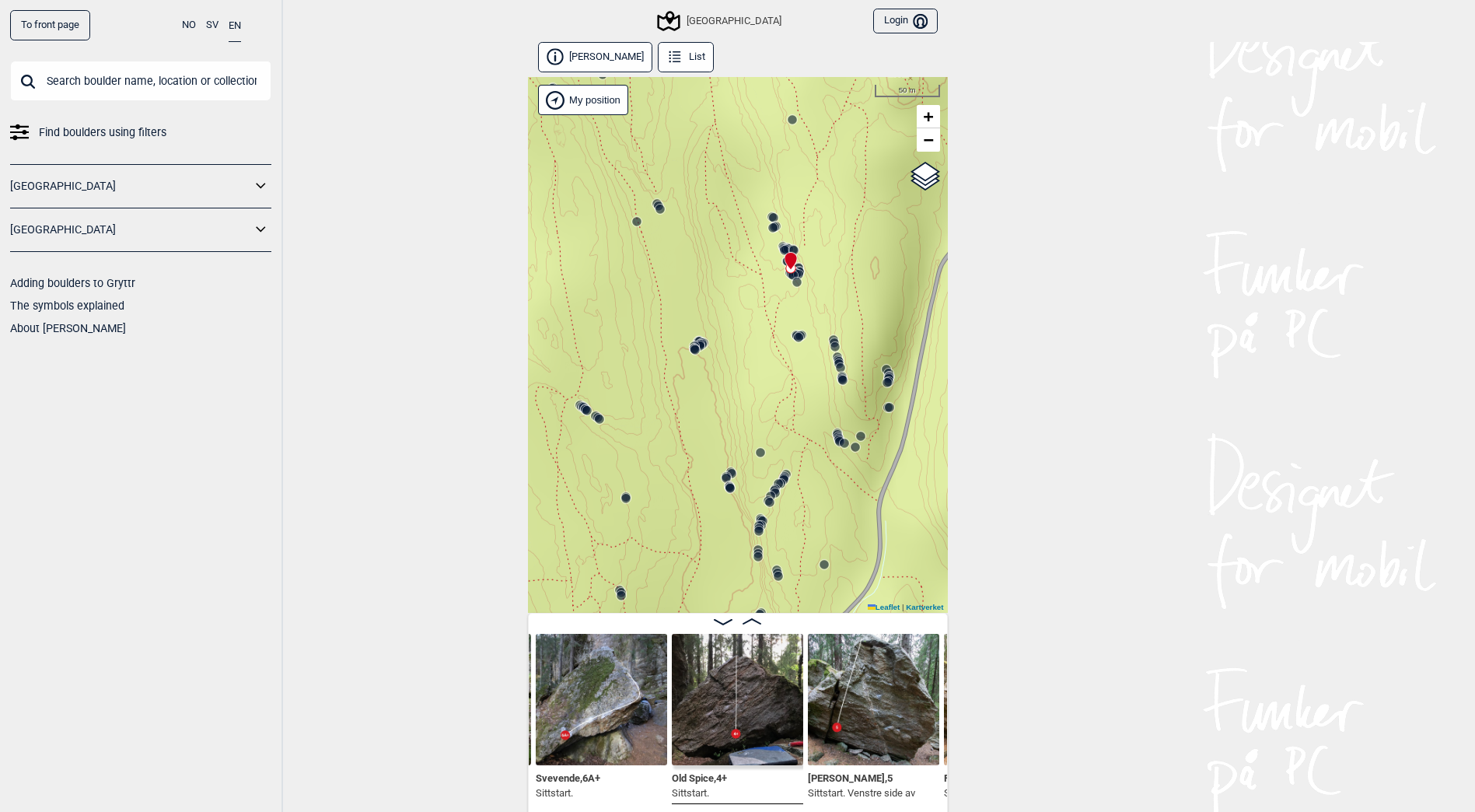
drag, startPoint x: 845, startPoint y: 496, endPoint x: 845, endPoint y: 293, distance: 203.0
click at [845, 293] on div "Speidersteinen Barnehageveggen Cowboyveggen Bølerveggen [GEOGRAPHIC_DATA]" at bounding box center [737, 344] width 419 height 536
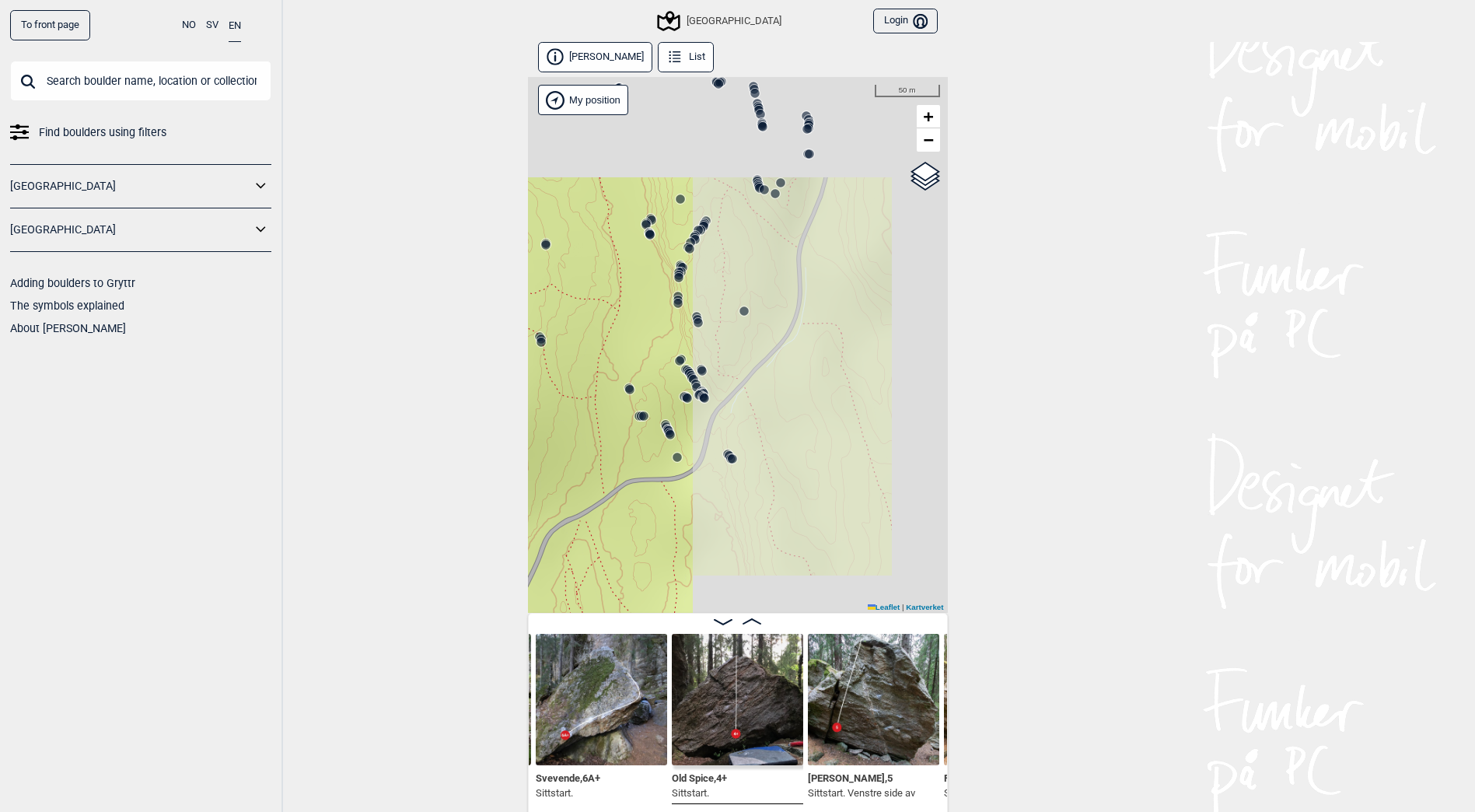
drag, startPoint x: 870, startPoint y: 330, endPoint x: 533, endPoint y: 548, distance: 401.4
click at [533, 548] on div "Speidersteinen Barnehageveggen Cowboyveggen Bølerveggen [GEOGRAPHIC_DATA]" at bounding box center [737, 344] width 419 height 536
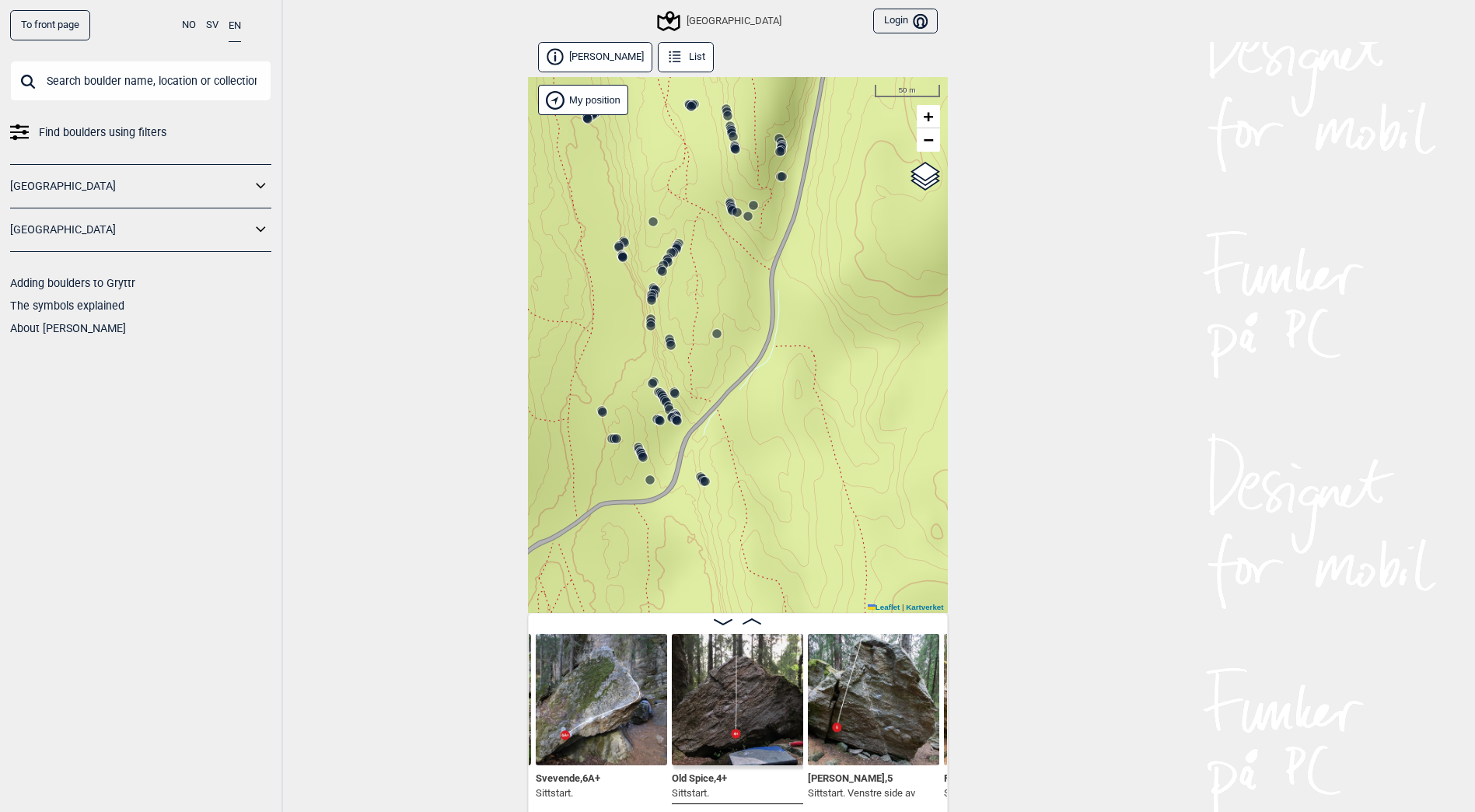
click at [663, 398] on icon at bounding box center [666, 402] width 13 height 13
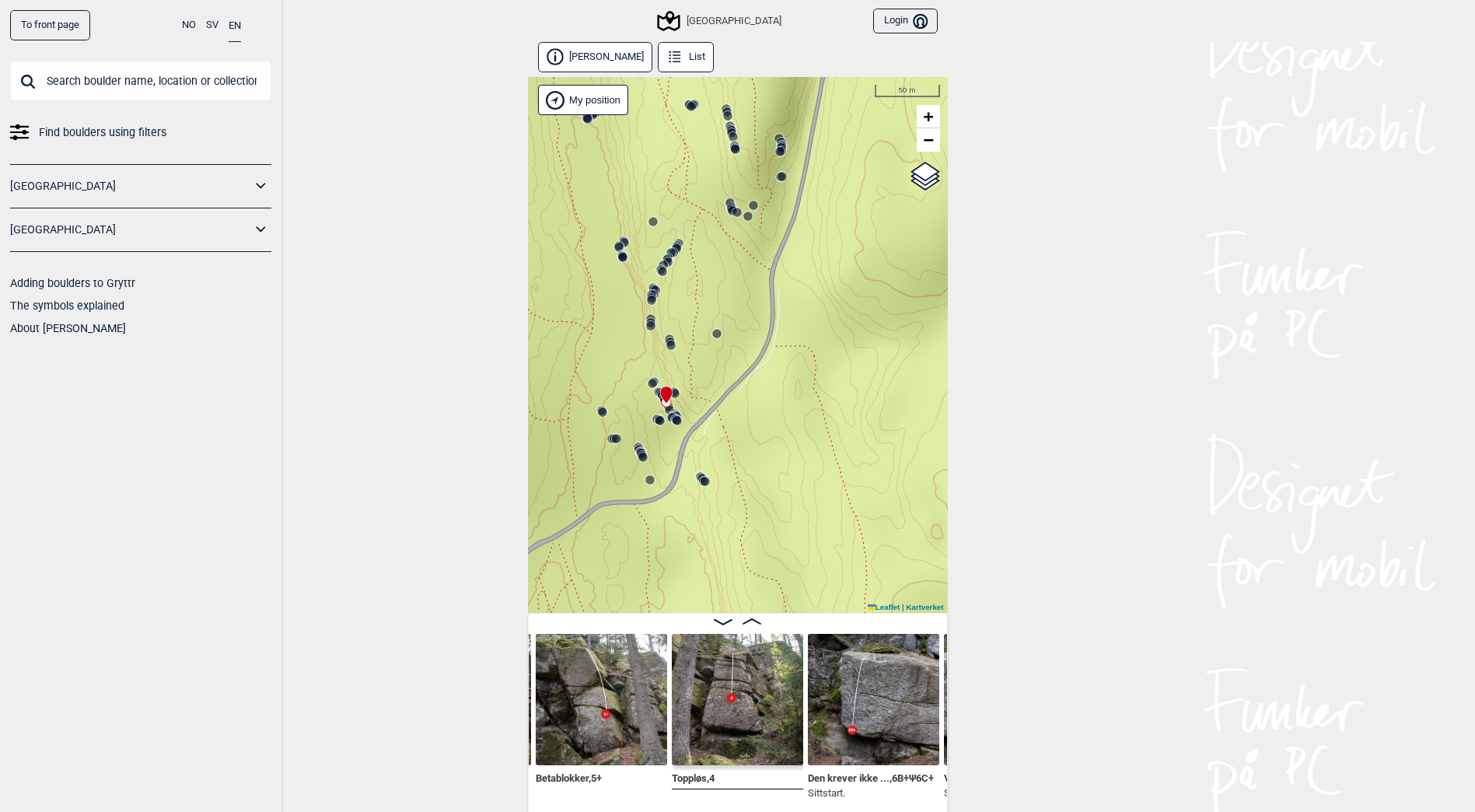
click at [648, 327] on circle at bounding box center [650, 325] width 9 height 9
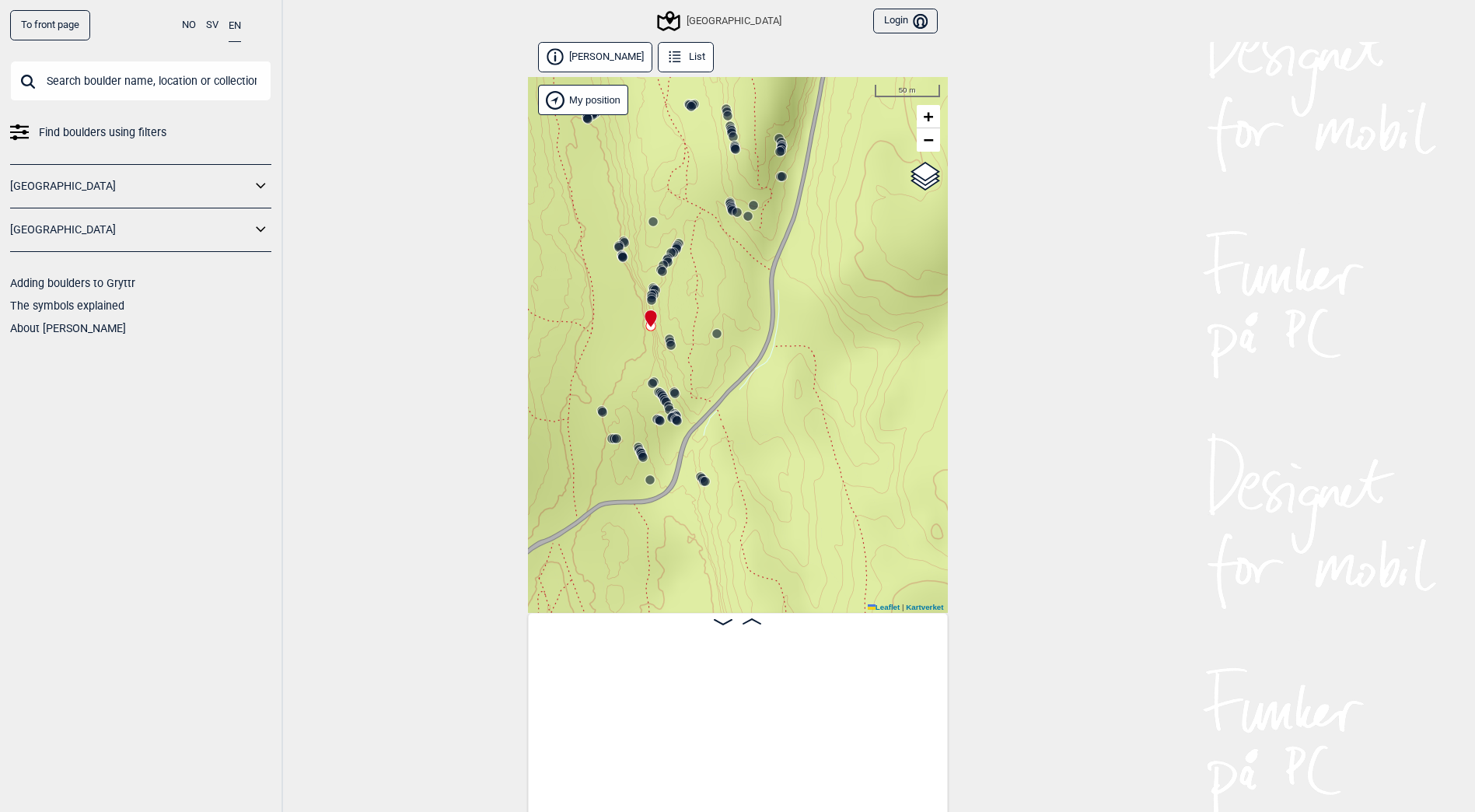
scroll to position [0, 28004]
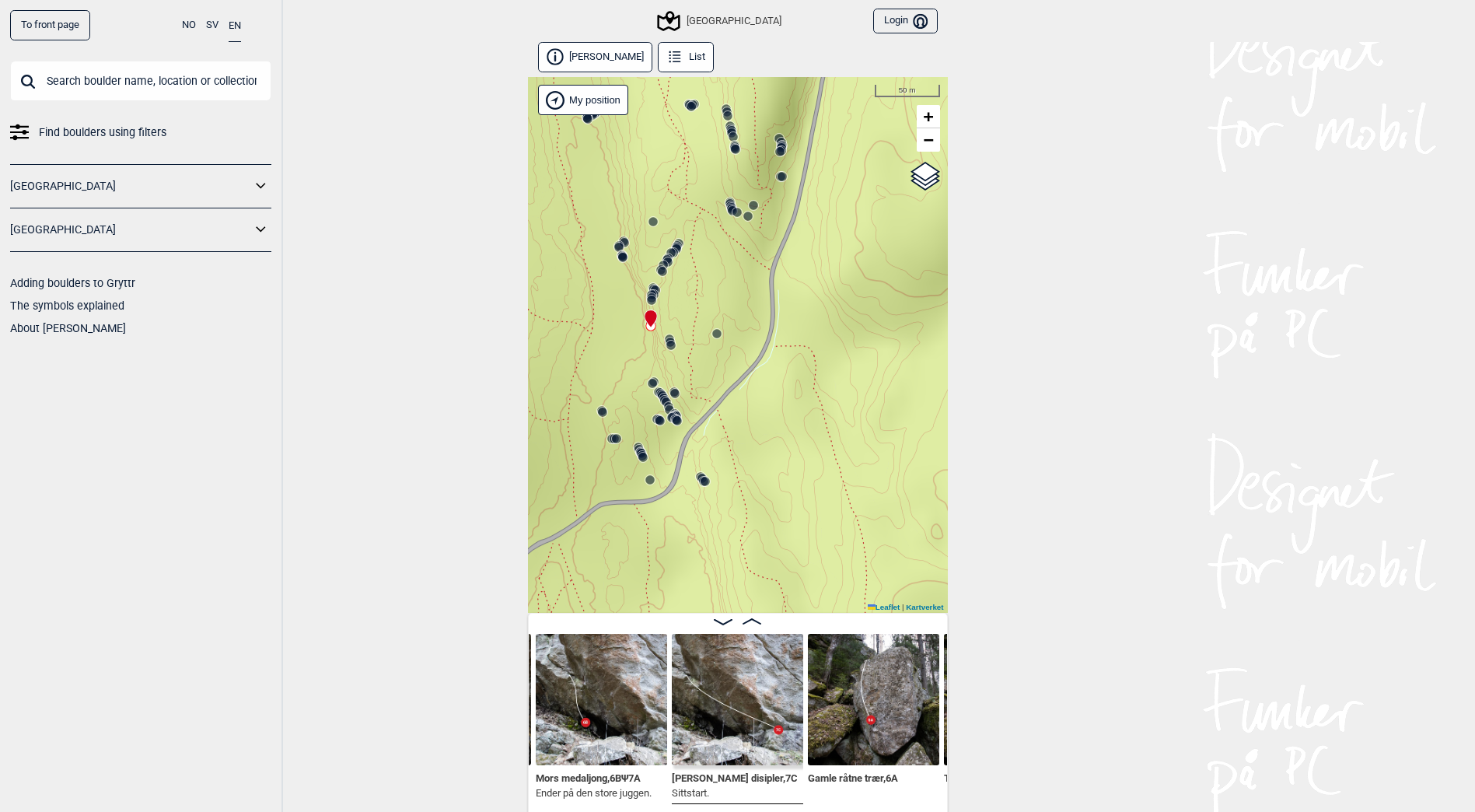
click at [651, 288] on icon at bounding box center [651, 294] width 13 height 13
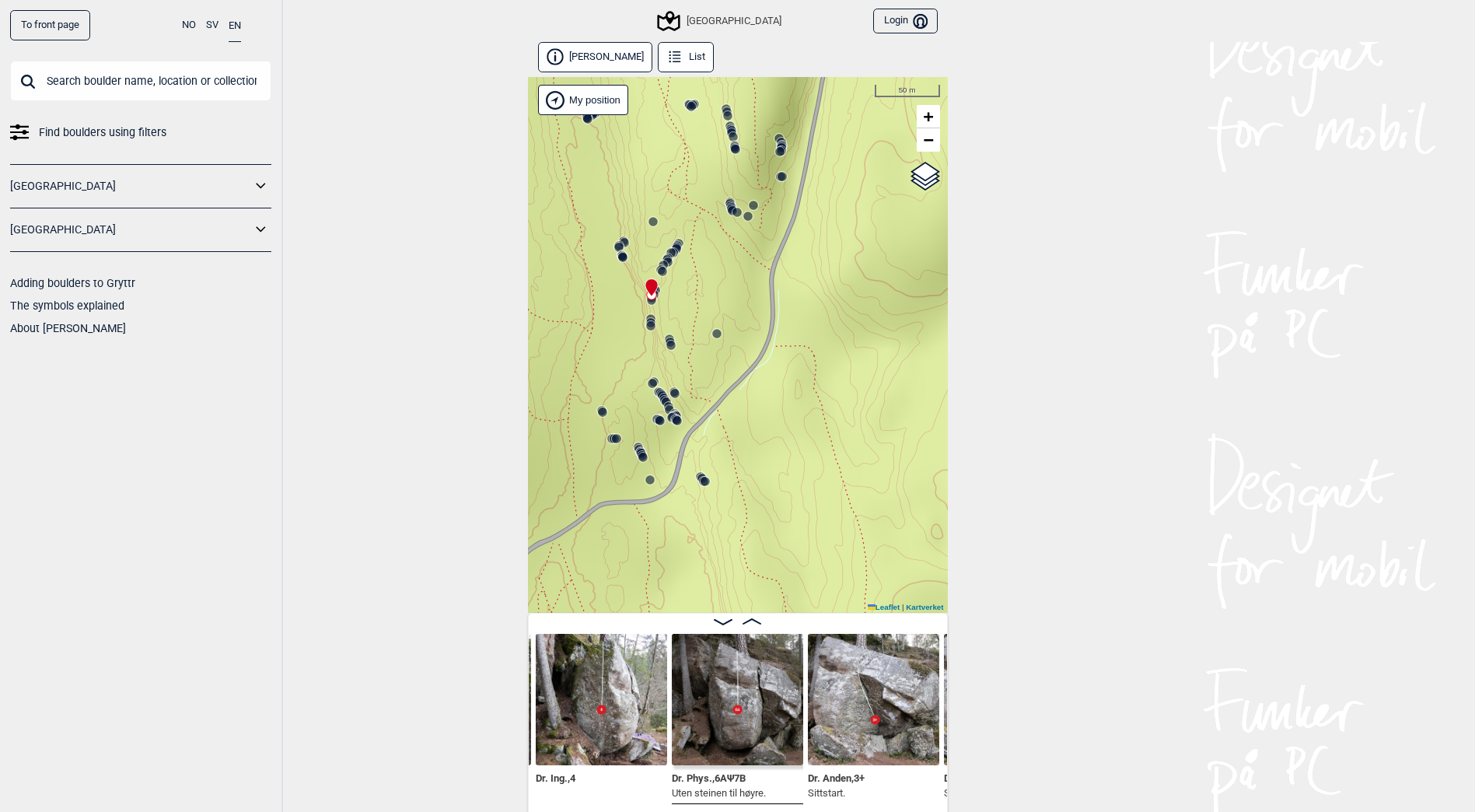
click at [664, 271] on circle at bounding box center [662, 270] width 9 height 9
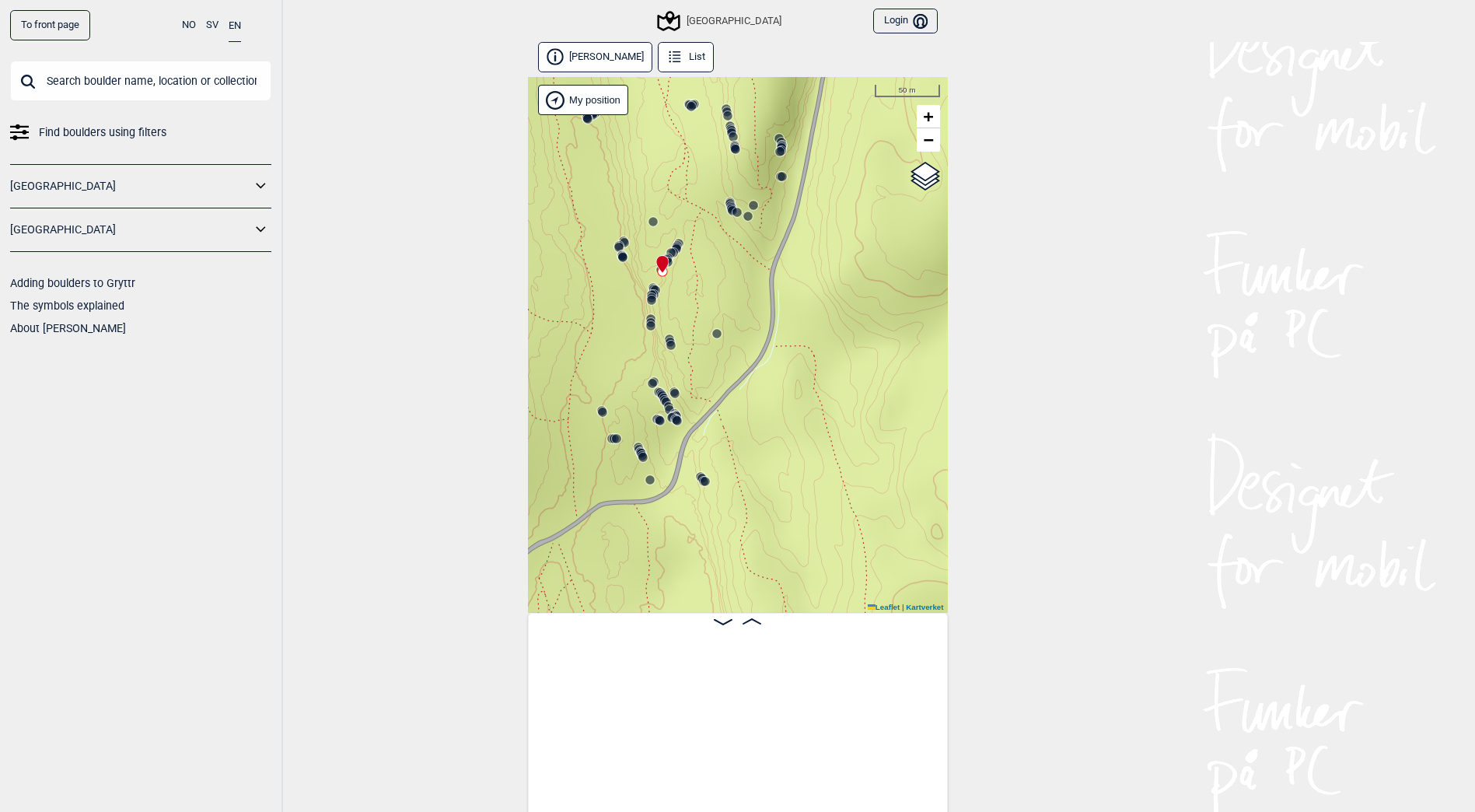
scroll to position [0, 26691]
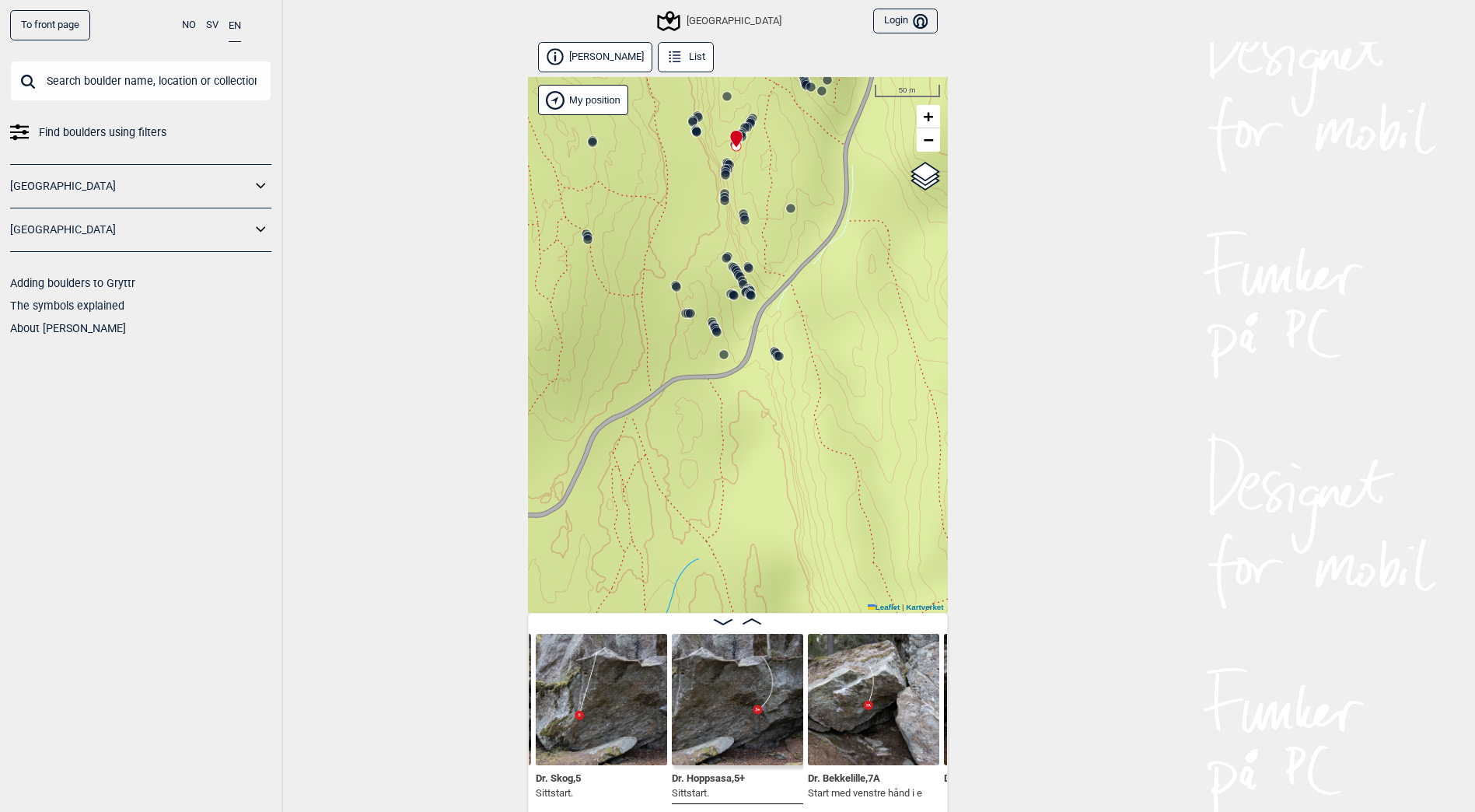
drag, startPoint x: 721, startPoint y: 428, endPoint x: 824, endPoint y: 278, distance: 182.0
click at [824, 278] on div "Speidersteinen Barnehageveggen Cowboyveggen Bølerveggen [GEOGRAPHIC_DATA]" at bounding box center [737, 344] width 419 height 536
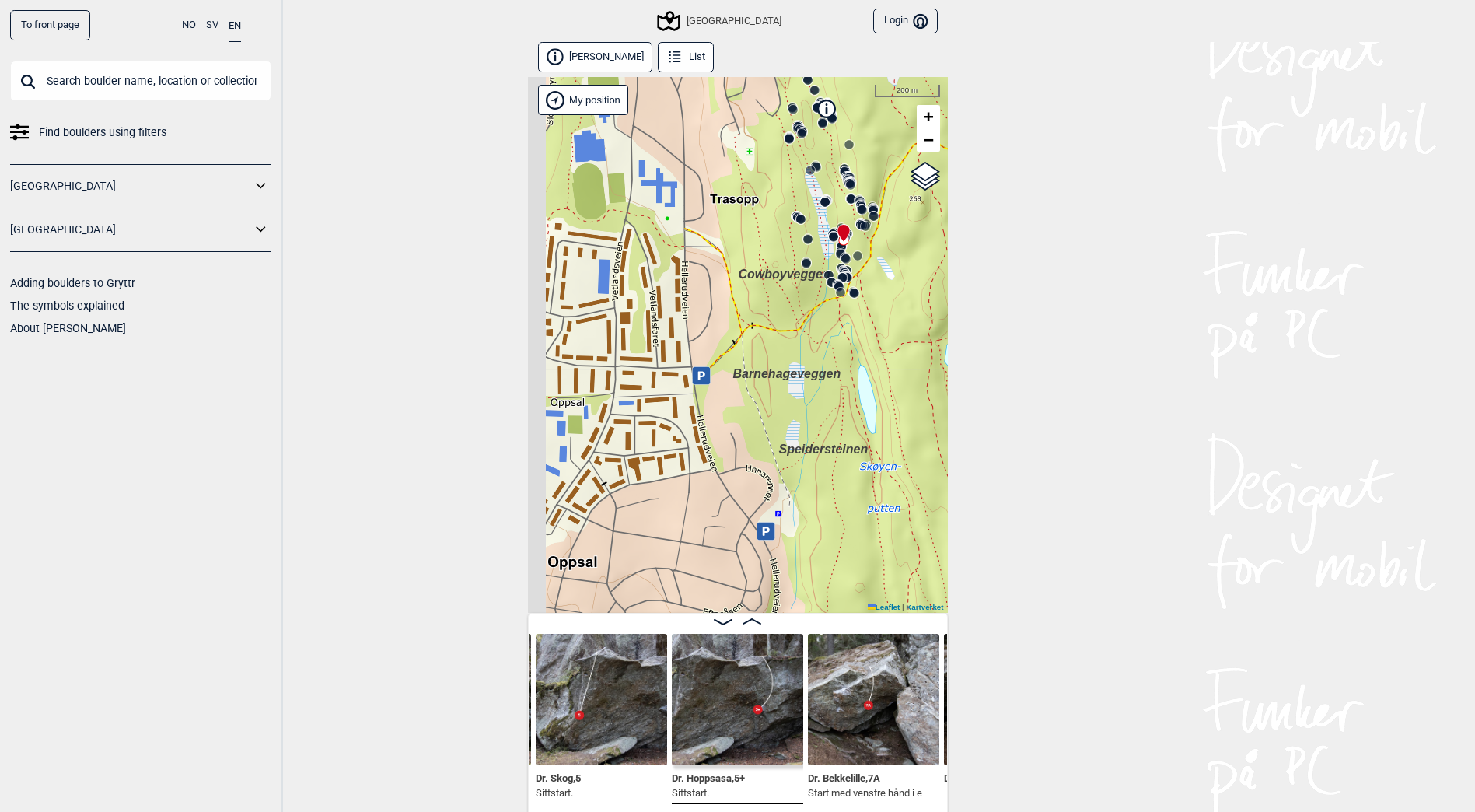
drag, startPoint x: 731, startPoint y: 405, endPoint x: 774, endPoint y: 402, distance: 43.1
click at [774, 402] on div "Speidersteinen Barnehageveggen Cowboyveggen Bølerveggen [GEOGRAPHIC_DATA]" at bounding box center [737, 344] width 419 height 536
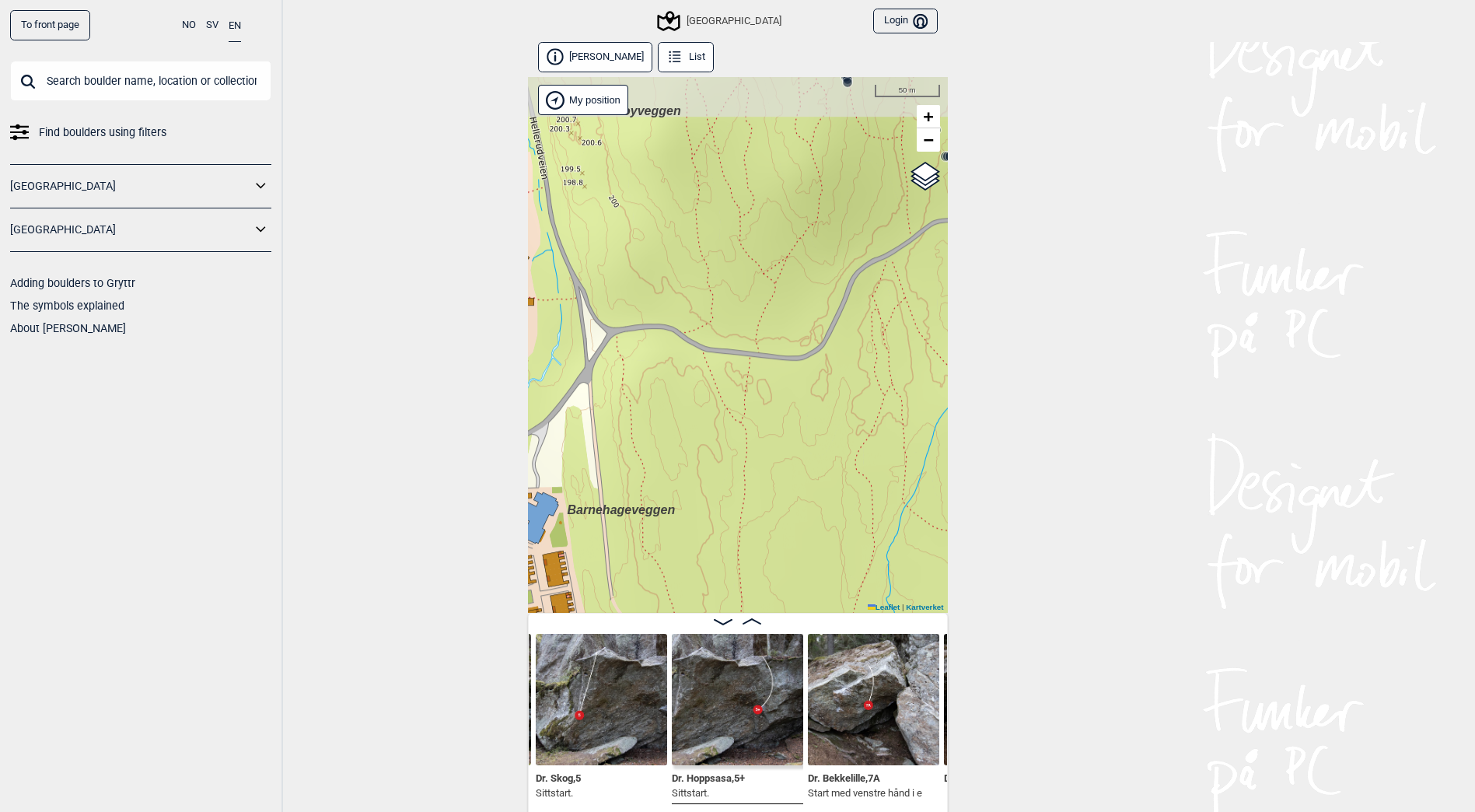
drag, startPoint x: 784, startPoint y: 236, endPoint x: 683, endPoint y: 455, distance: 241.2
click at [683, 455] on div "Speidersteinen Barnehageveggen Cowboyveggen Bølerveggen [GEOGRAPHIC_DATA]" at bounding box center [737, 344] width 419 height 536
click at [599, 40] on div "Sentrale Østmarka Login Bruker" at bounding box center [737, 21] width 419 height 42
click at [599, 51] on button "[PERSON_NAME]" at bounding box center [595, 57] width 115 height 31
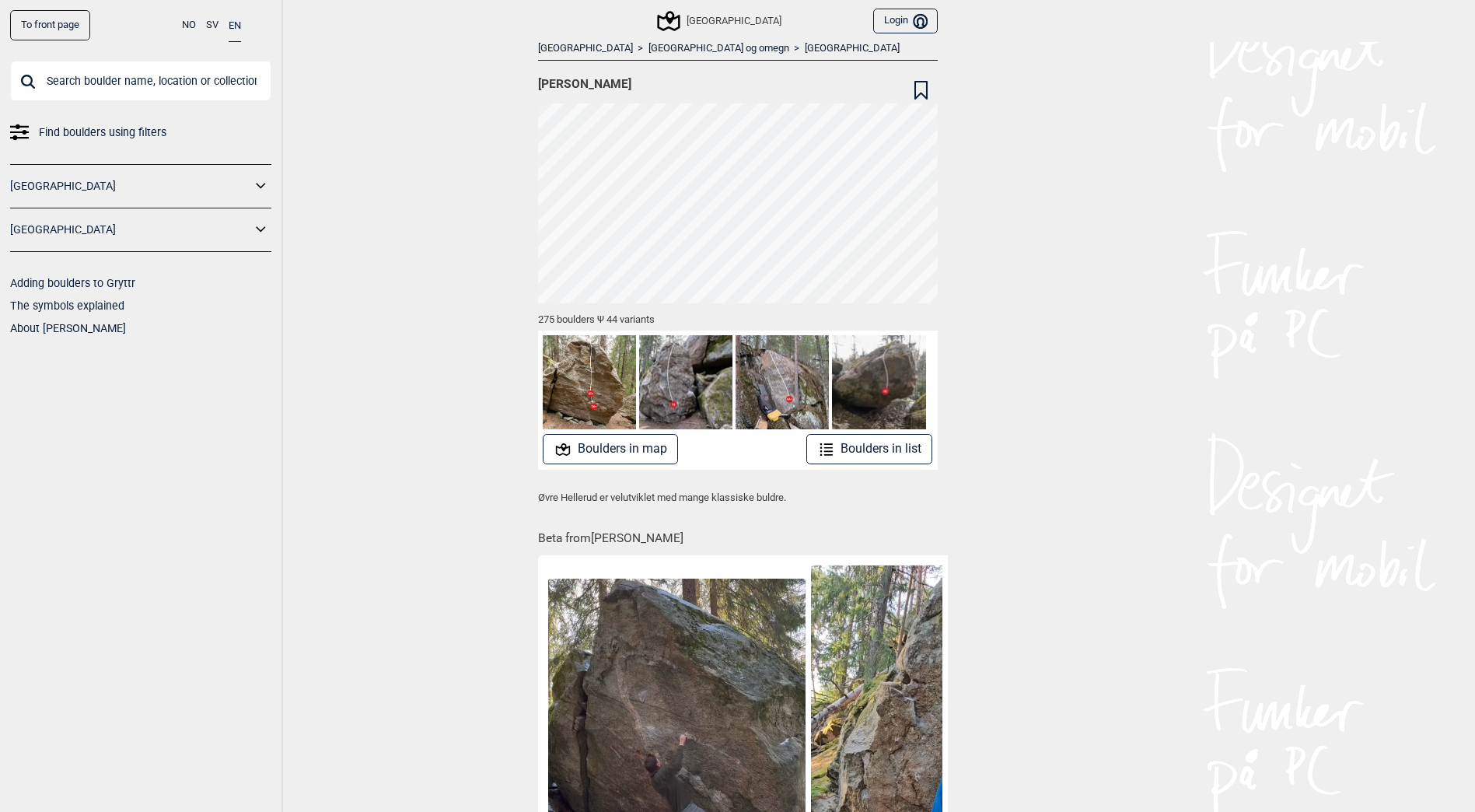
click at [804, 45] on link "[GEOGRAPHIC_DATA]" at bounding box center [851, 48] width 95 height 13
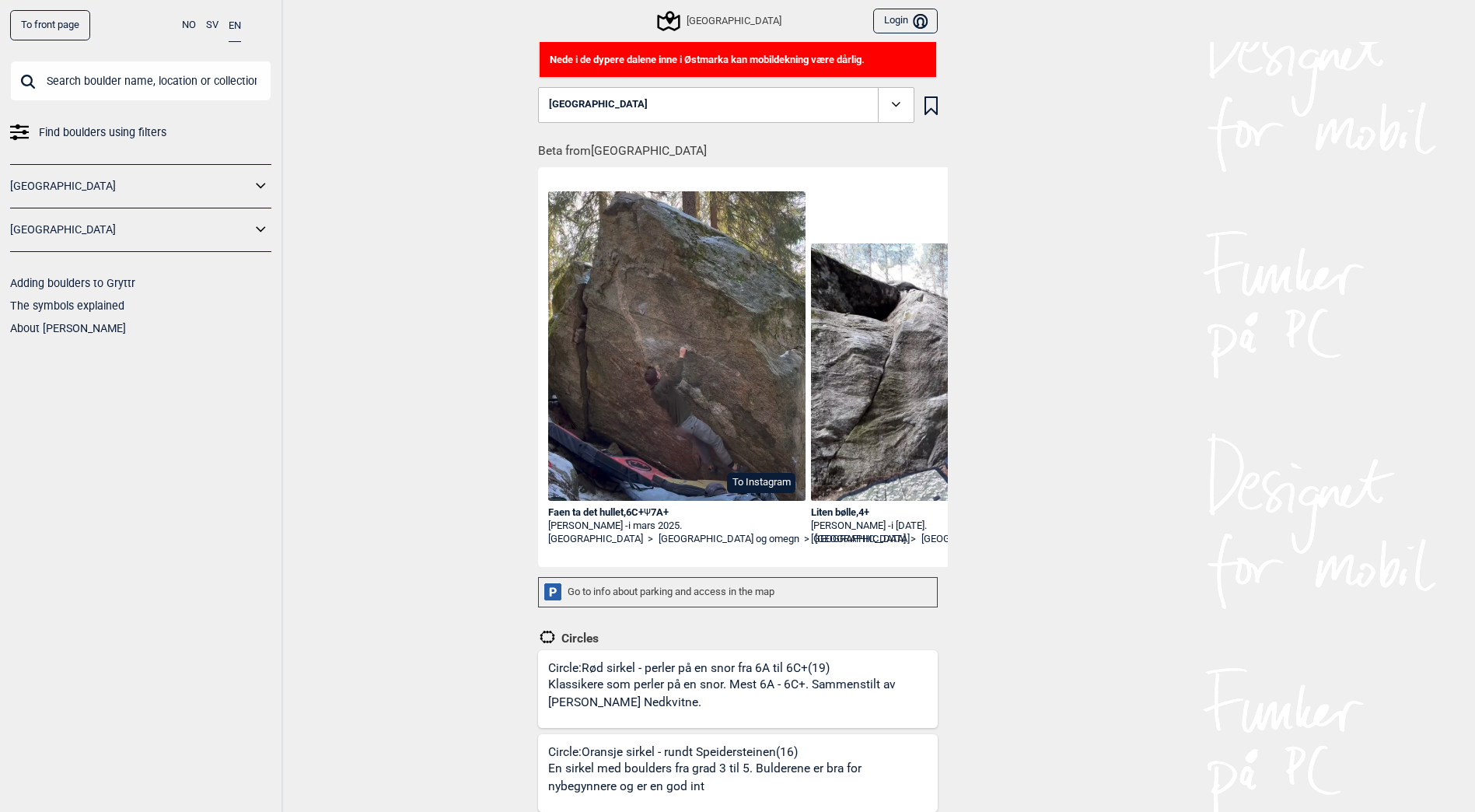
click at [897, 105] on icon at bounding box center [896, 104] width 9 height 5
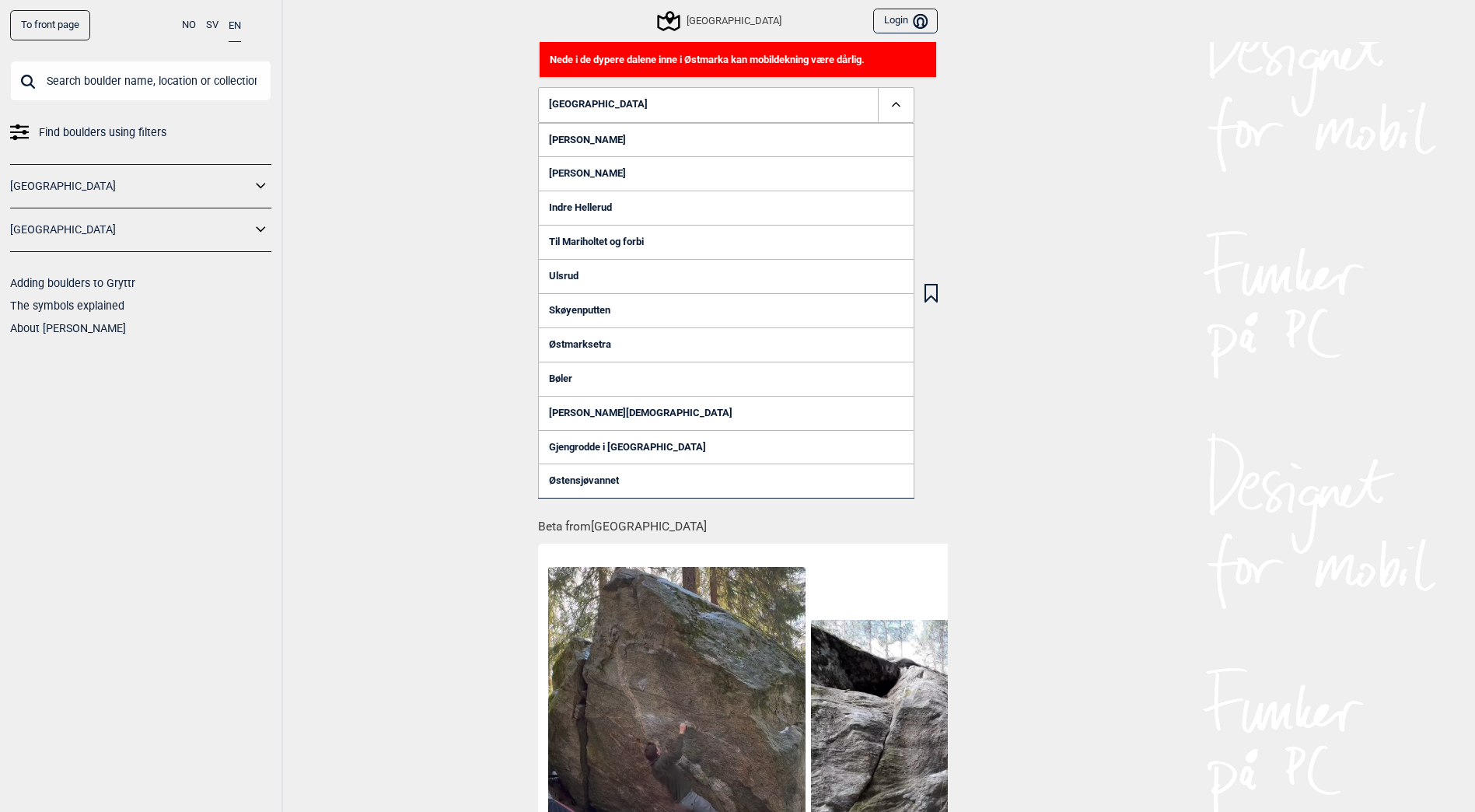
click at [585, 305] on link "Skøyenputten" at bounding box center [725, 310] width 376 height 35
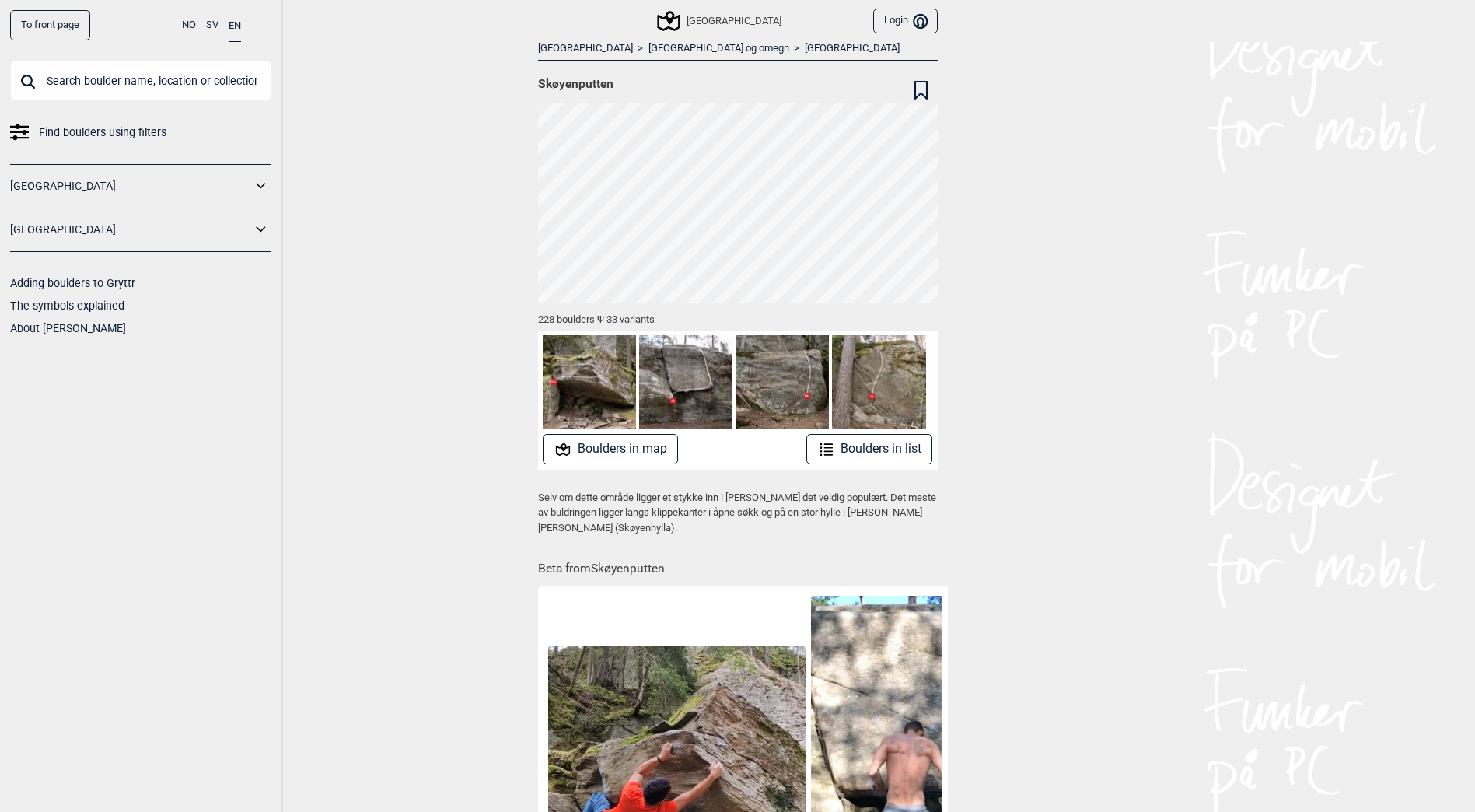
click at [604, 449] on button "Boulders in map" at bounding box center [610, 449] width 135 height 31
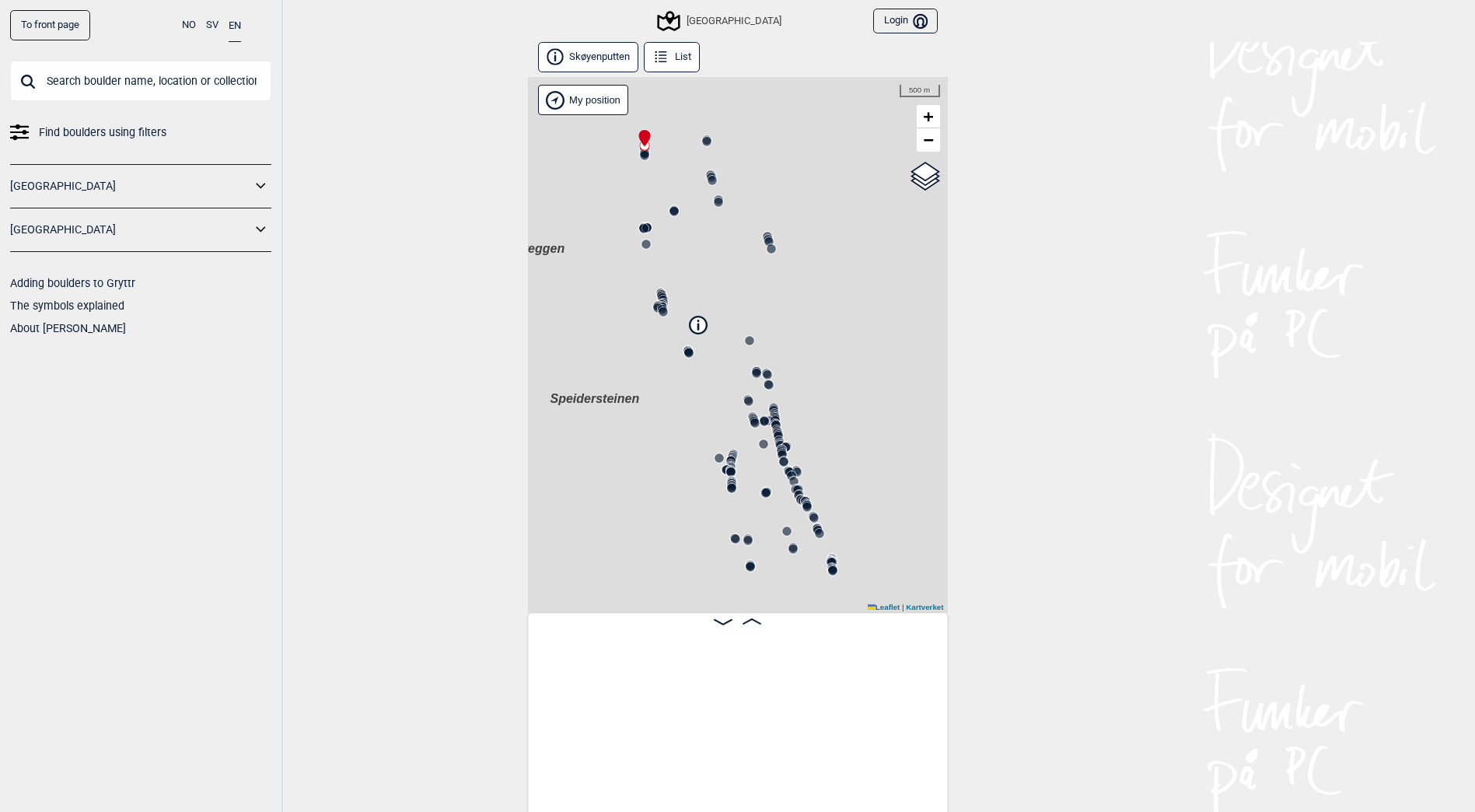
scroll to position [0, 122]
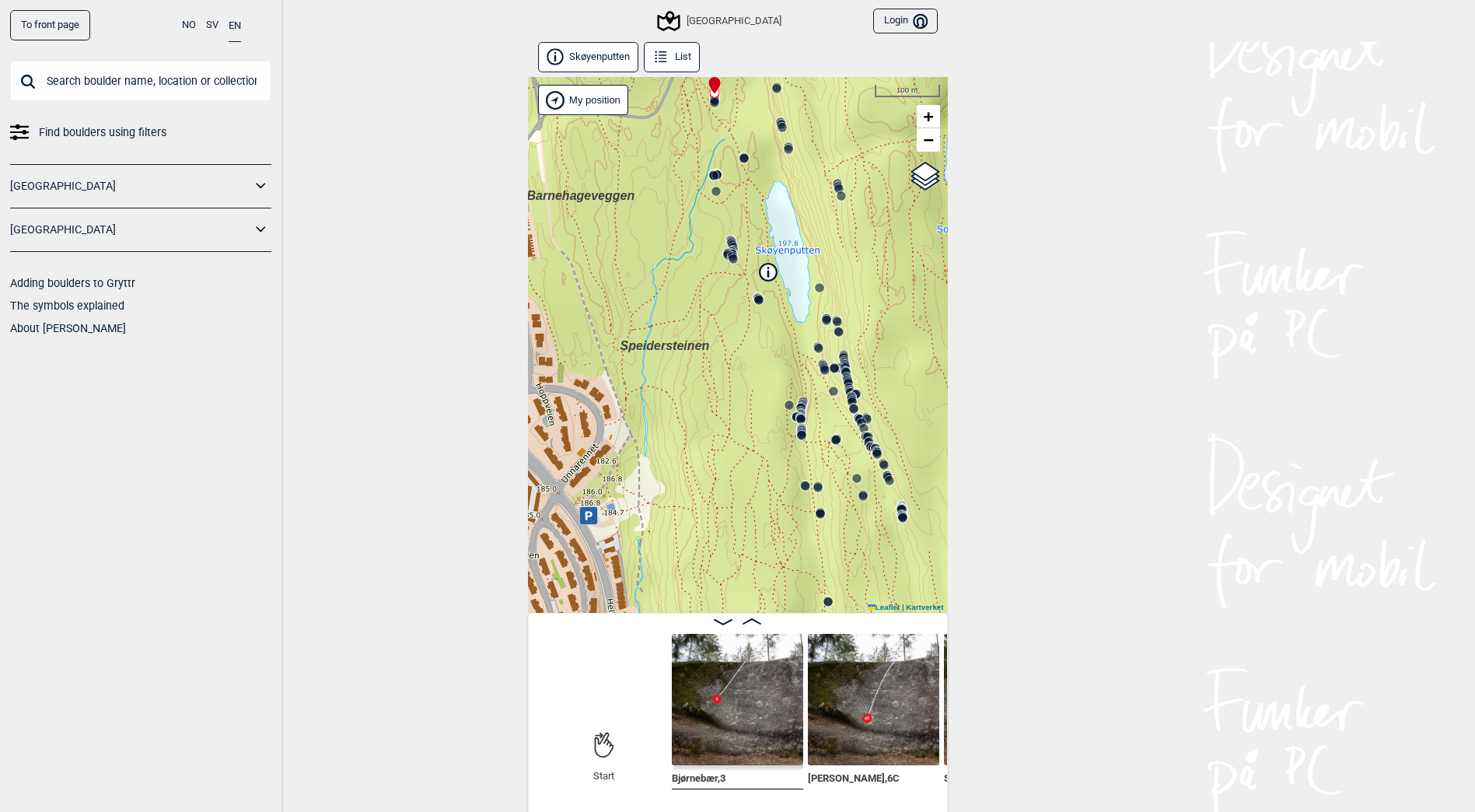
drag, startPoint x: 713, startPoint y: 406, endPoint x: 783, endPoint y: 353, distance: 87.8
click at [783, 353] on div "Speidersteinen Barnehageveggen Cowboyveggen Bølerveggen [GEOGRAPHIC_DATA]" at bounding box center [737, 344] width 419 height 536
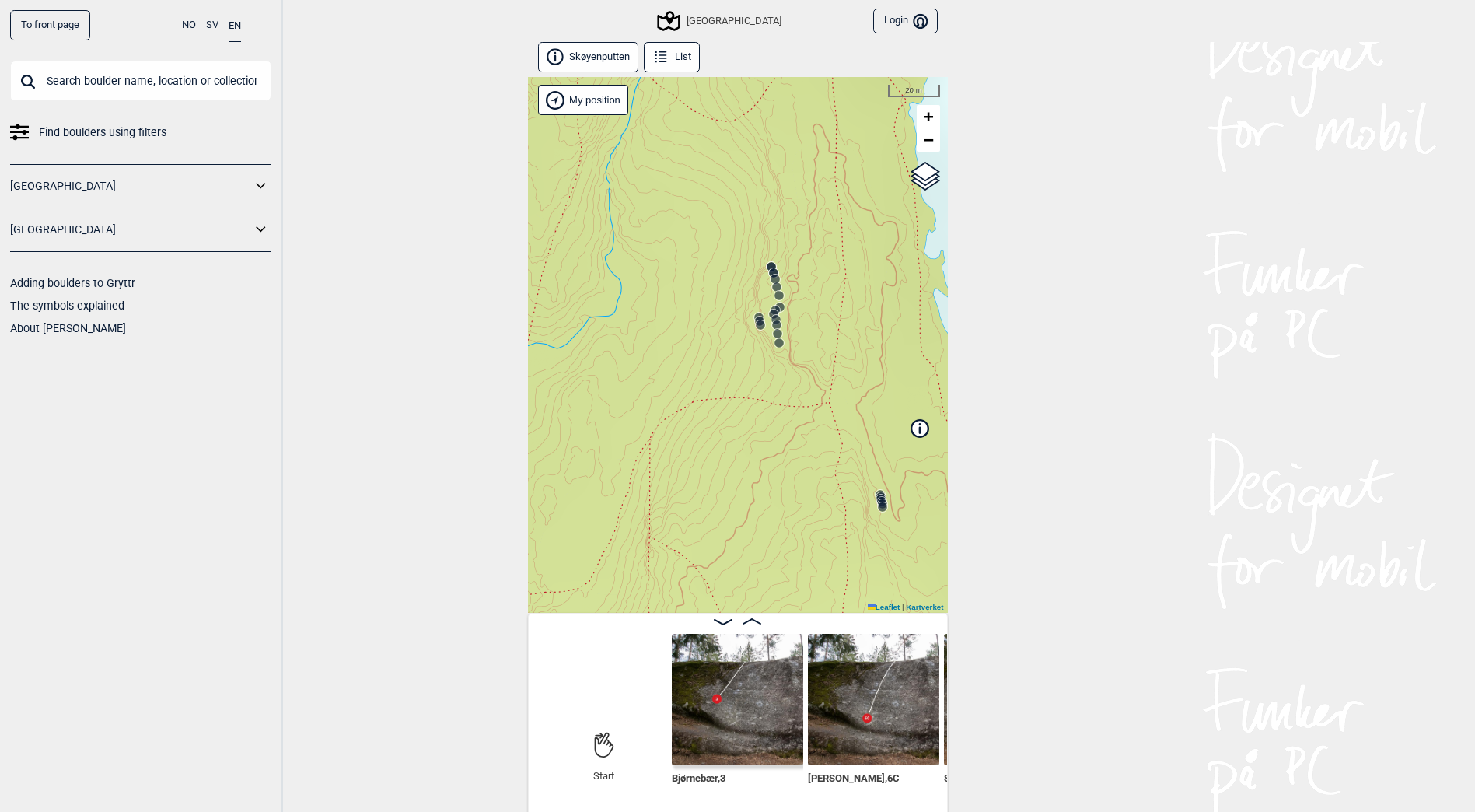
click at [761, 328] on circle at bounding box center [760, 325] width 9 height 9
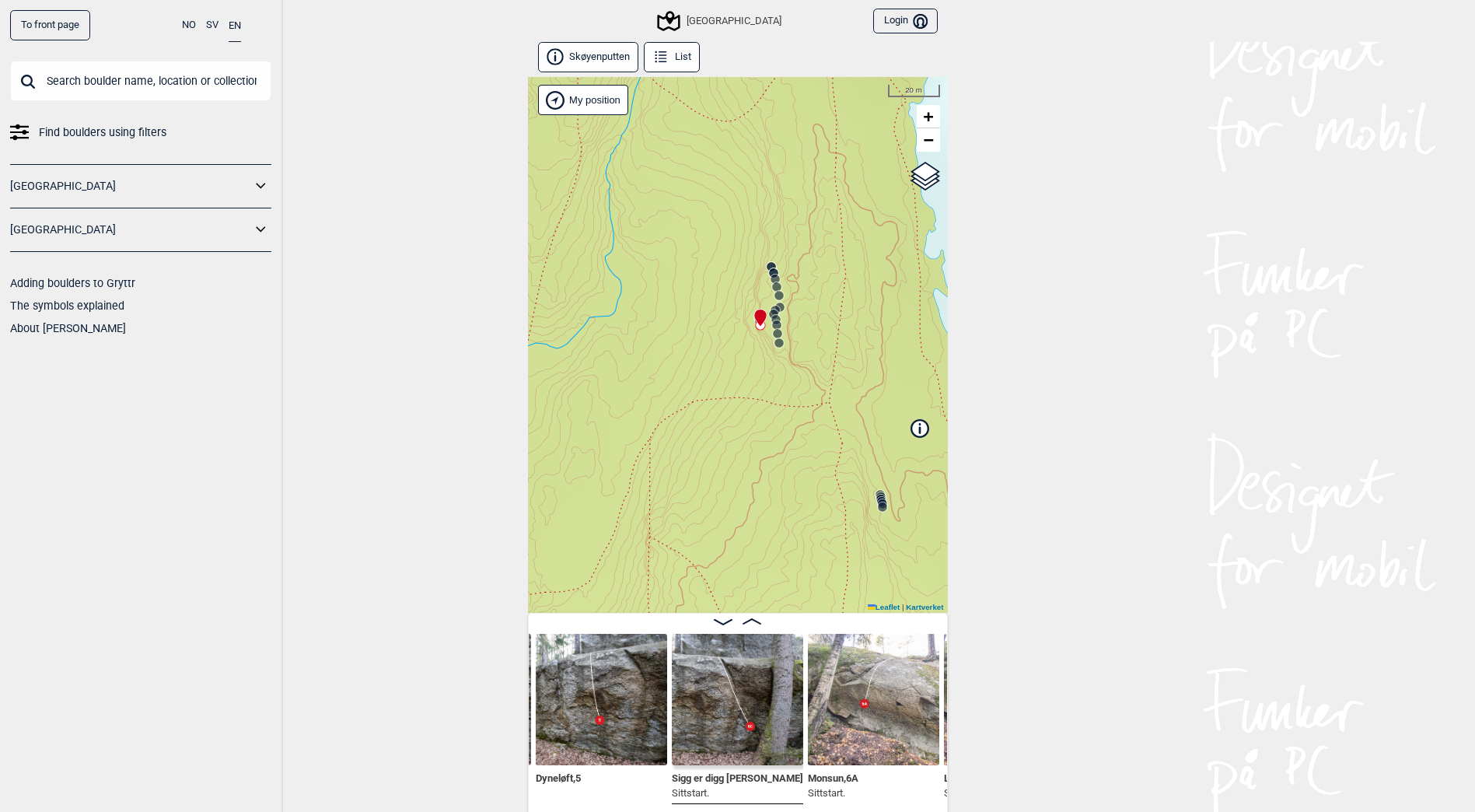
click at [778, 332] on circle at bounding box center [776, 332] width 9 height 9
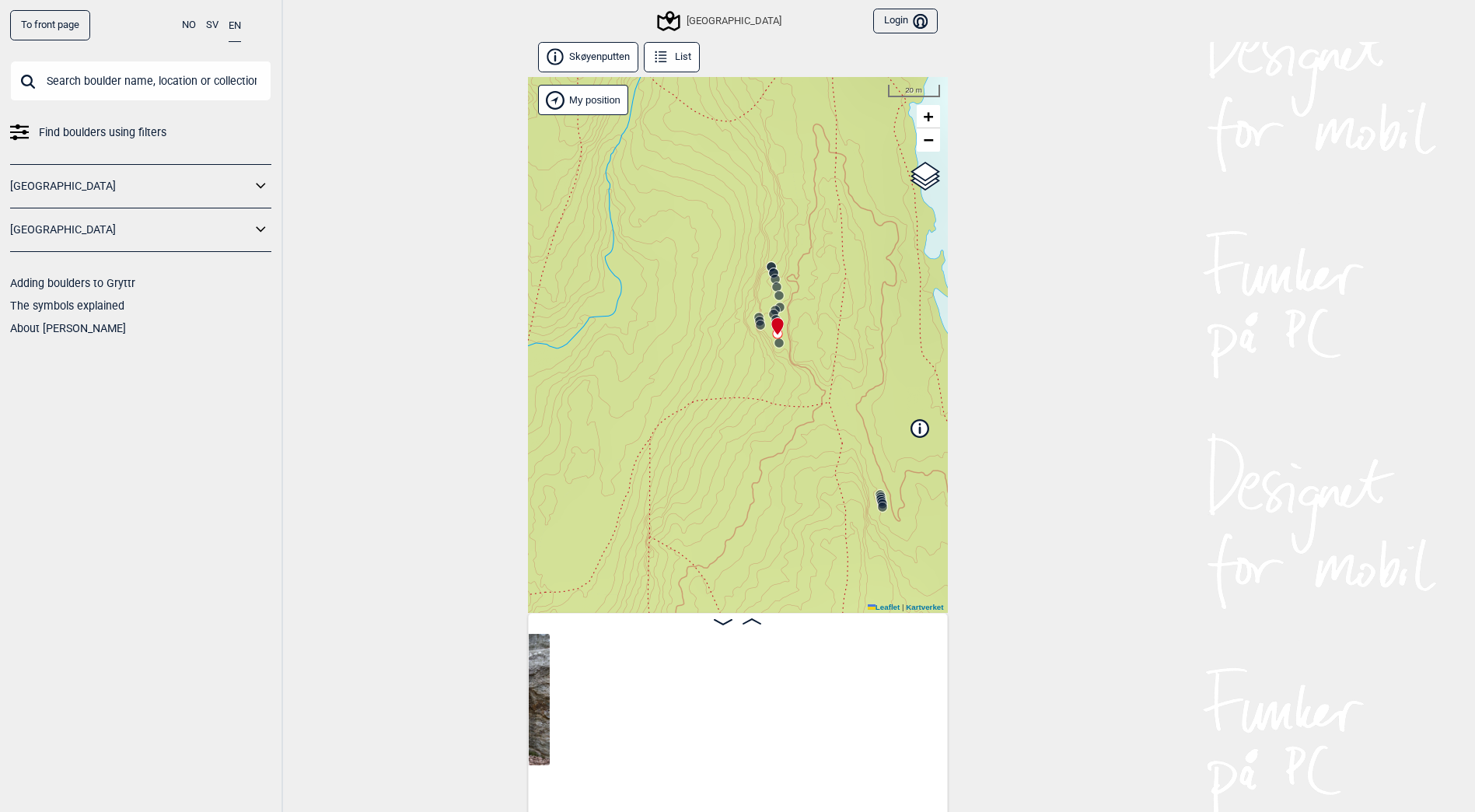
scroll to position [0, 4611]
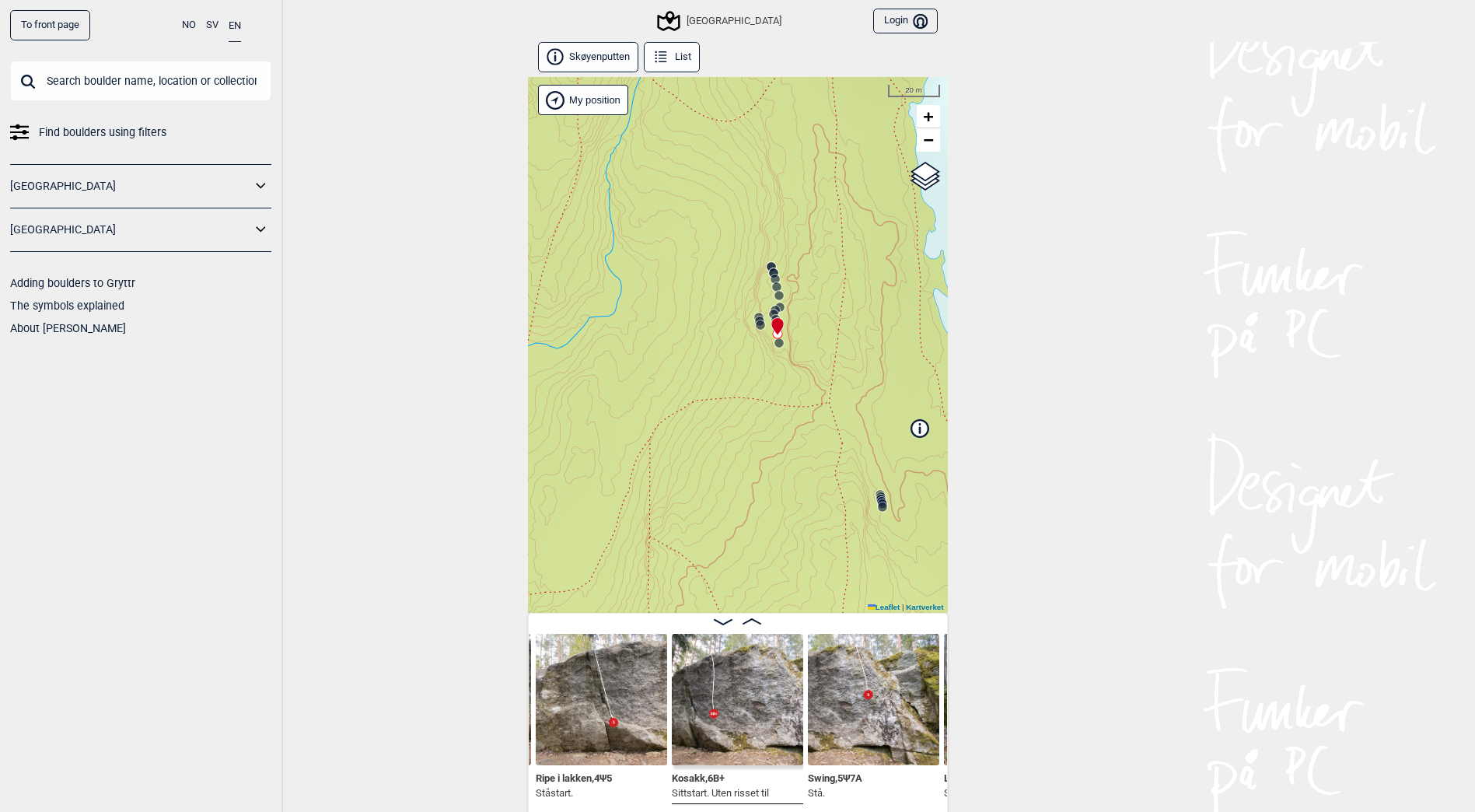
click at [774, 273] on icon at bounding box center [774, 279] width 13 height 13
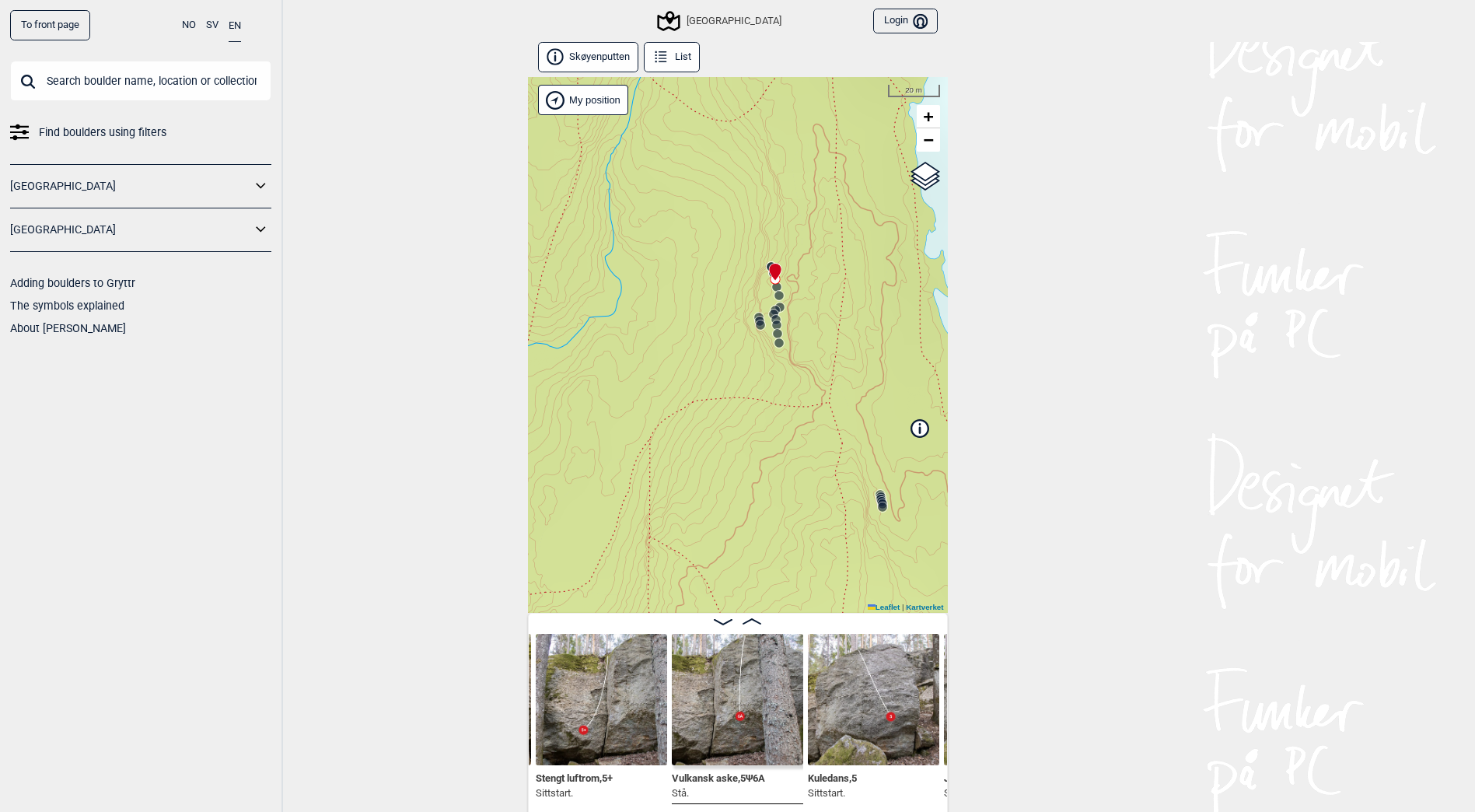
click at [776, 320] on icon at bounding box center [776, 325] width 13 height 13
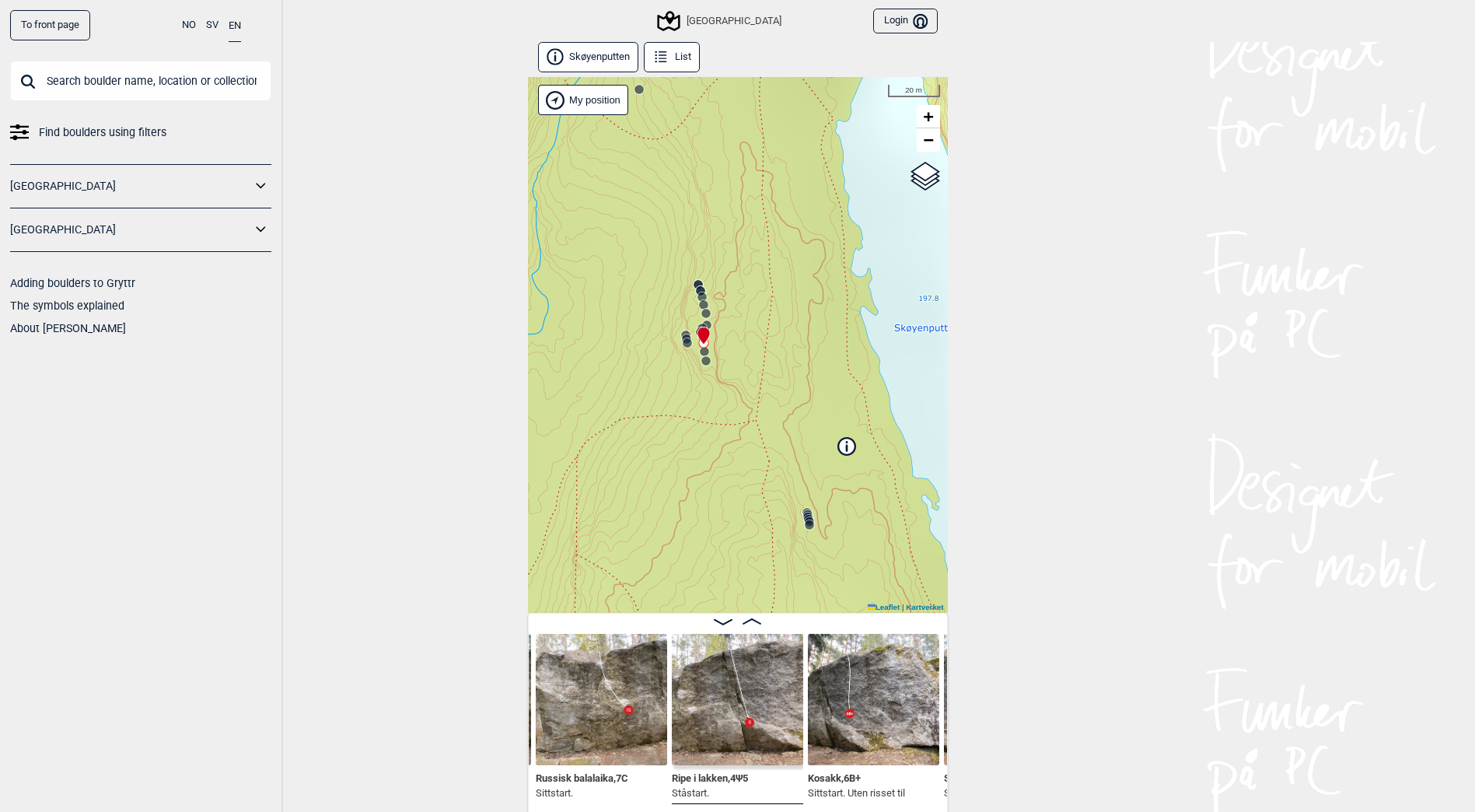
drag, startPoint x: 774, startPoint y: 496, endPoint x: 723, endPoint y: 508, distance: 52.4
click at [723, 508] on div "Speidersteinen Barnehageveggen Cowboyveggen Bølerveggen [GEOGRAPHIC_DATA]" at bounding box center [737, 344] width 419 height 536
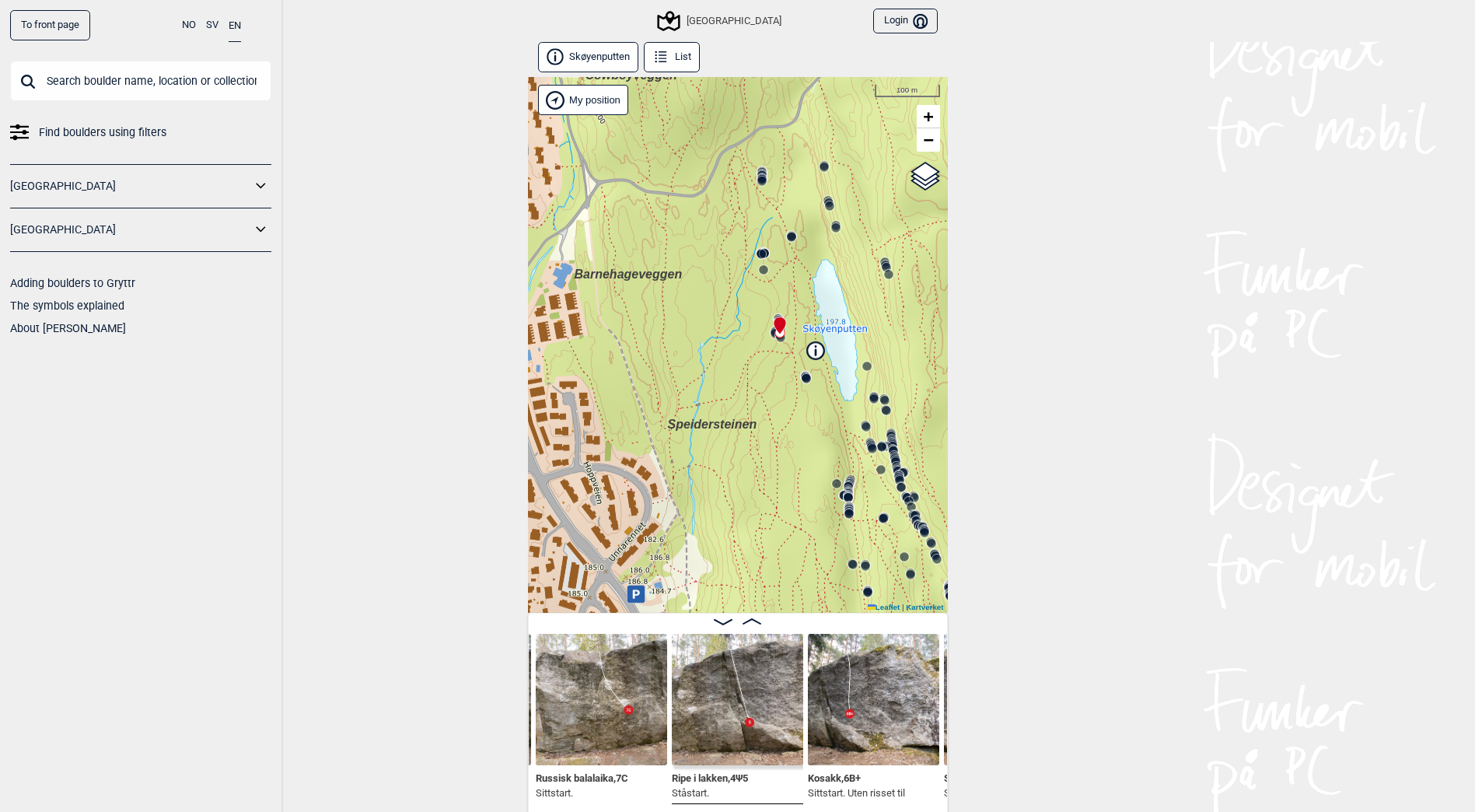
drag, startPoint x: 721, startPoint y: 517, endPoint x: 790, endPoint y: 386, distance: 148.1
click at [790, 386] on div "Speidersteinen Barnehageveggen Cowboyveggen Bølerveggen [GEOGRAPHIC_DATA]" at bounding box center [737, 344] width 419 height 536
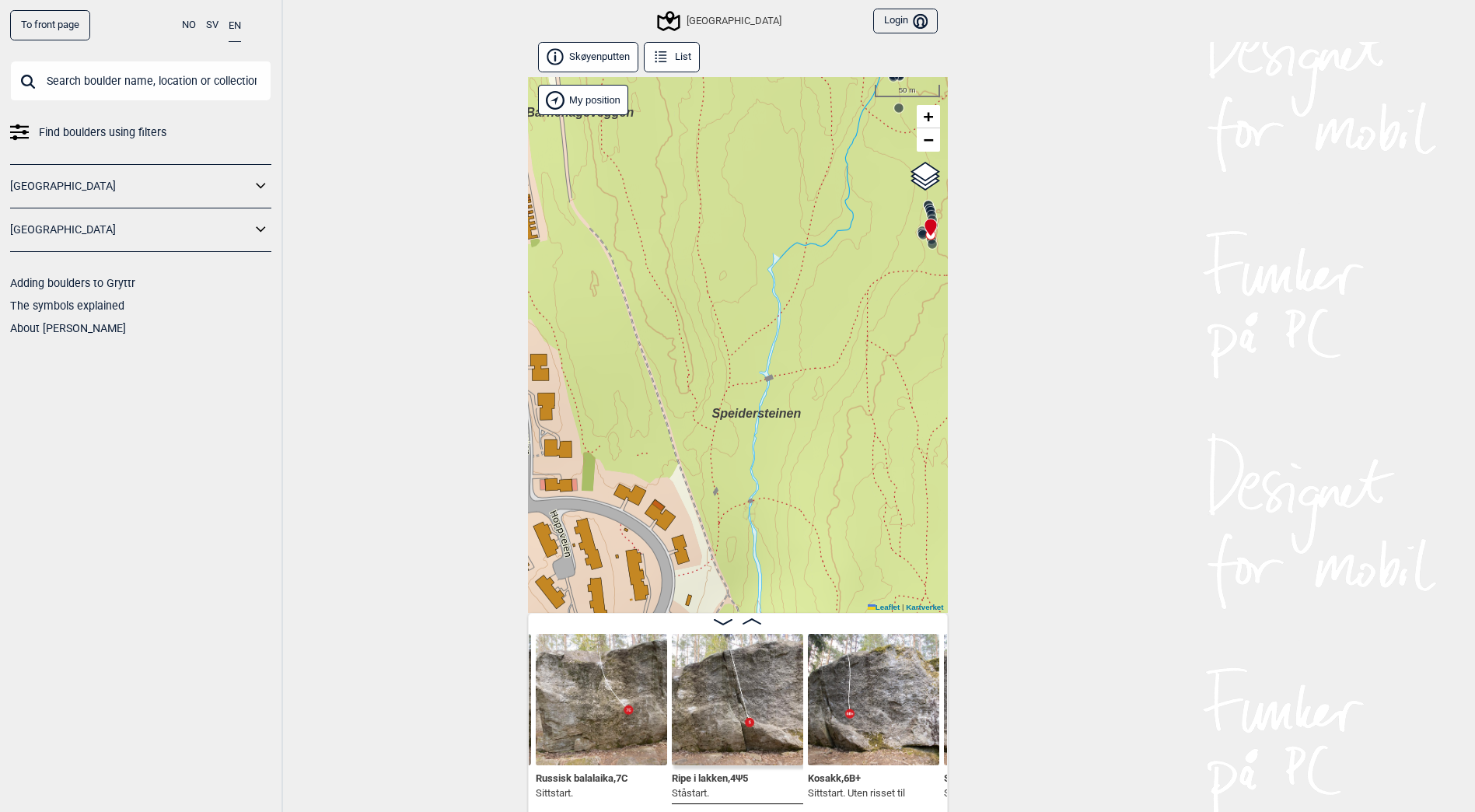
drag, startPoint x: 757, startPoint y: 419, endPoint x: 900, endPoint y: 387, distance: 146.5
click at [900, 387] on div "Speidersteinen Barnehageveggen Cowboyveggen Bølerveggen [GEOGRAPHIC_DATA]" at bounding box center [737, 344] width 419 height 536
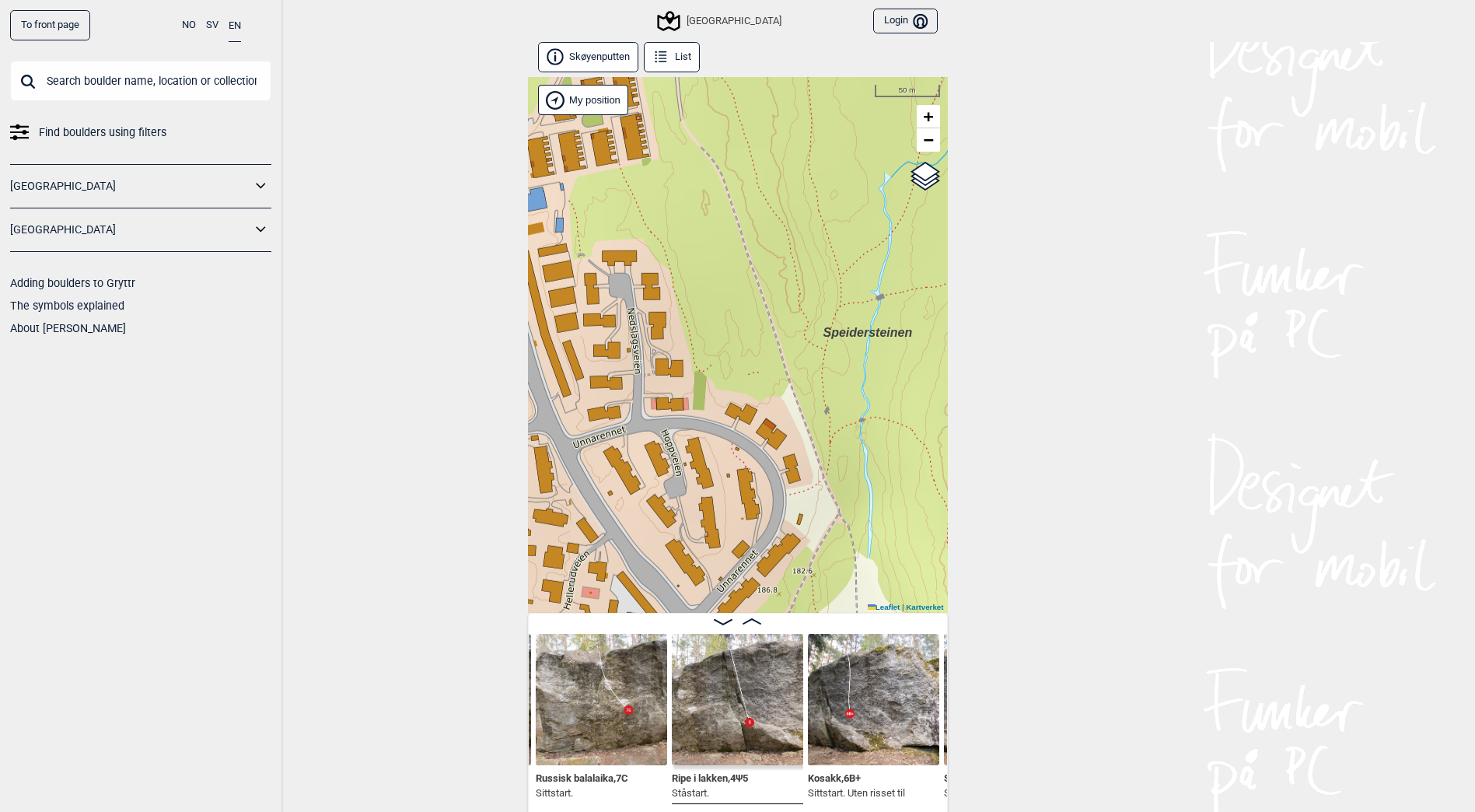
drag, startPoint x: 790, startPoint y: 460, endPoint x: 899, endPoint y: 481, distance: 111.0
click at [899, 481] on div "Speidersteinen Barnehageveggen Cowboyveggen Bølerveggen [GEOGRAPHIC_DATA]" at bounding box center [737, 344] width 419 height 536
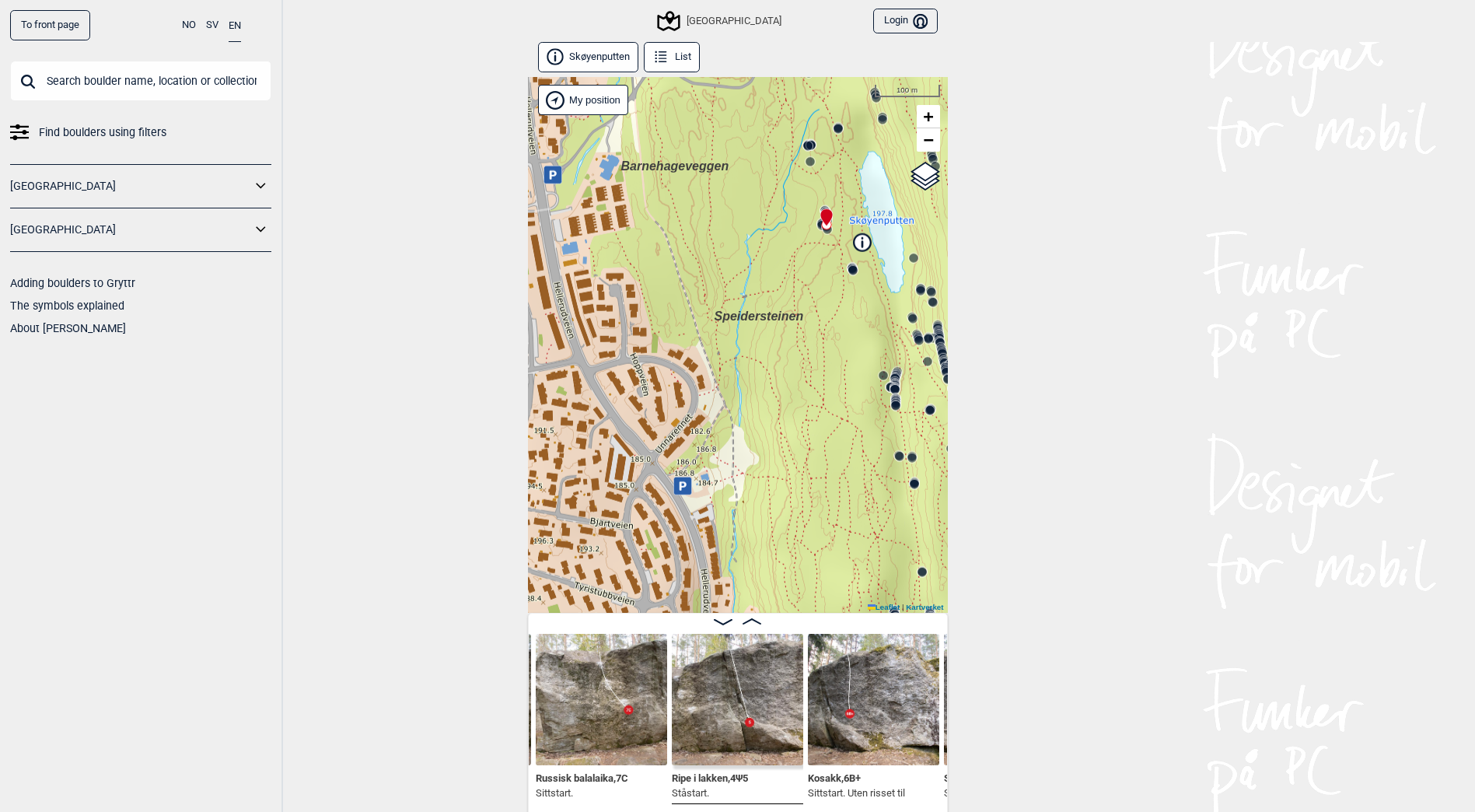
drag, startPoint x: 867, startPoint y: 385, endPoint x: 720, endPoint y: 273, distance: 184.8
click at [720, 273] on div "Speidersteinen Barnehageveggen Cowboyveggen Bølerveggen [GEOGRAPHIC_DATA]" at bounding box center [737, 344] width 419 height 536
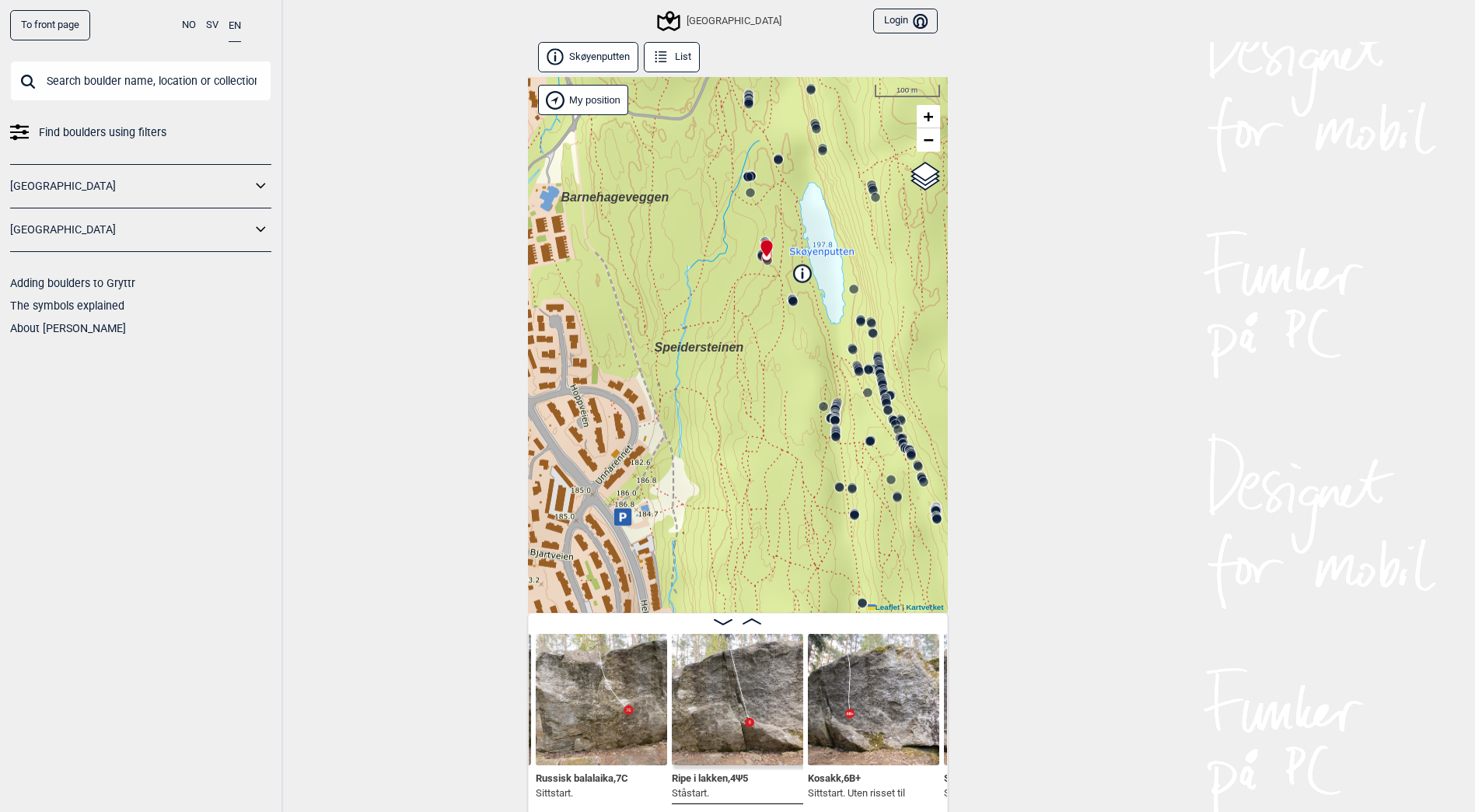
drag, startPoint x: 795, startPoint y: 365, endPoint x: 738, endPoint y: 398, distance: 65.9
click at [738, 398] on div "Speidersteinen Barnehageveggen Cowboyveggen Bølerveggen [GEOGRAPHIC_DATA]" at bounding box center [737, 344] width 419 height 536
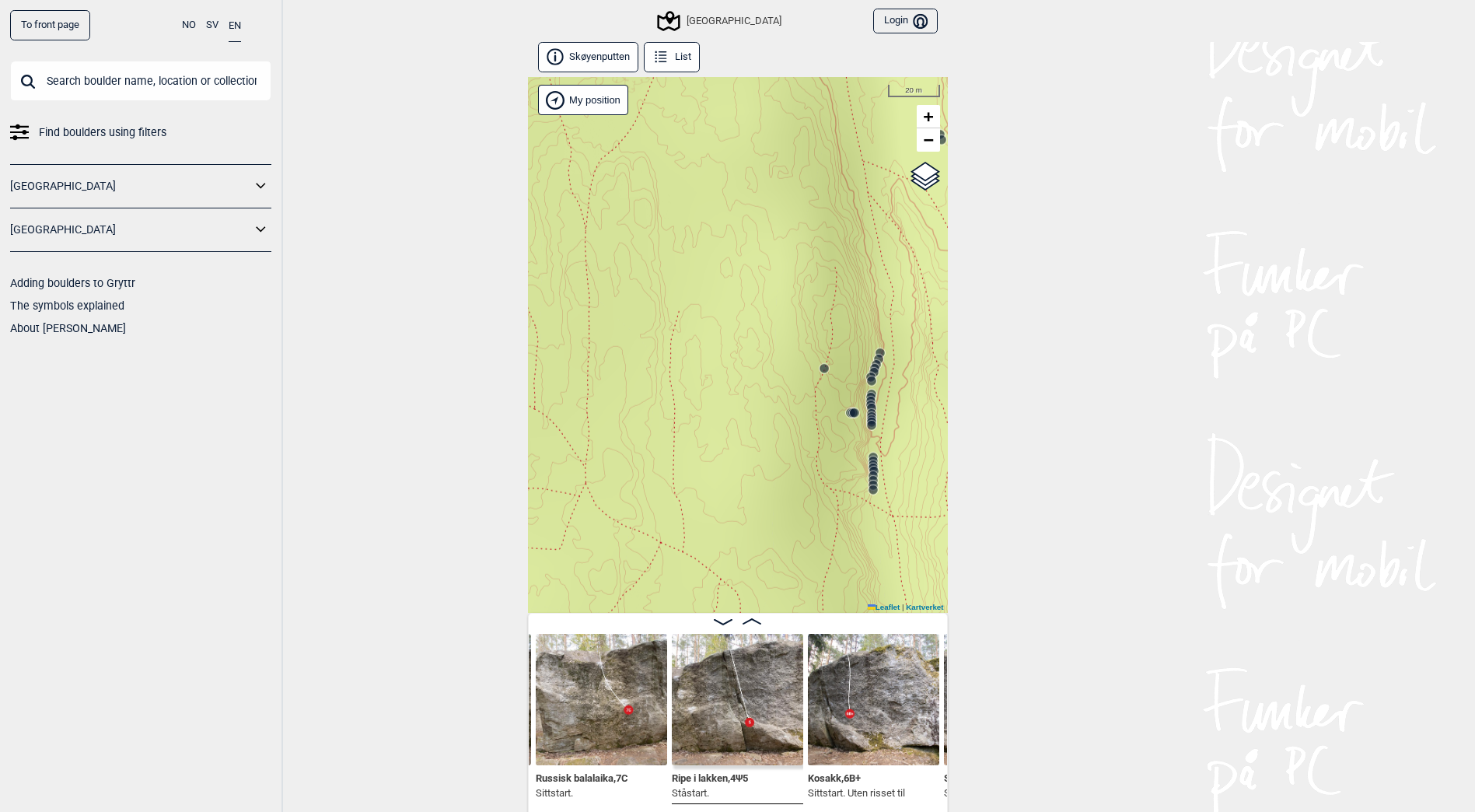
click at [875, 416] on icon at bounding box center [871, 422] width 13 height 13
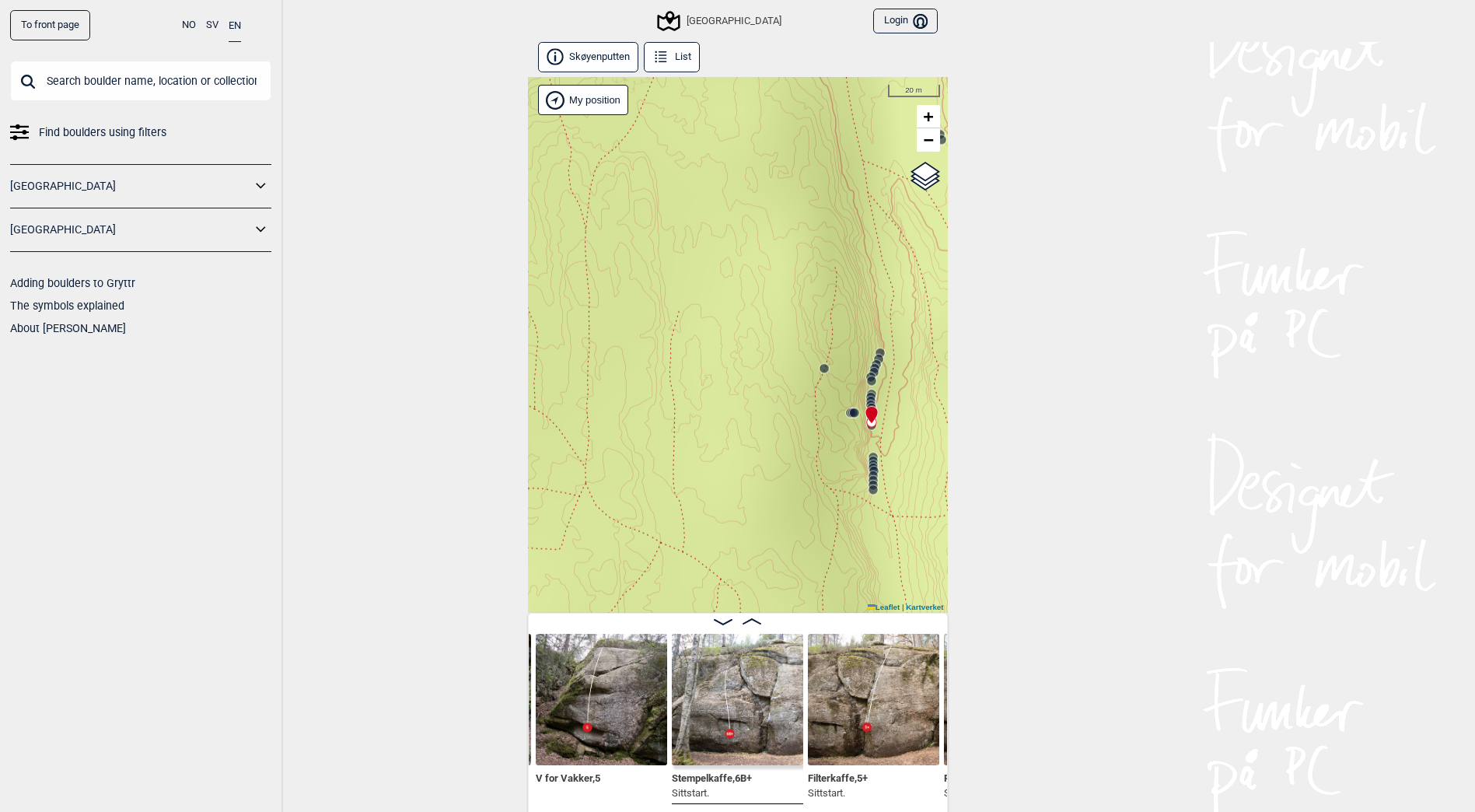
click at [764, 695] on img at bounding box center [737, 699] width 131 height 131
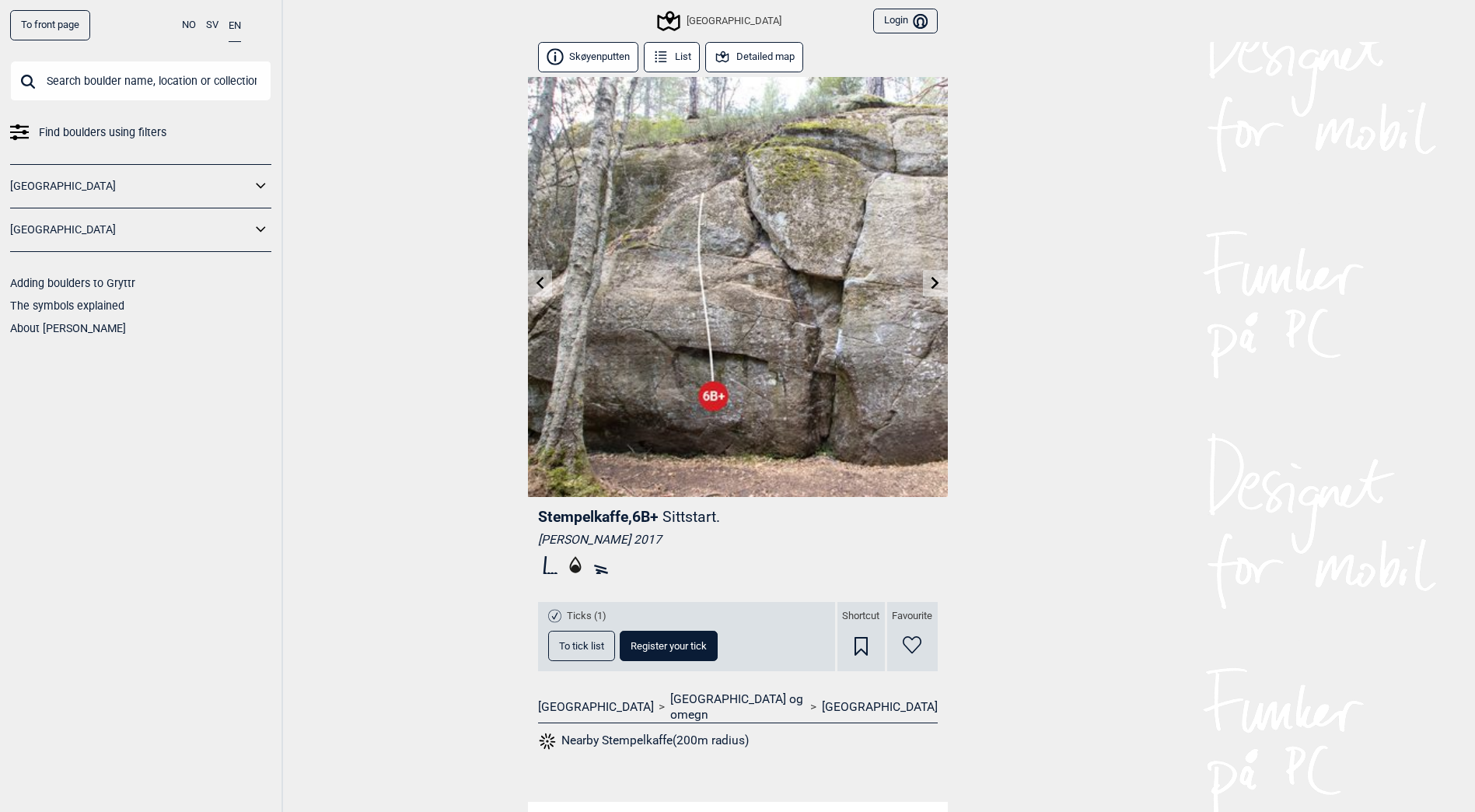
click at [929, 285] on icon at bounding box center [934, 282] width 13 height 13
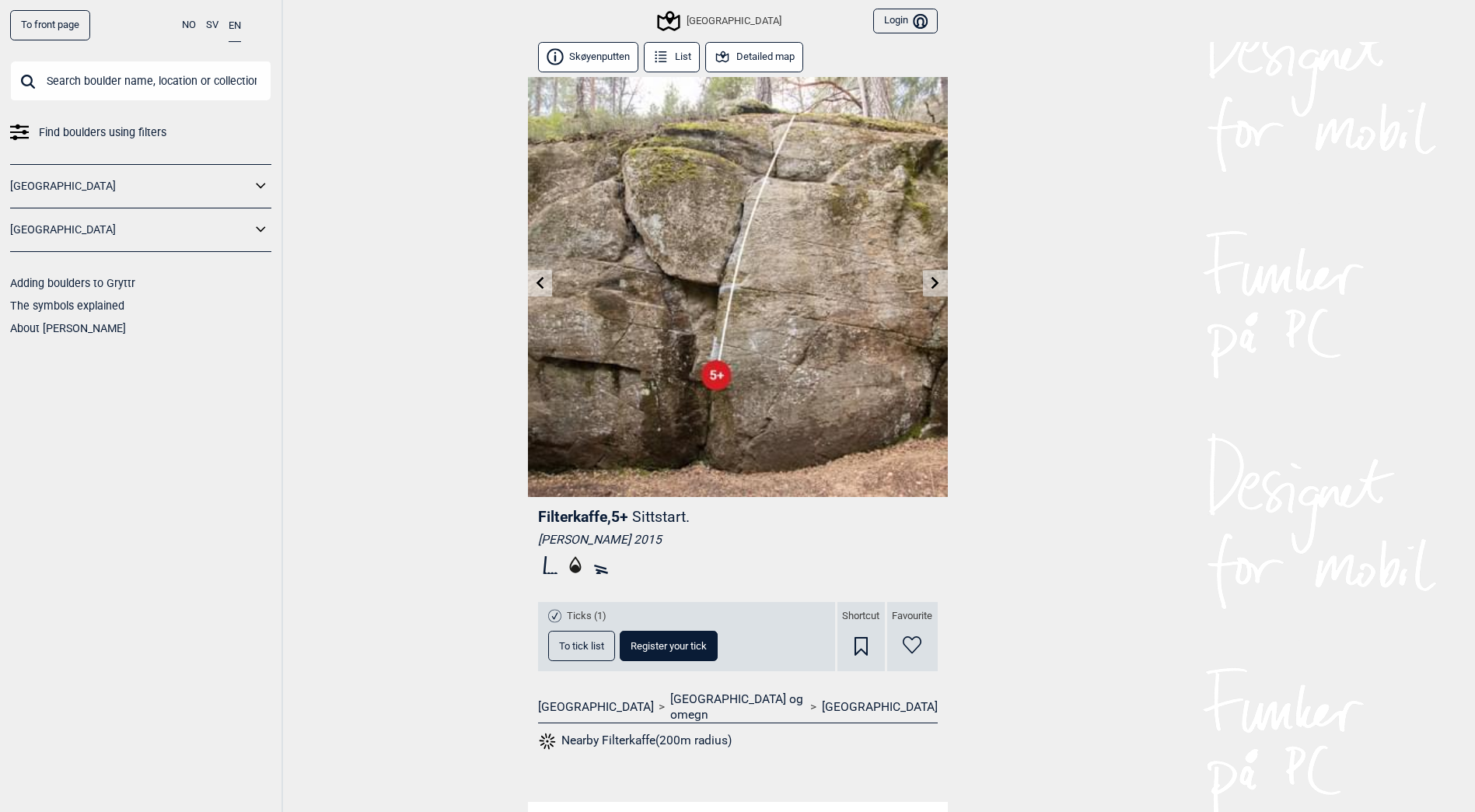
click at [929, 285] on icon at bounding box center [934, 282] width 13 height 13
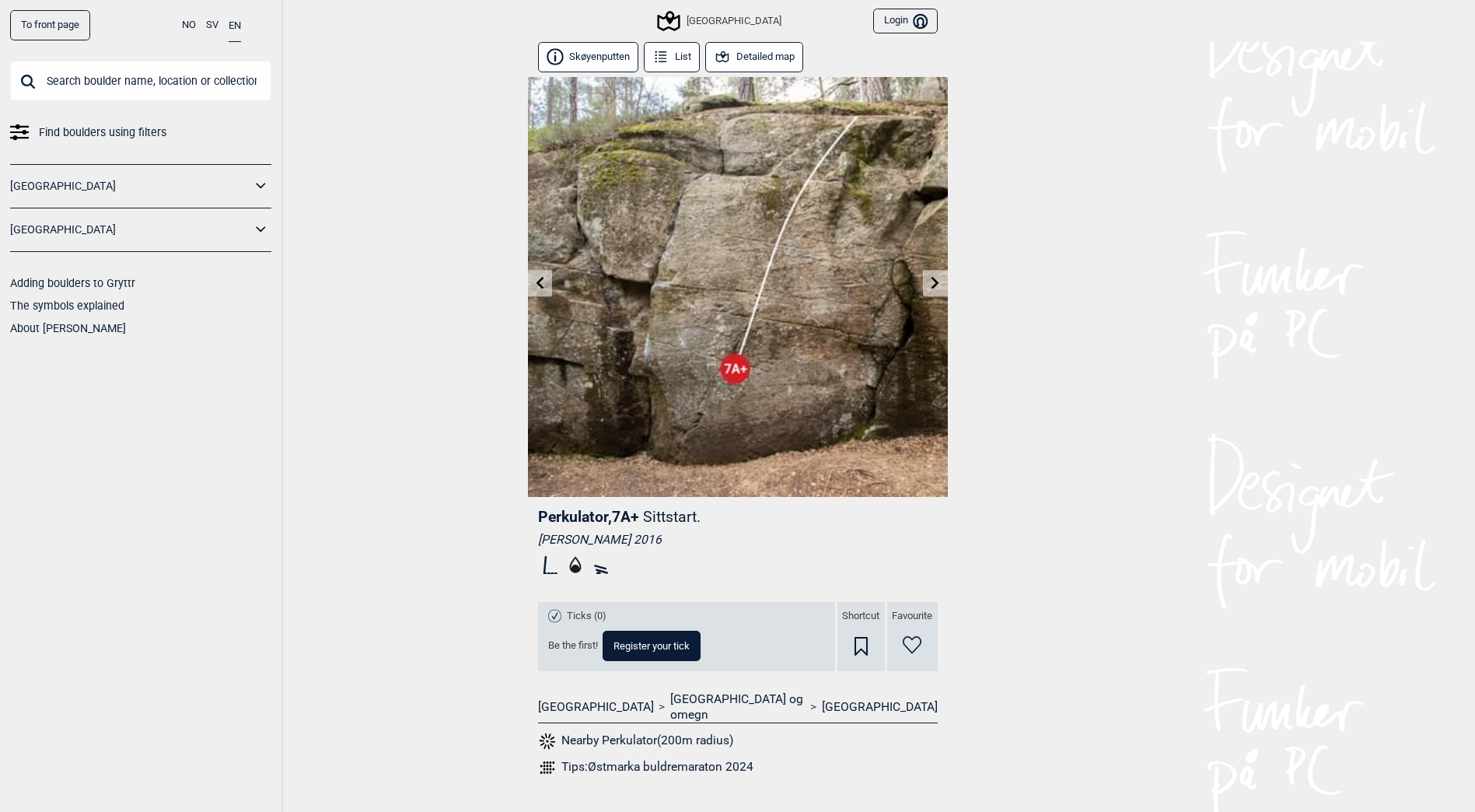
click at [932, 286] on icon at bounding box center [935, 282] width 8 height 13
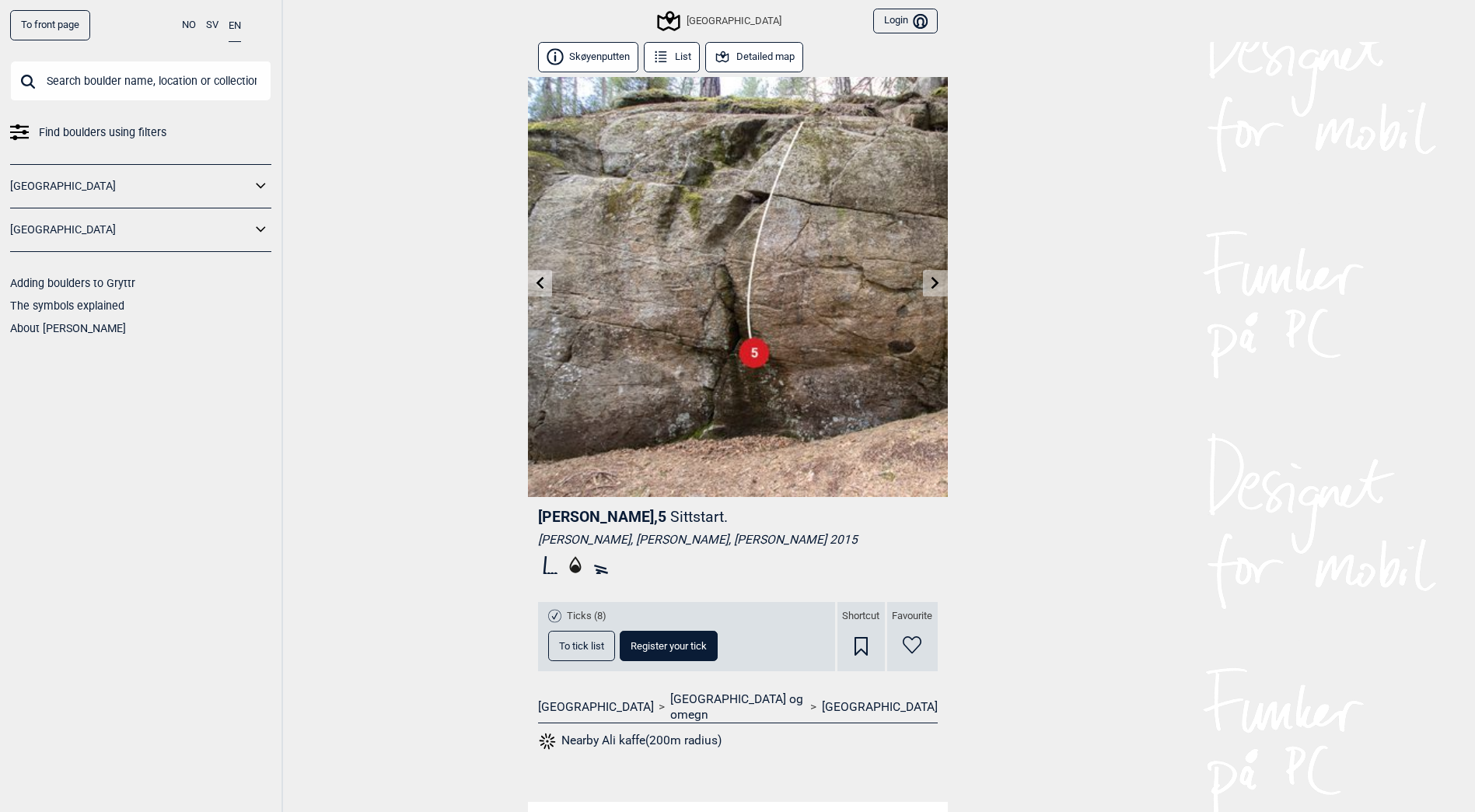
click at [932, 286] on icon at bounding box center [935, 282] width 8 height 13
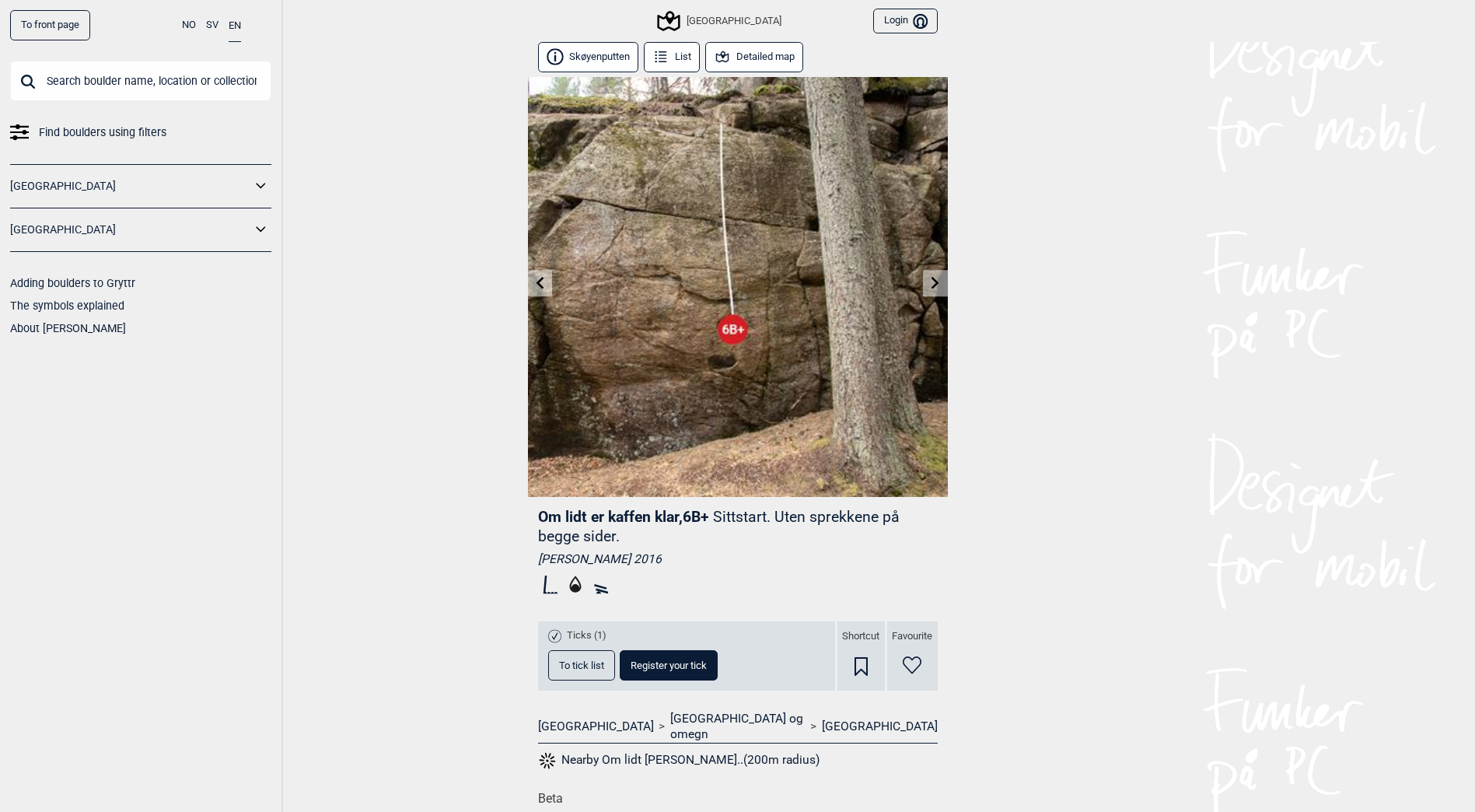
click at [938, 287] on icon at bounding box center [934, 282] width 13 height 13
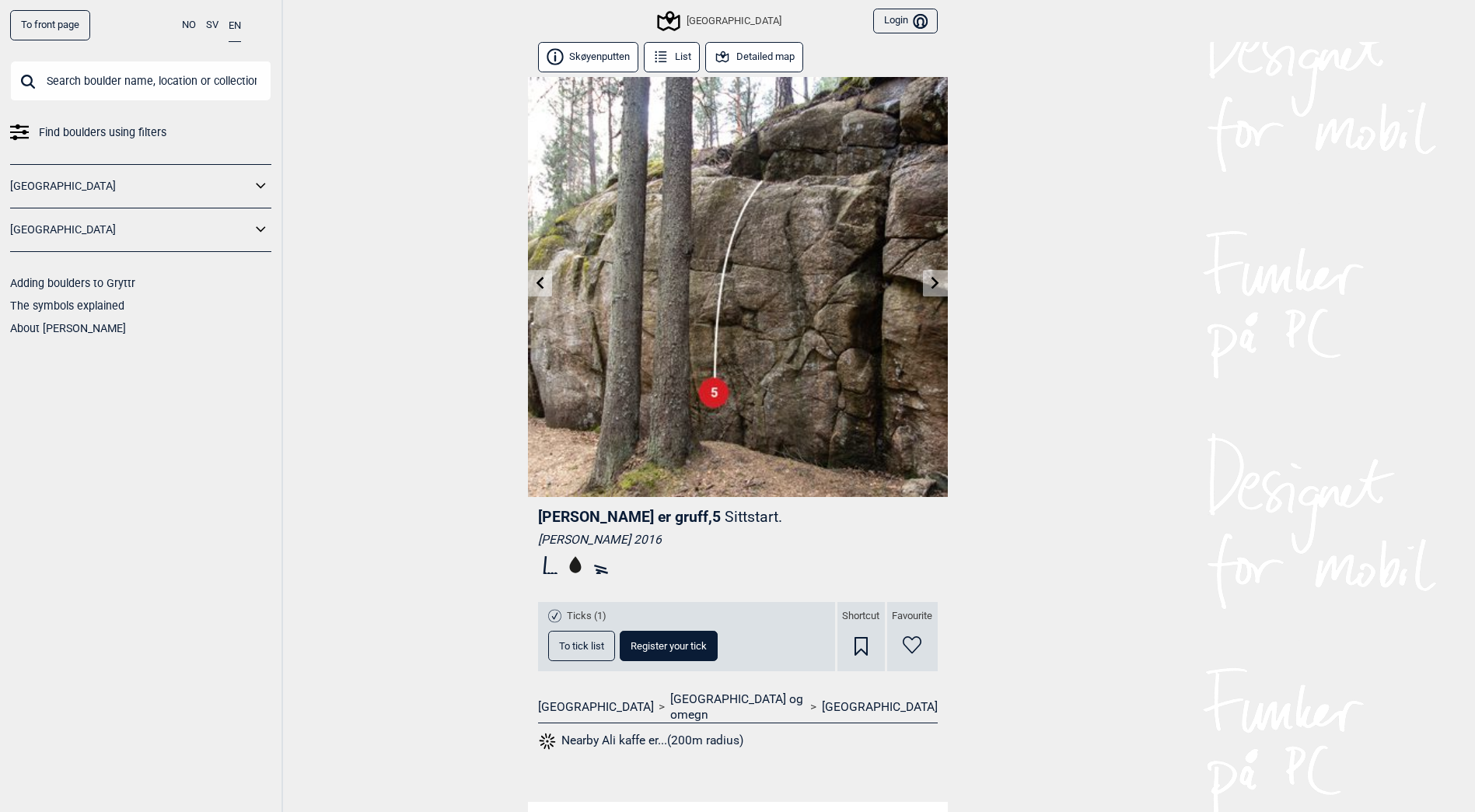
click at [938, 287] on icon at bounding box center [934, 282] width 13 height 13
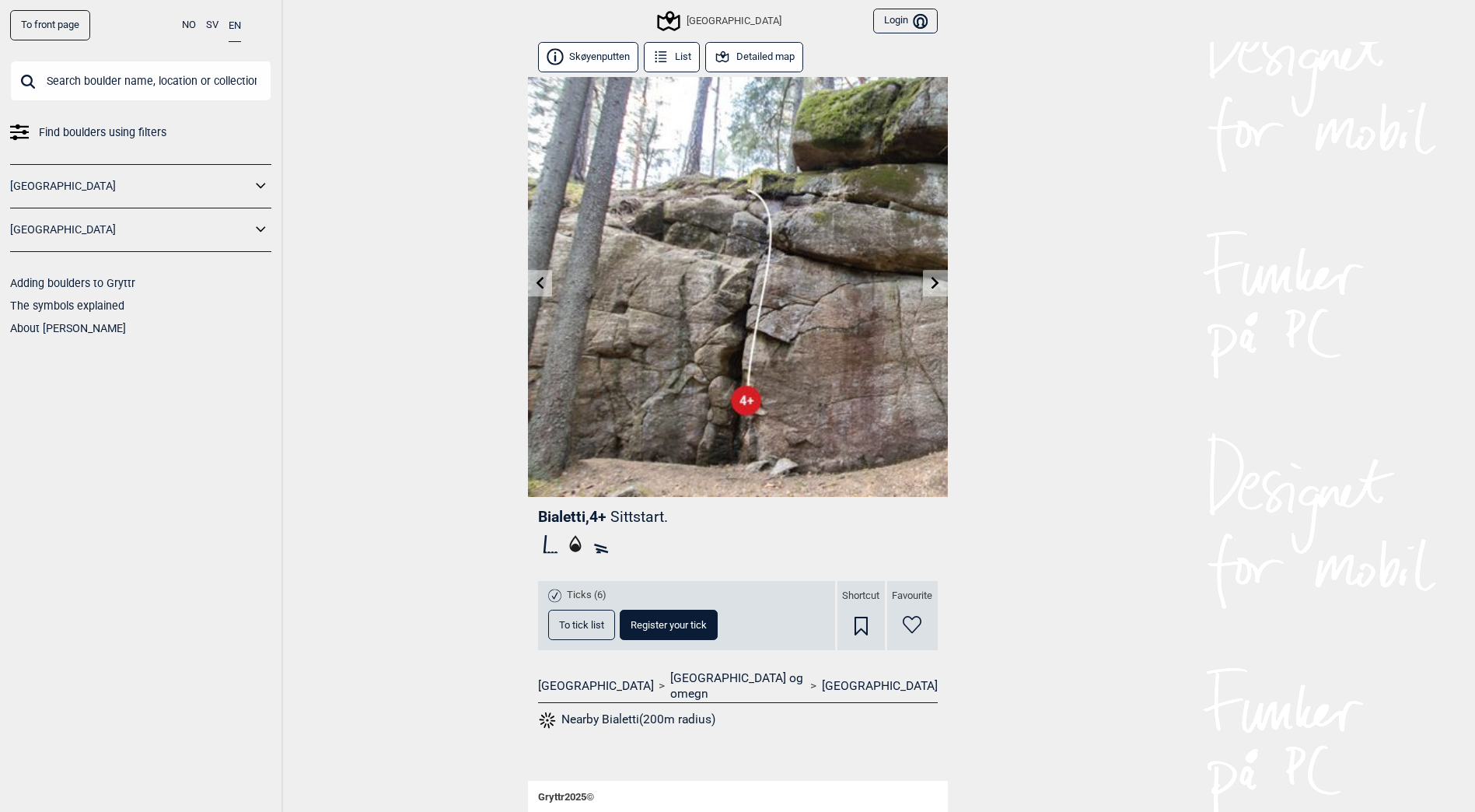
click at [938, 287] on icon at bounding box center [934, 282] width 13 height 13
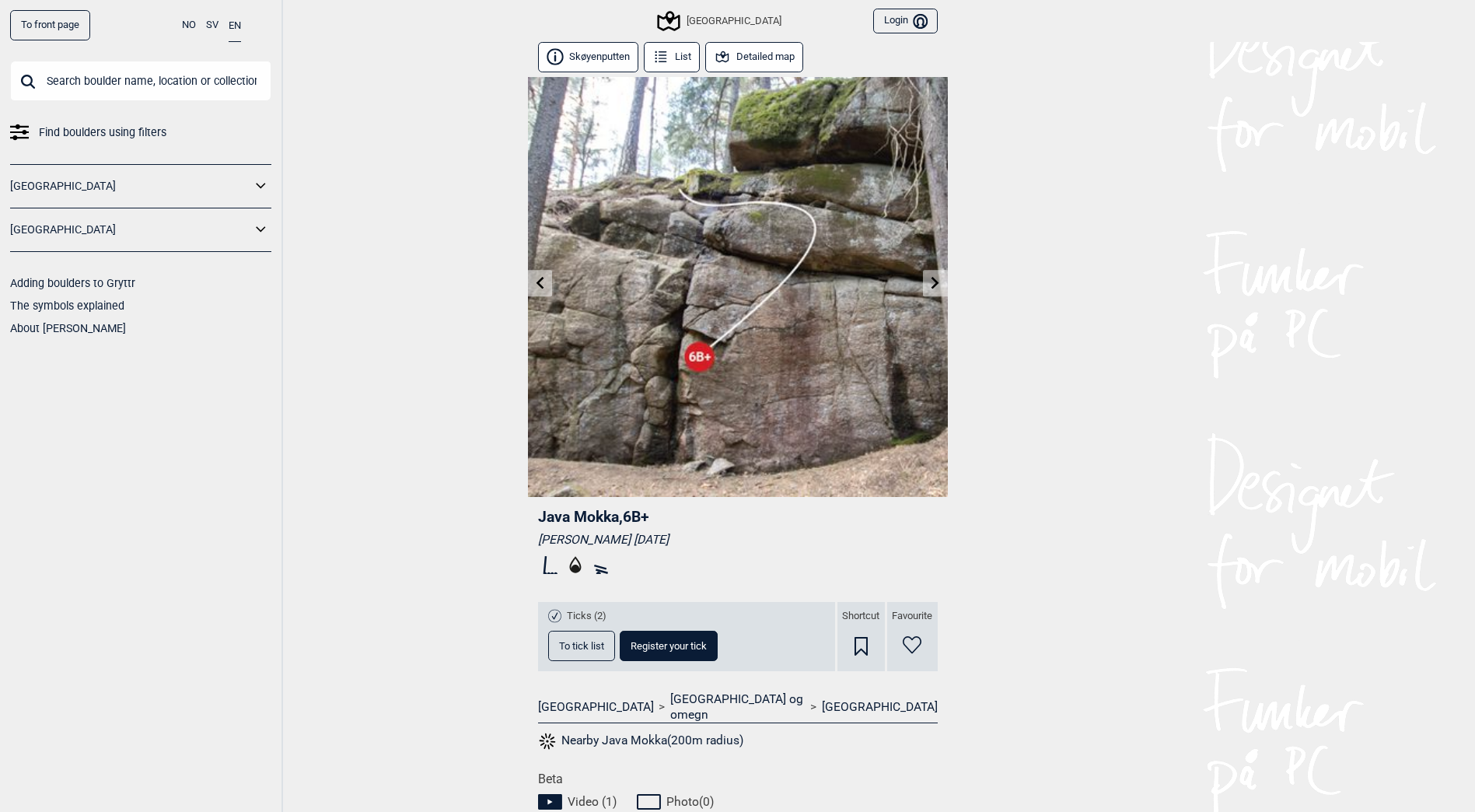
click at [938, 287] on icon at bounding box center [934, 282] width 13 height 13
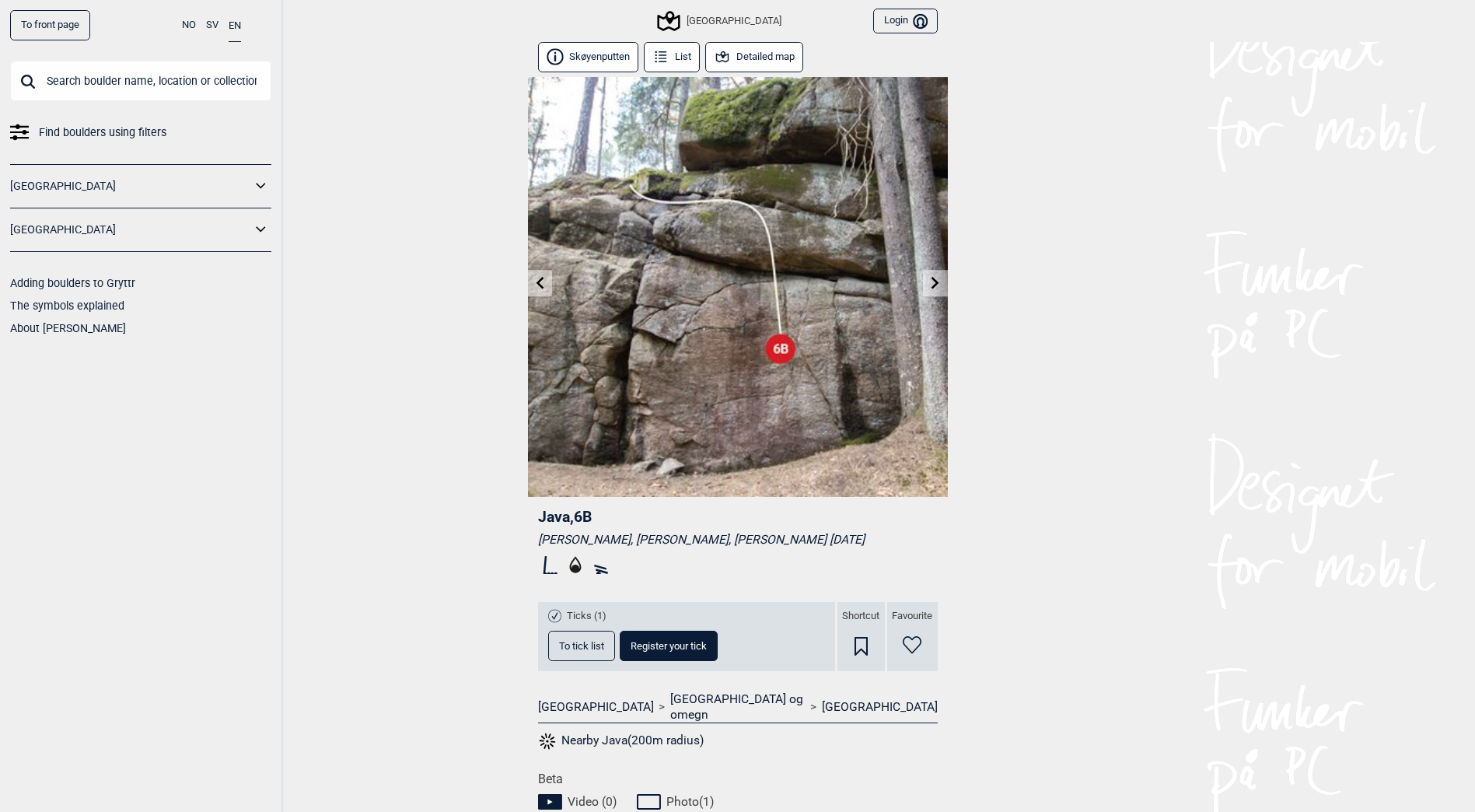
click at [936, 283] on icon at bounding box center [935, 282] width 8 height 13
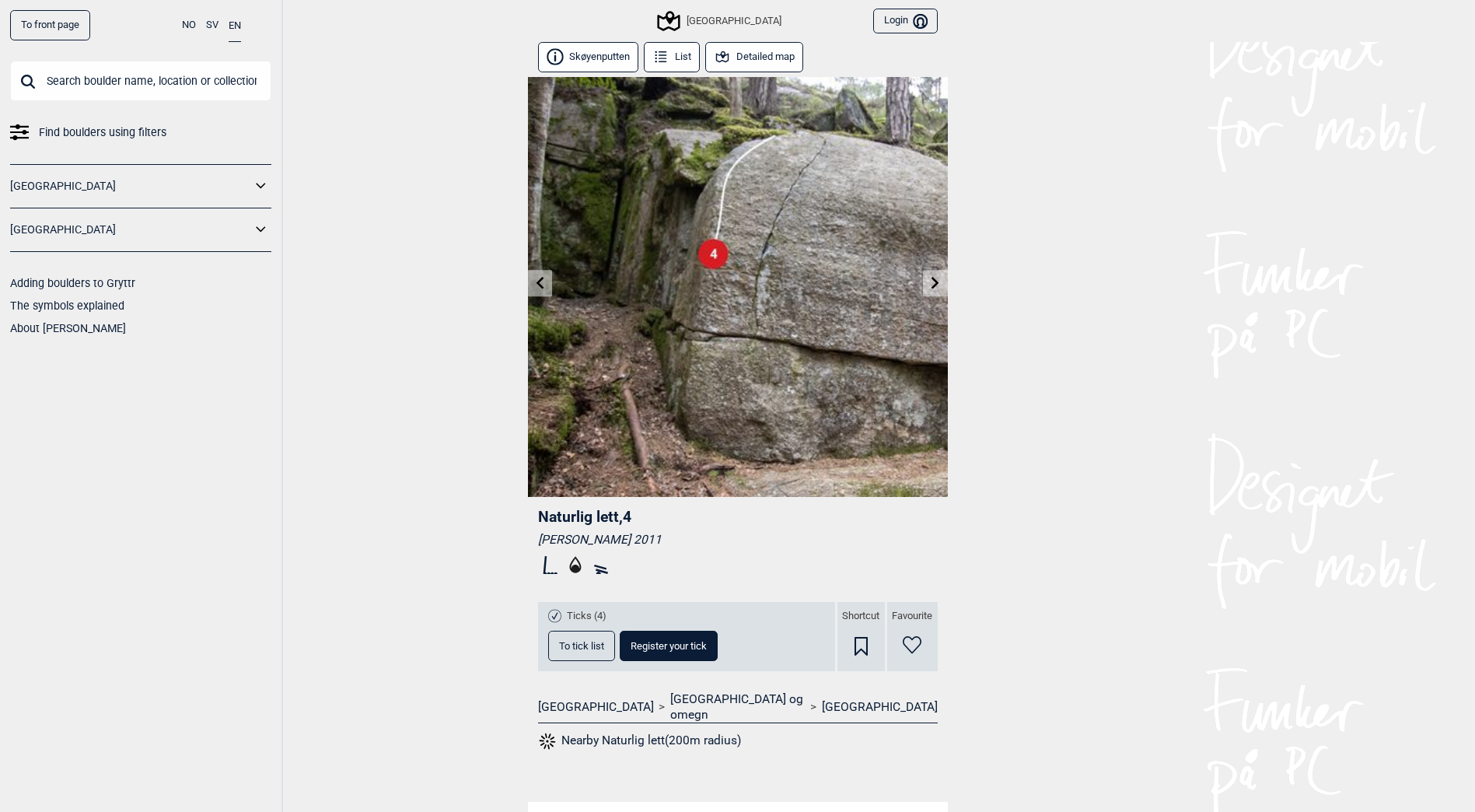
click at [936, 283] on icon at bounding box center [935, 282] width 8 height 13
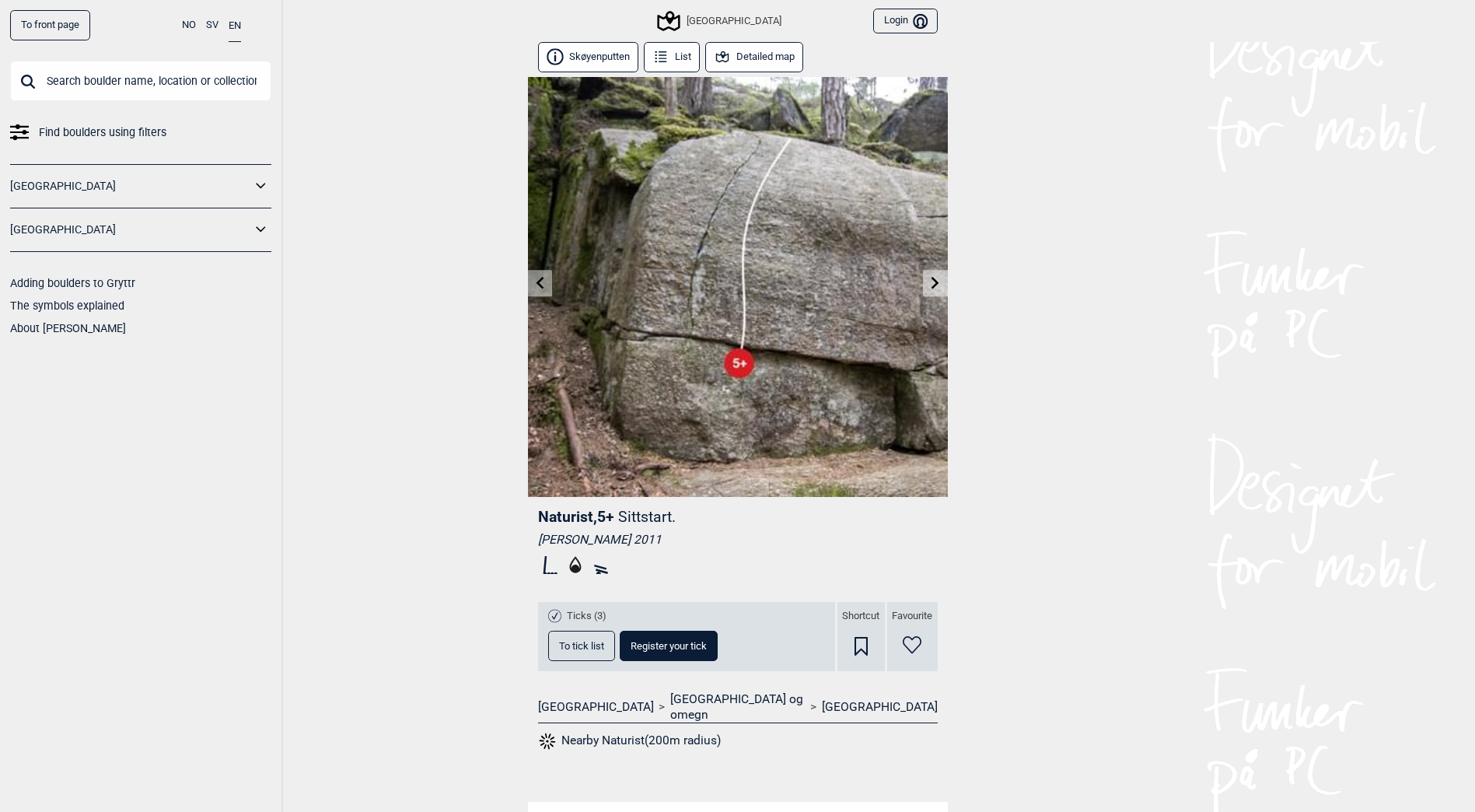
click at [936, 283] on icon at bounding box center [935, 282] width 8 height 13
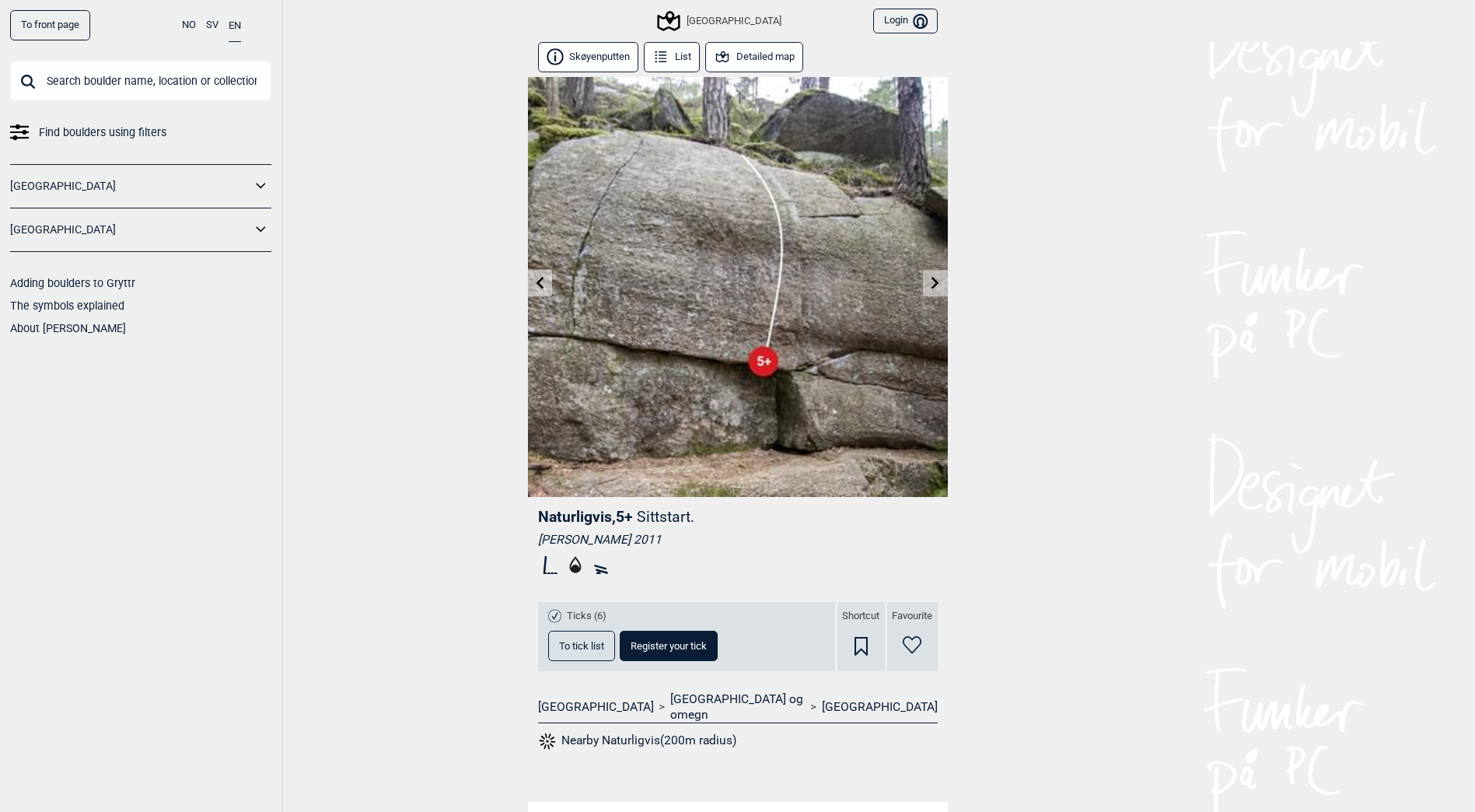
click at [936, 283] on icon at bounding box center [935, 282] width 8 height 13
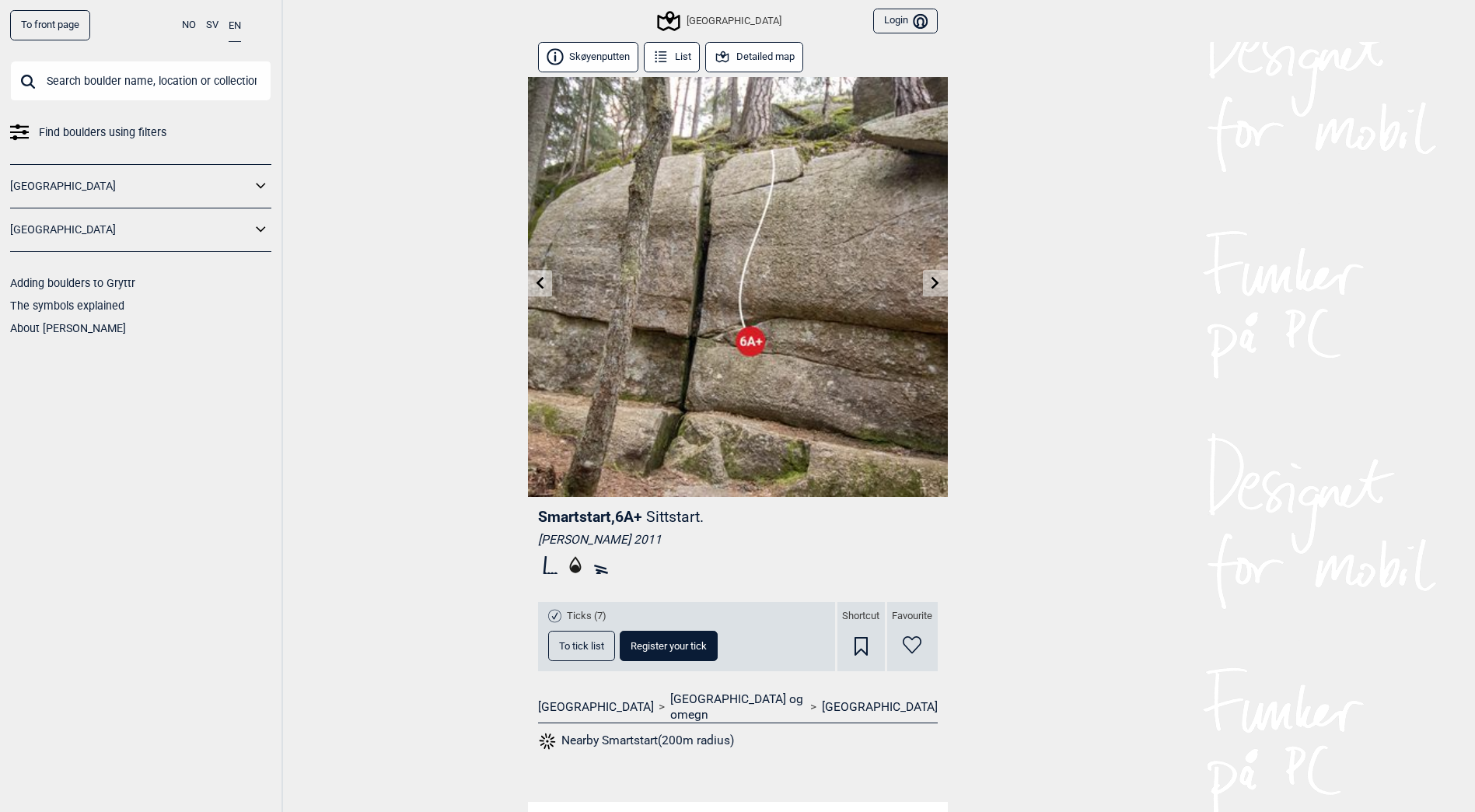
click at [936, 283] on icon at bounding box center [935, 282] width 8 height 13
